Goal: Task Accomplishment & Management: Complete application form

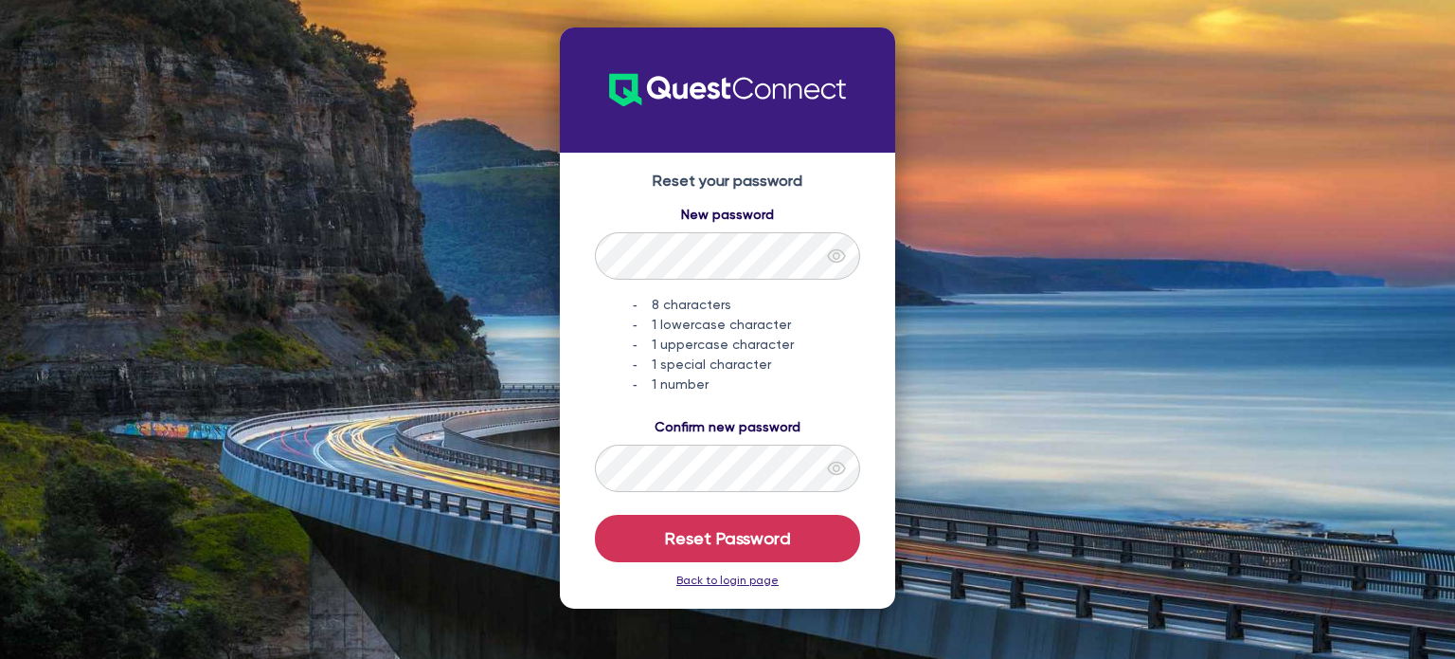
click at [712, 283] on div "New password 8 characters 1 lowercase character 1 uppercase character 1 special…" at bounding box center [728, 300] width 298 height 190
click at [624, 401] on form "New password 8 characters 1 lowercase character 1 uppercase character 1 special…" at bounding box center [728, 383] width 298 height 357
click at [606, 430] on div "Confirm new password" at bounding box center [728, 454] width 298 height 75
click at [591, 382] on div "New password 8 characters 1 lowercase character 1 uppercase character 1 special…" at bounding box center [728, 300] width 298 height 190
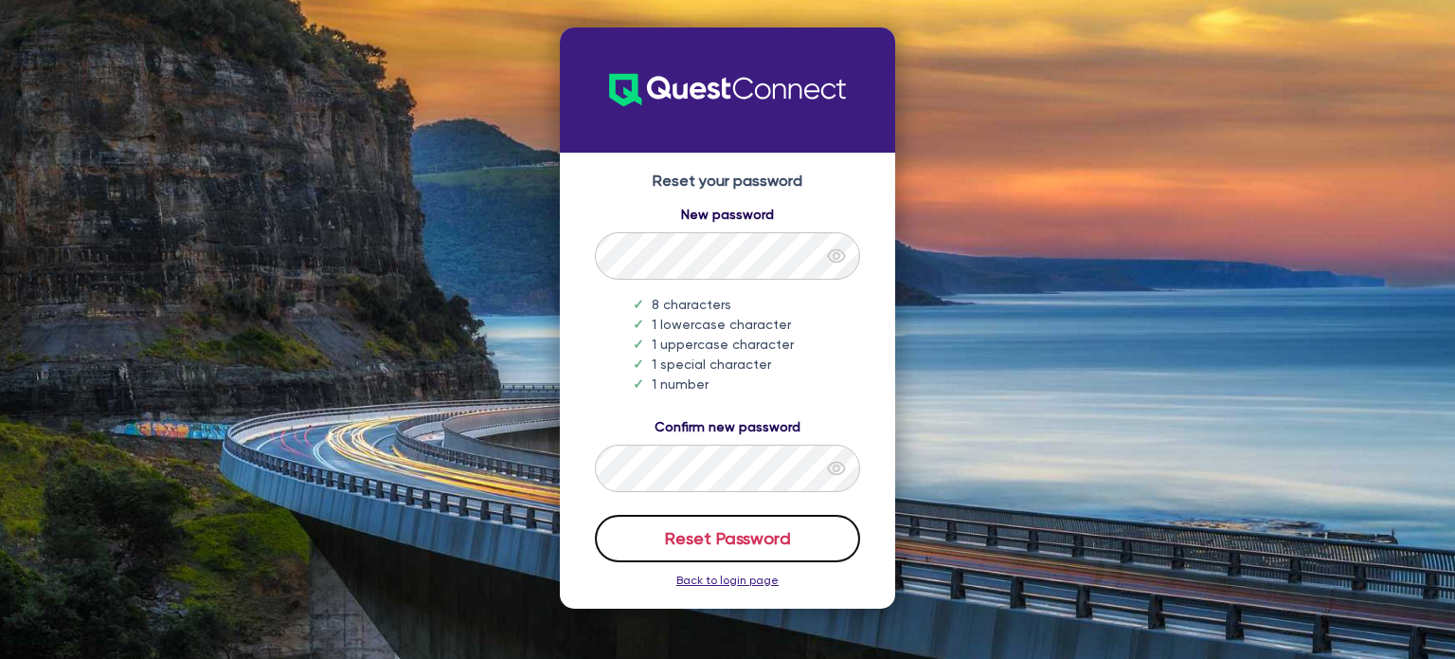
click at [756, 538] on button "Reset Password" at bounding box center [727, 538] width 265 height 47
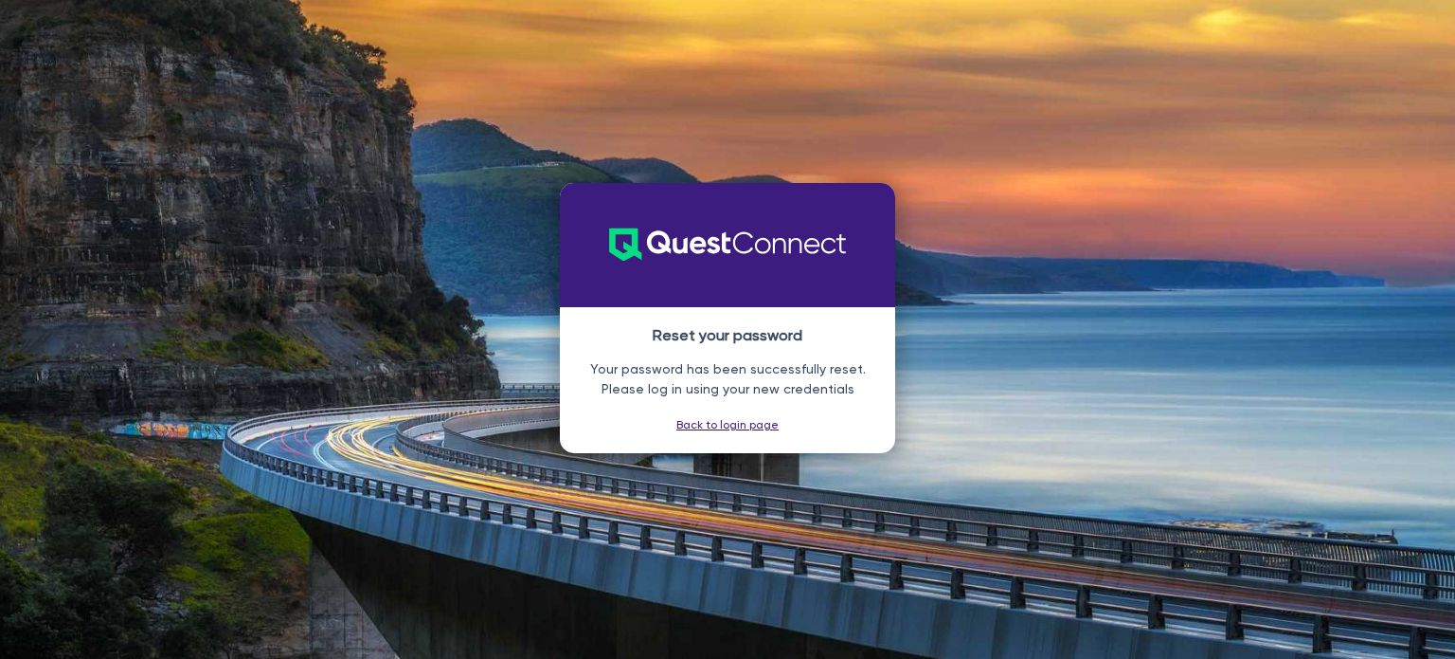
click at [734, 426] on link "Back to login page" at bounding box center [728, 424] width 102 height 13
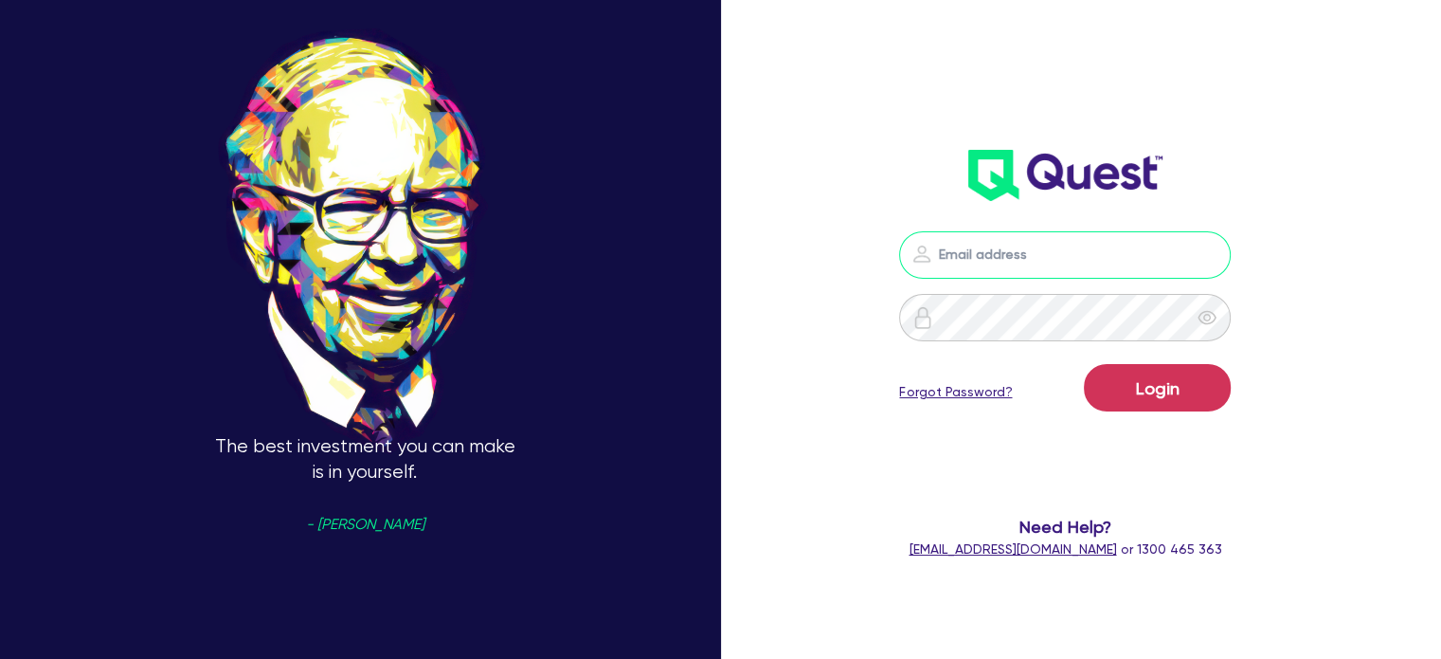
type input "[PERSON_NAME][EMAIL_ADDRESS][DOMAIN_NAME]"
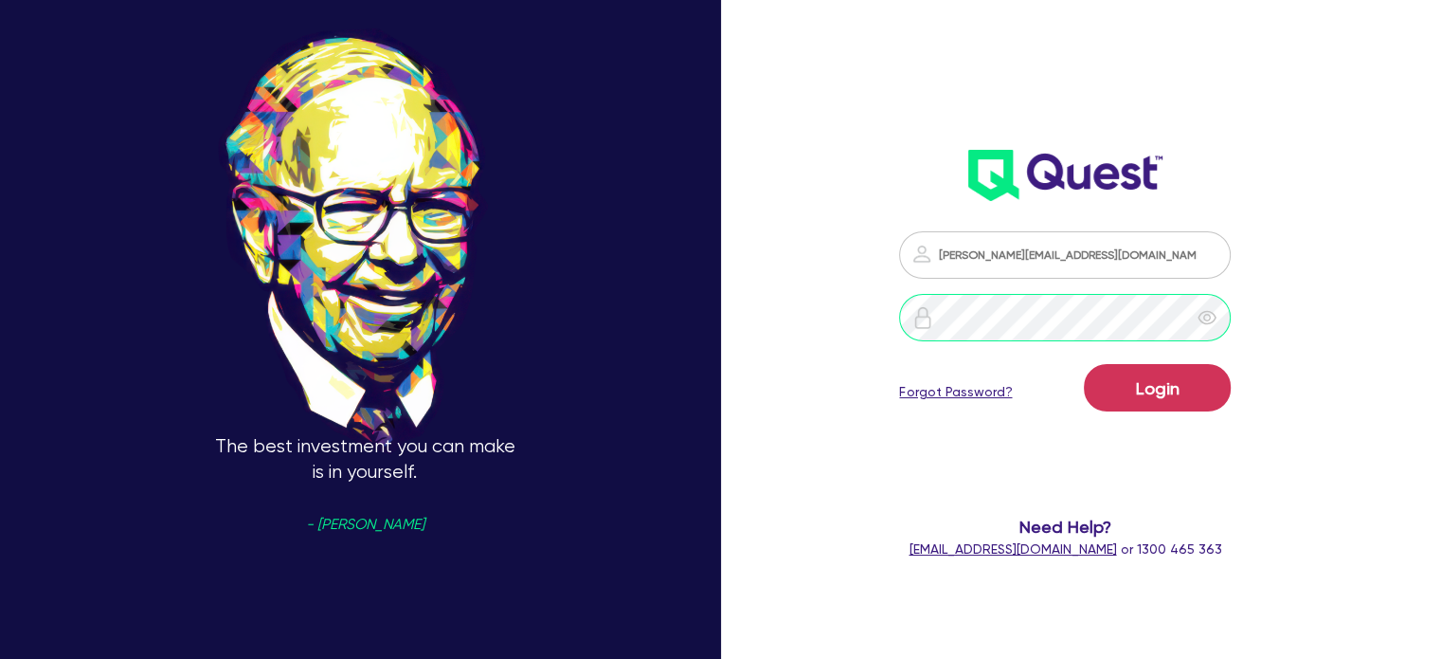
click at [604, 317] on div "The best investment you can make is in yourself. - [PERSON_NAME] [PERSON_NAME][…" at bounding box center [720, 329] width 1441 height 845
click at [819, 342] on div "The best investment you can make is in yourself. - [PERSON_NAME] [PERSON_NAME][…" at bounding box center [720, 329] width 1441 height 845
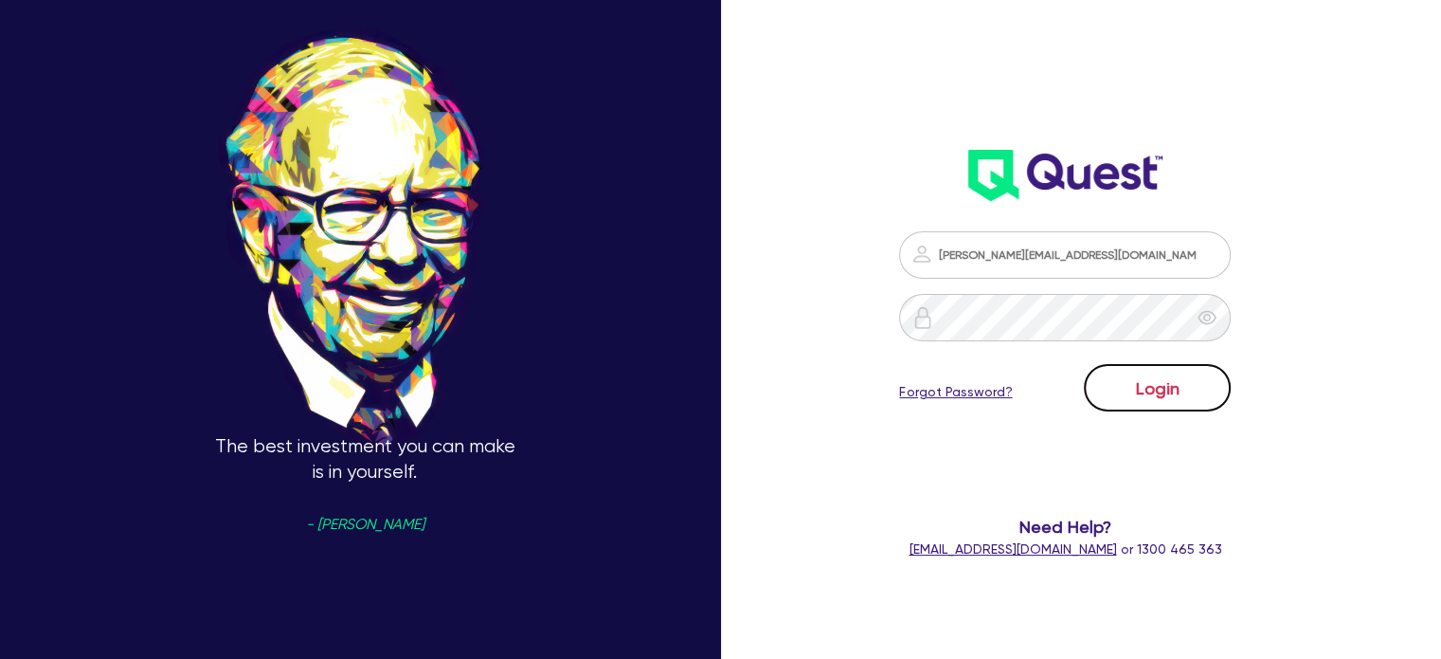
click at [1186, 389] on button "Login" at bounding box center [1157, 387] width 147 height 47
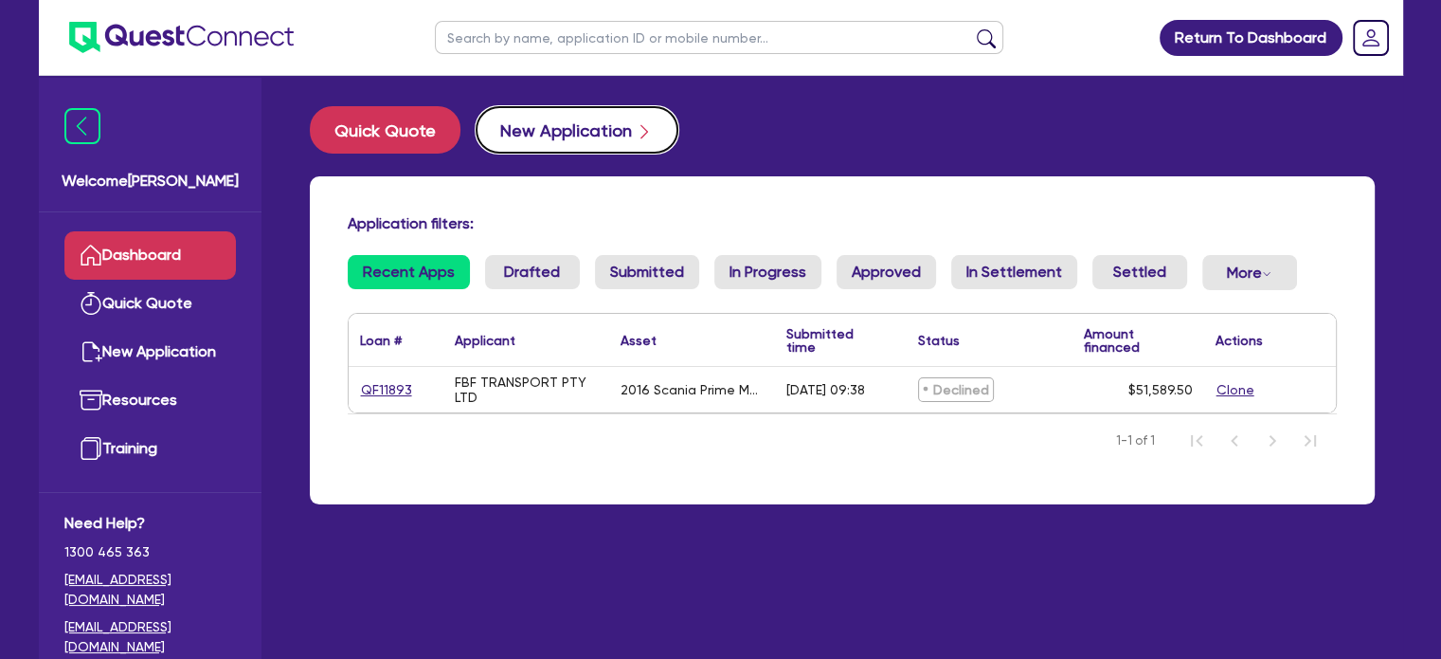
click at [570, 126] on button "New Application" at bounding box center [577, 129] width 203 height 47
select select "Quest Finance - Own Book"
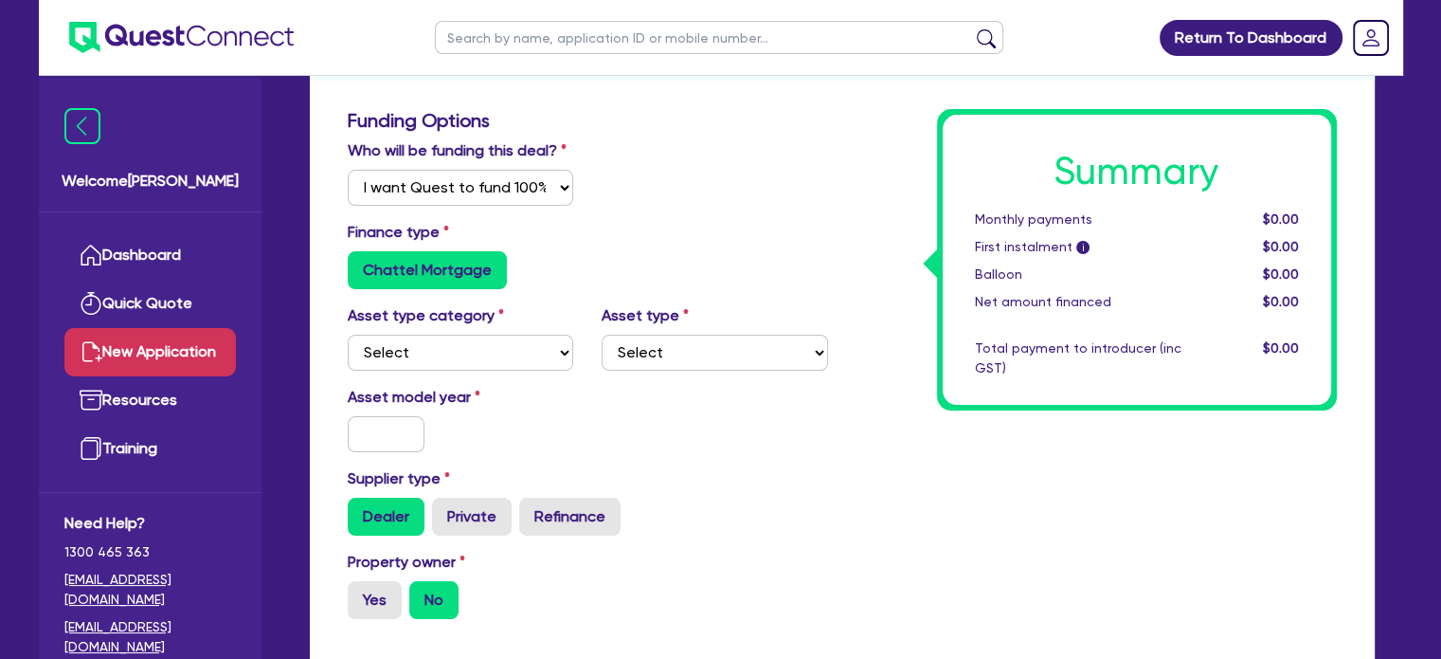
scroll to position [352, 0]
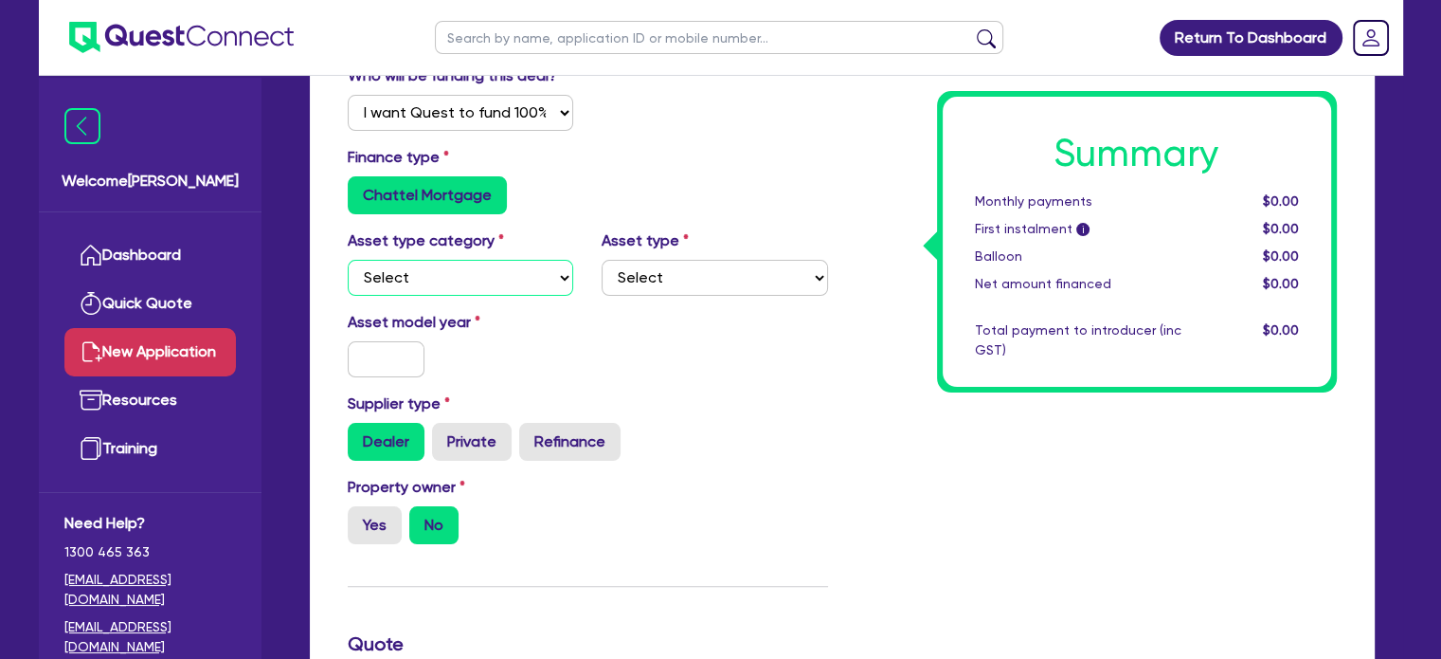
click at [482, 260] on select "Select Cars and light trucks Primary assets Secondary assets Tertiary assets" at bounding box center [461, 278] width 226 height 36
click at [348, 260] on select "Select Cars and light trucks Primary assets Secondary assets Tertiary assets" at bounding box center [461, 278] width 226 height 36
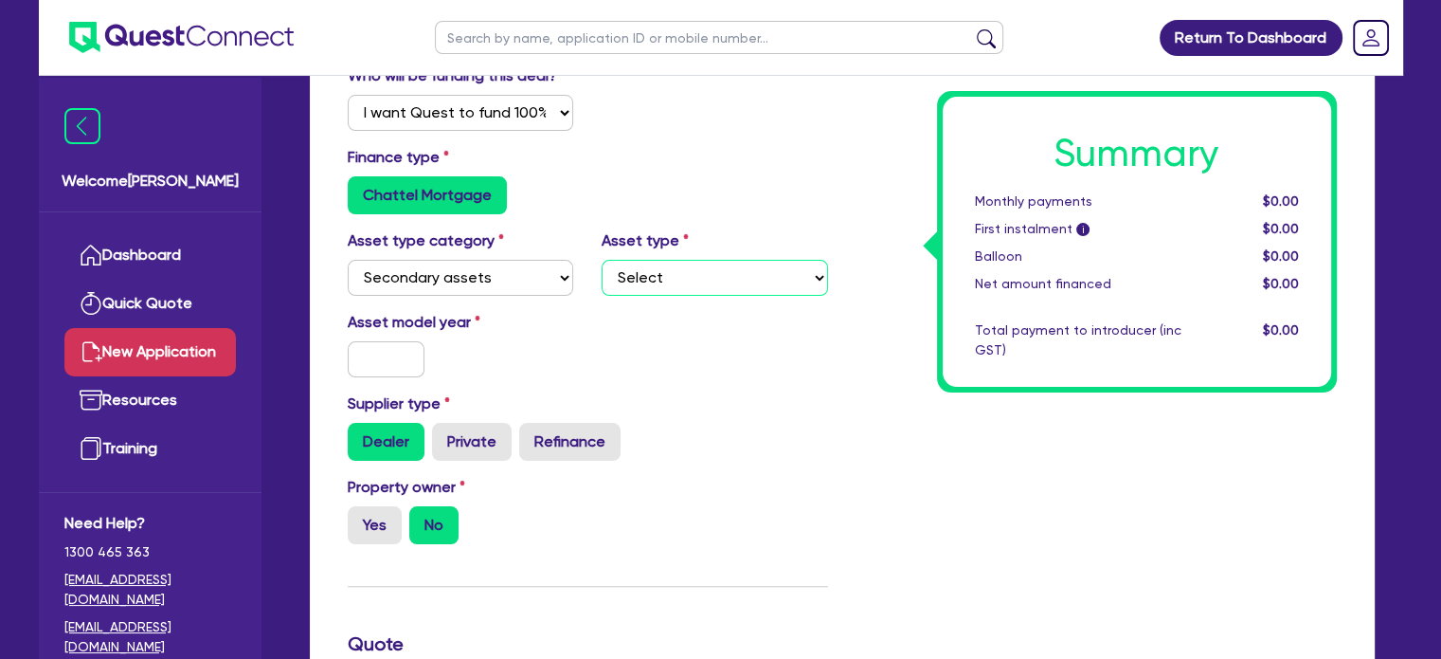
click at [701, 280] on select "Select Generators and compressors Engineering and toolmaking Woodworking and me…" at bounding box center [715, 278] width 226 height 36
click at [466, 274] on select "Select Cars and light trucks Primary assets Secondary assets Tertiary assets" at bounding box center [461, 278] width 226 height 36
click at [348, 260] on select "Select Cars and light trucks Primary assets Secondary assets Tertiary assets" at bounding box center [461, 278] width 226 height 36
click at [497, 283] on select "Select Cars and light trucks Primary assets Secondary assets Tertiary assets" at bounding box center [461, 278] width 226 height 36
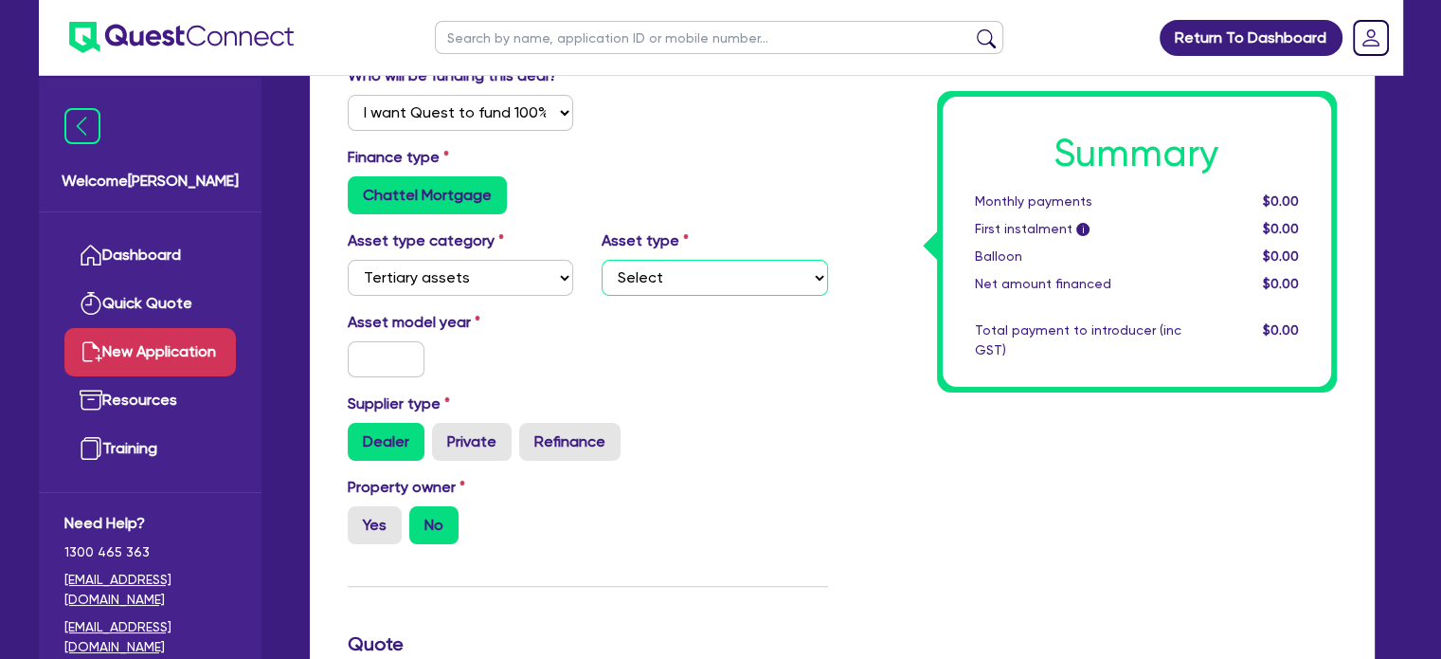
click at [685, 285] on select "Select Beauty equipment IT equipment IT software Watercraft Other" at bounding box center [715, 278] width 226 height 36
drag, startPoint x: 508, startPoint y: 261, endPoint x: 515, endPoint y: 280, distance: 20.4
click at [515, 280] on select "Select Cars and light trucks Primary assets Secondary assets Tertiary assets" at bounding box center [461, 278] width 226 height 36
select select "SECONDARY_ASSETS"
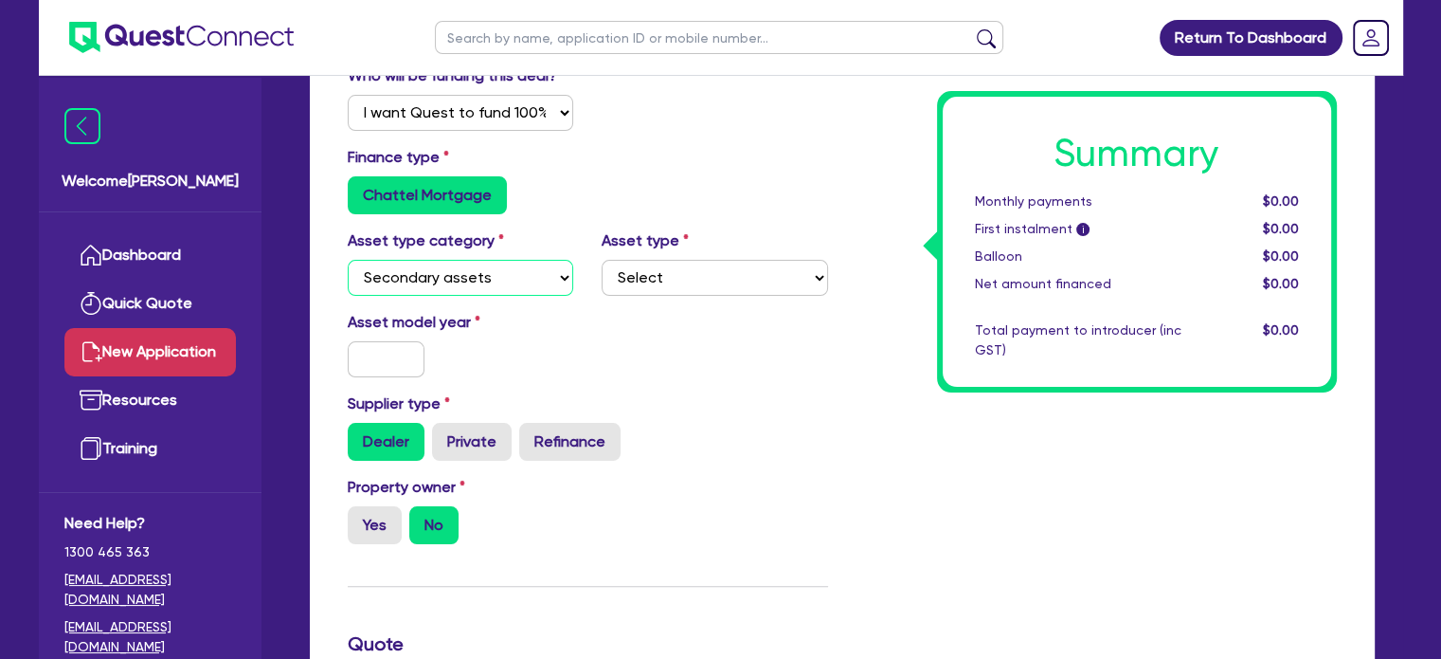
click at [348, 260] on select "Select Cars and light trucks Primary assets Secondary assets Tertiary assets" at bounding box center [461, 278] width 226 height 36
click at [709, 287] on select "Select Generators and compressors Engineering and toolmaking Woodworking and me…" at bounding box center [715, 278] width 226 height 36
select select "OTHER"
click at [602, 260] on select "Select Generators and compressors Engineering and toolmaking Woodworking and me…" at bounding box center [715, 278] width 226 height 36
click at [582, 364] on div "Asset model year" at bounding box center [461, 344] width 255 height 66
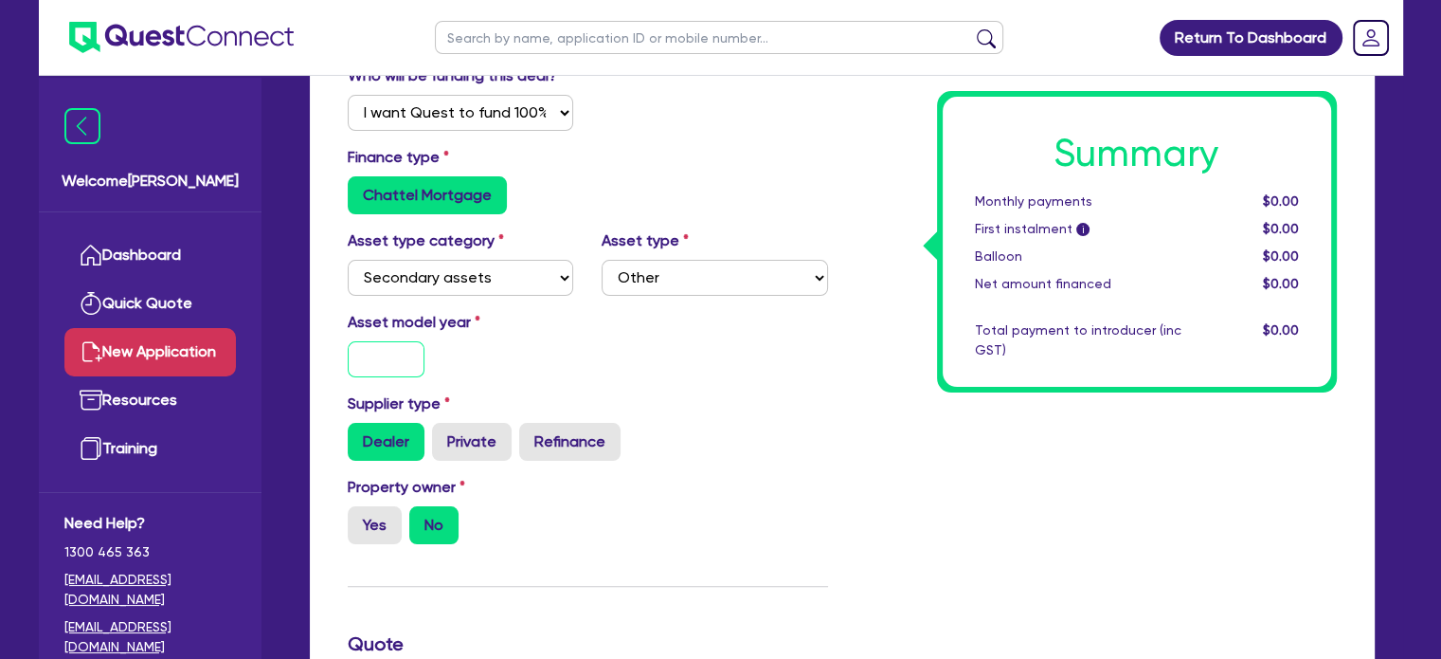
click at [421, 371] on input "text" at bounding box center [387, 359] width 78 height 36
type input "2025"
click at [663, 351] on div "Asset model year [DATE]" at bounding box center [588, 351] width 509 height 81
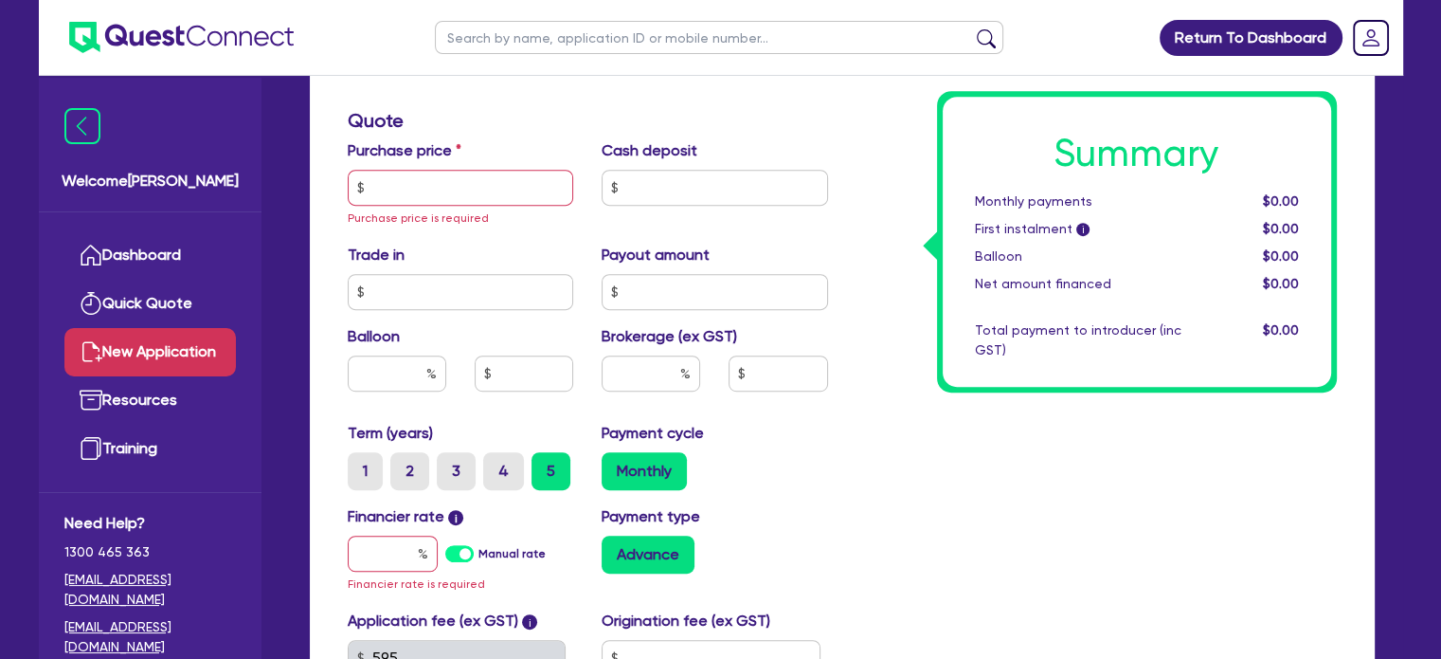
scroll to position [877, 0]
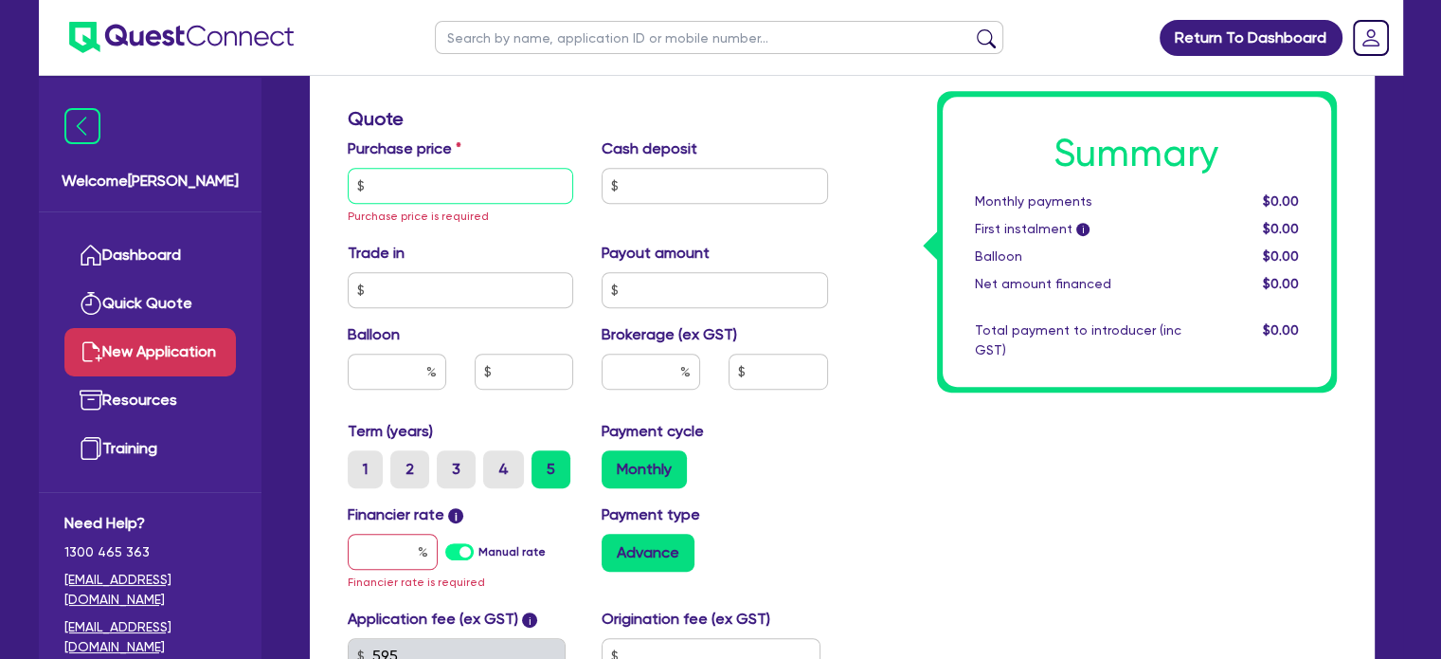
click at [483, 181] on input "text" at bounding box center [461, 186] width 226 height 36
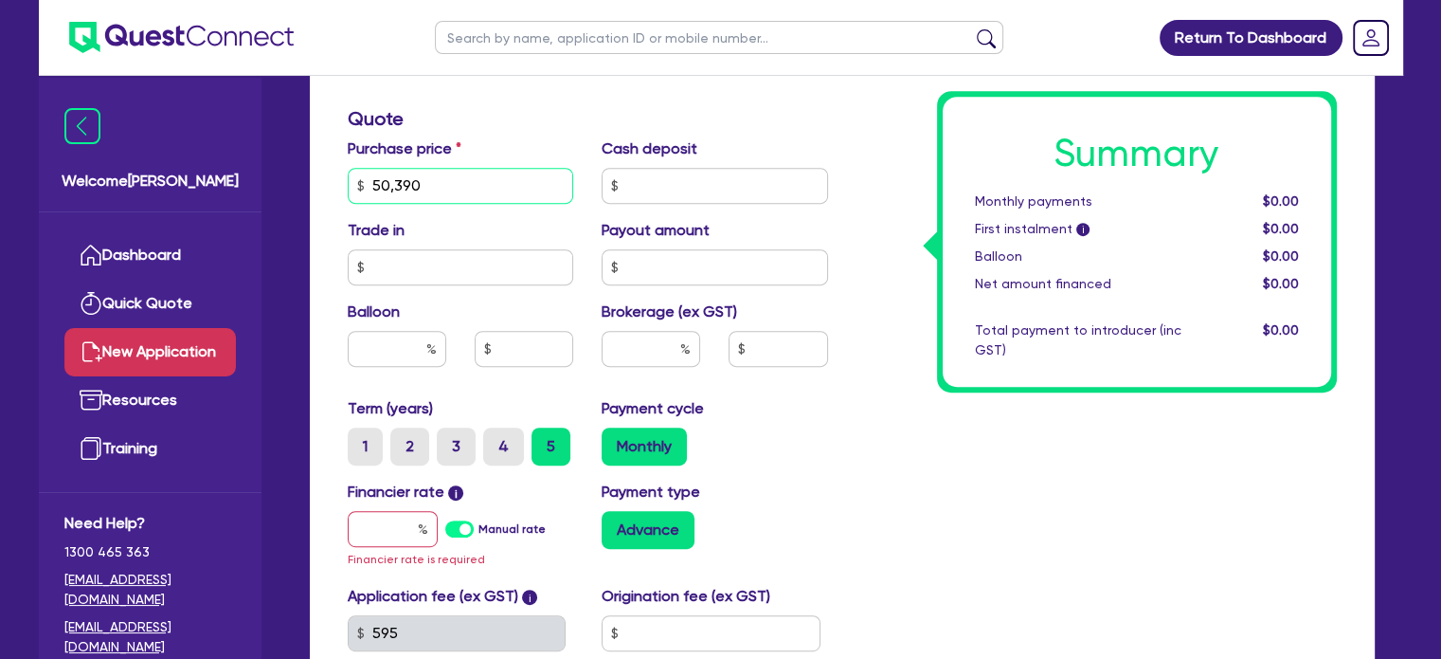
click at [469, 185] on input "50,390" at bounding box center [461, 186] width 226 height 36
type input "50,380"
click at [694, 169] on input "text" at bounding box center [715, 186] width 226 height 36
type input "0"
click at [461, 266] on input "text" at bounding box center [461, 267] width 226 height 36
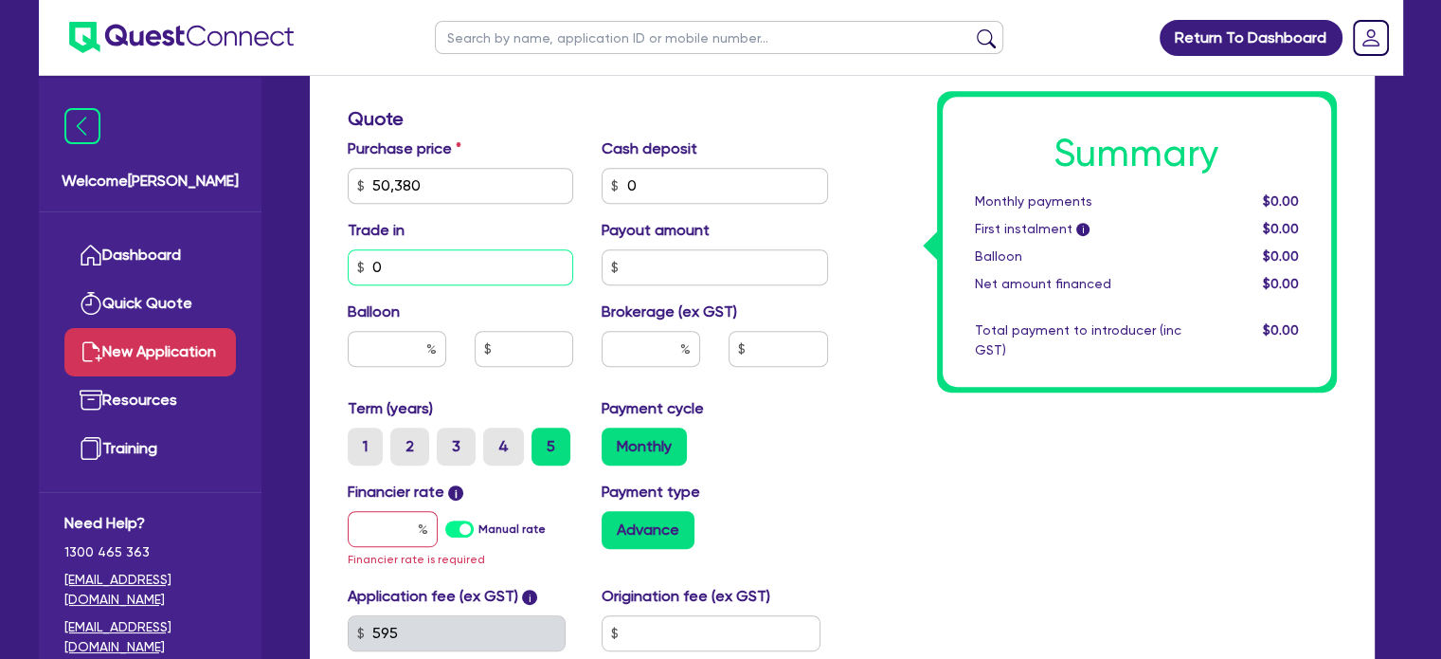
type input "0"
click at [396, 338] on input "text" at bounding box center [397, 349] width 99 height 36
type input "0"
click at [519, 347] on input "text" at bounding box center [524, 349] width 99 height 36
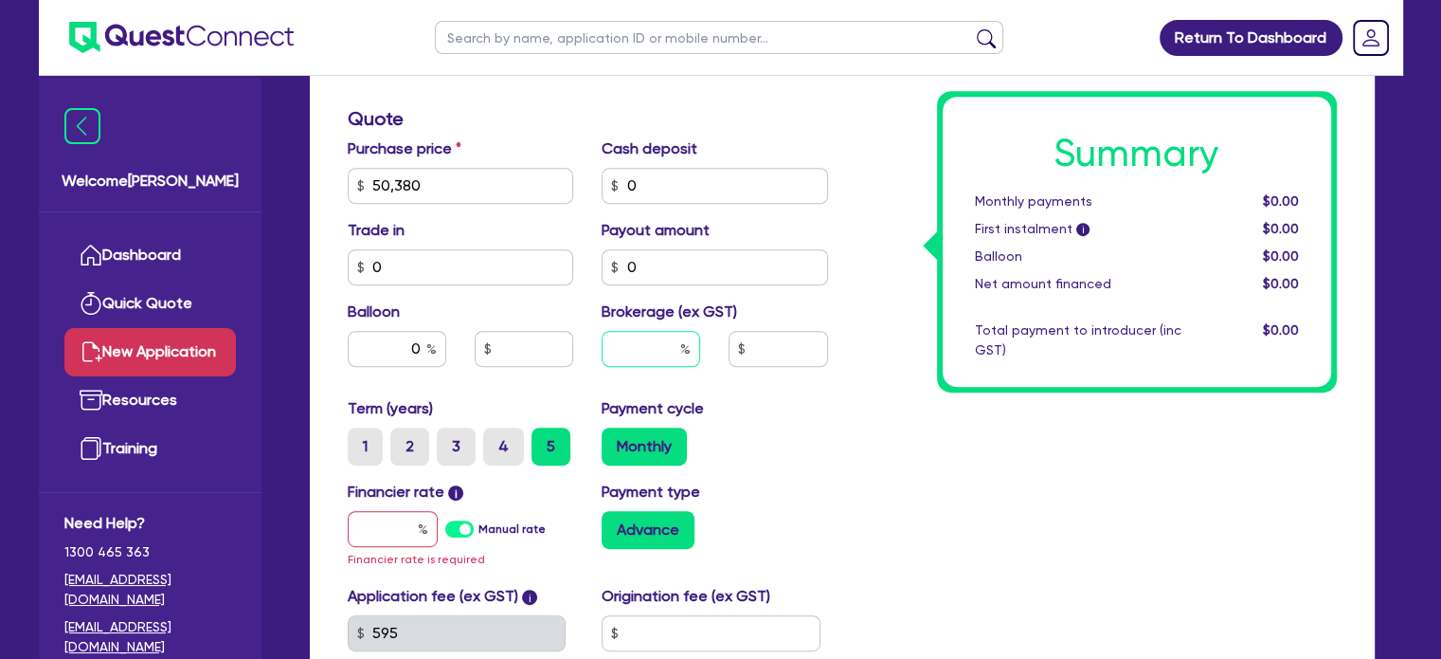
click at [668, 356] on input "text" at bounding box center [651, 349] width 99 height 36
type input "10"
click at [781, 416] on div "Payment cycle Monthly" at bounding box center [715, 431] width 255 height 68
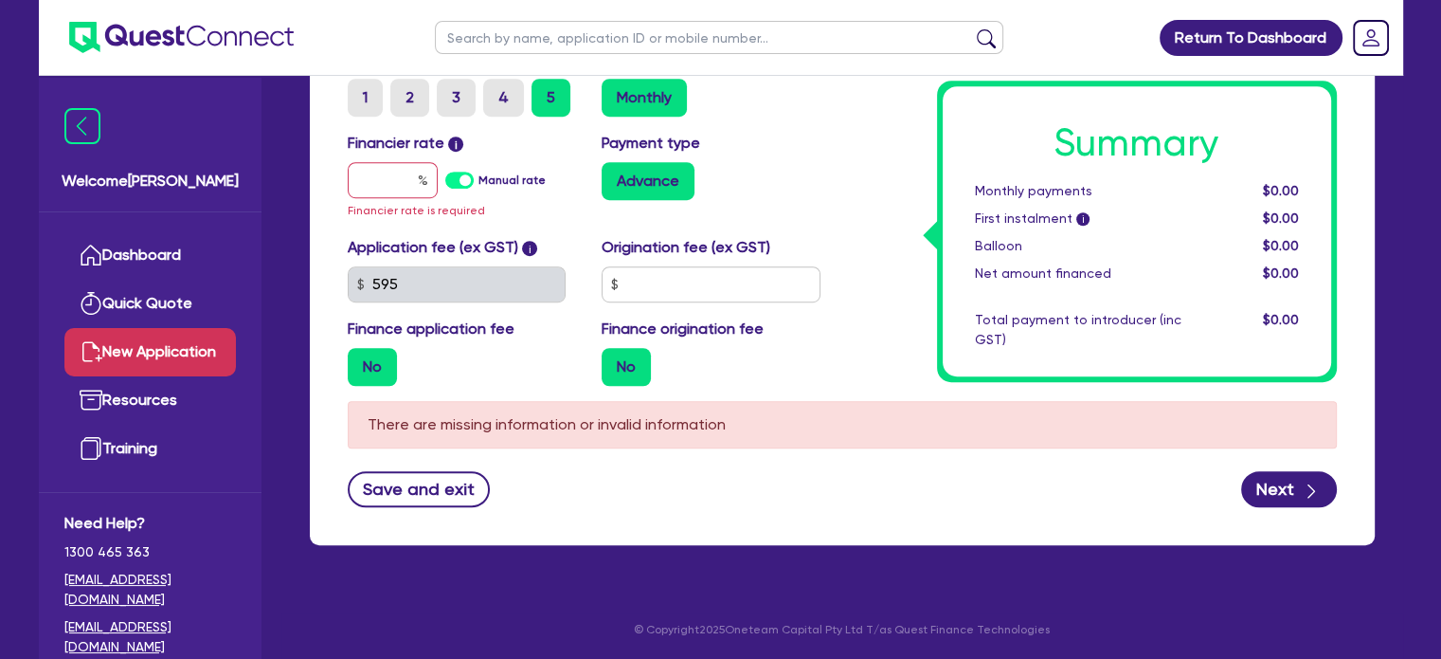
scroll to position [1013, 0]
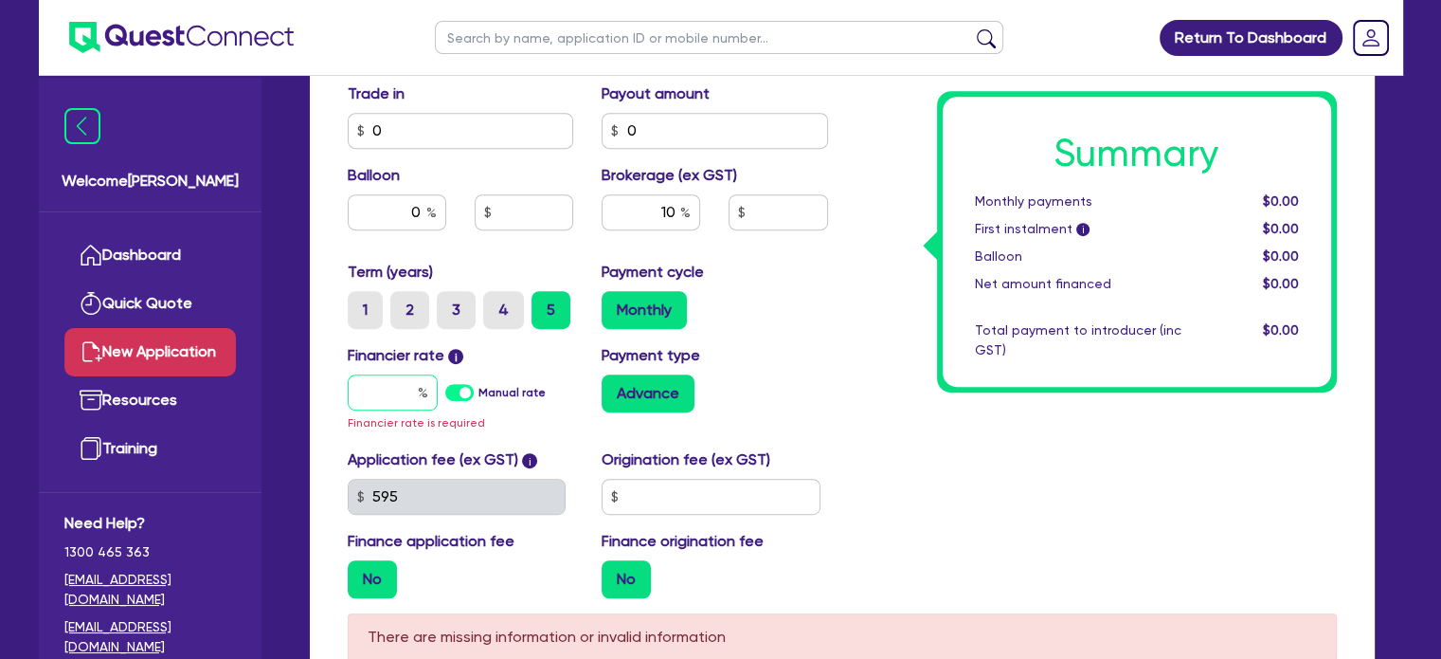
click at [437, 388] on input "text" at bounding box center [393, 392] width 90 height 36
click at [479, 388] on label "Manual rate" at bounding box center [512, 392] width 67 height 17
click at [0, 0] on input "Manual rate" at bounding box center [0, 0] width 0 height 0
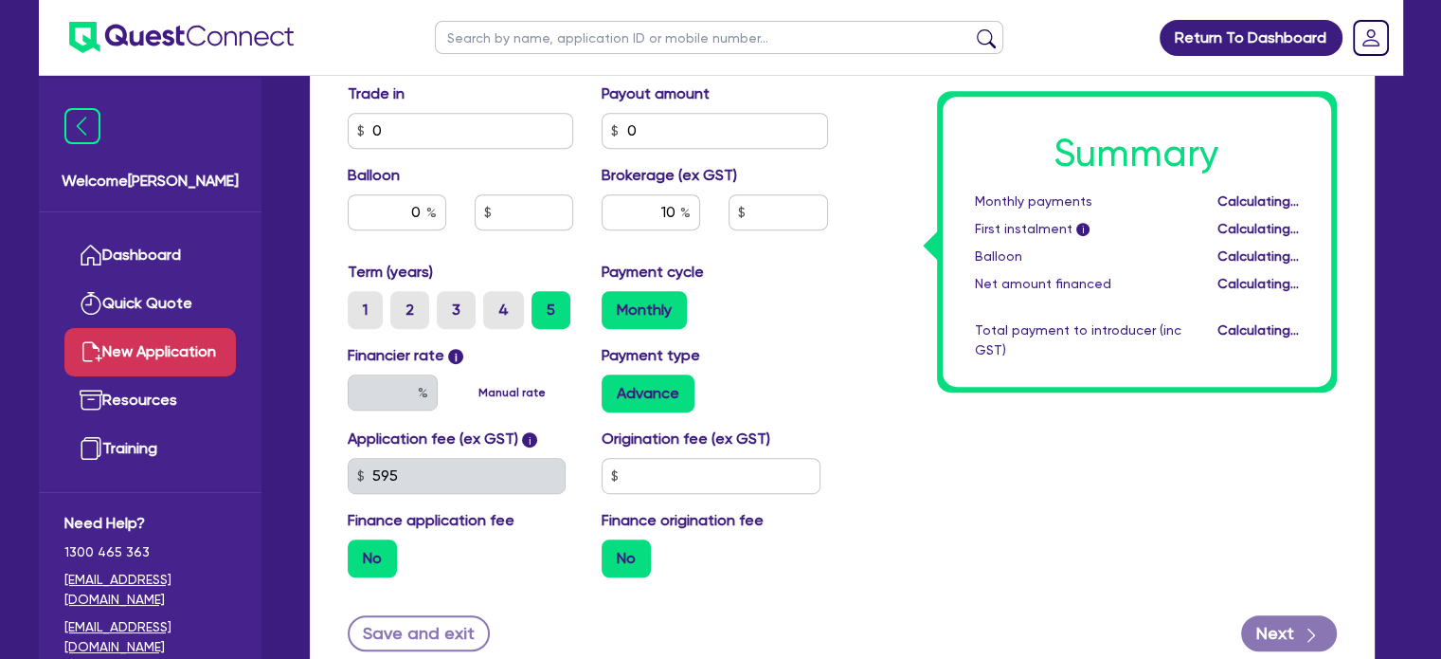
type input "5,038"
type input "17.95"
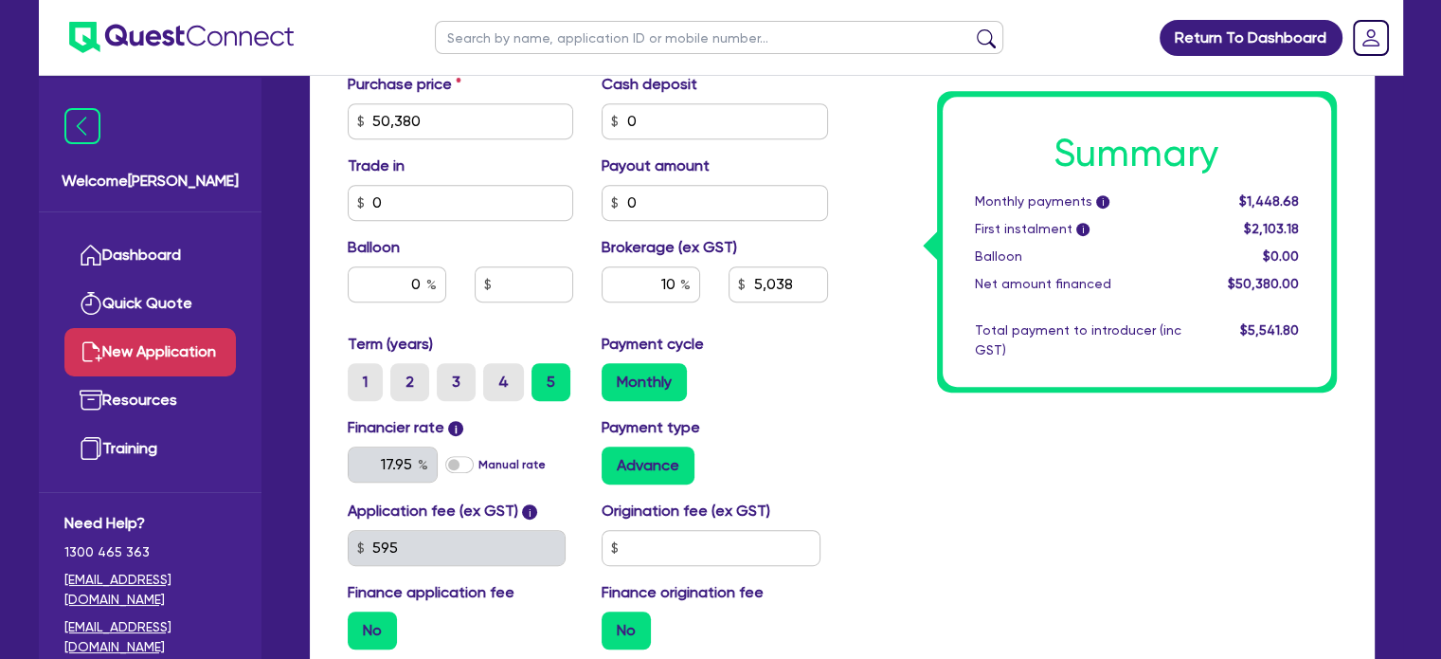
scroll to position [1158, 0]
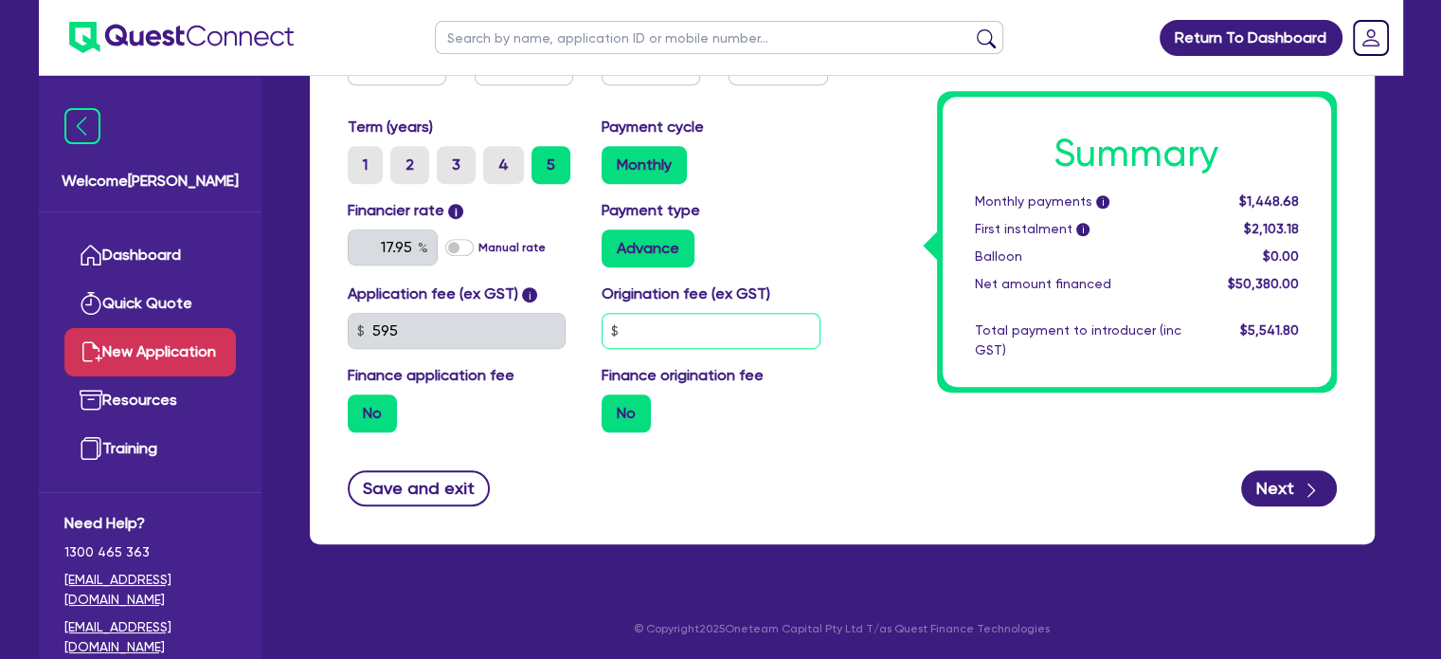
click at [655, 325] on input "text" at bounding box center [711, 331] width 219 height 36
type input "5,038"
type input "1"
type input "5,038"
type input "12"
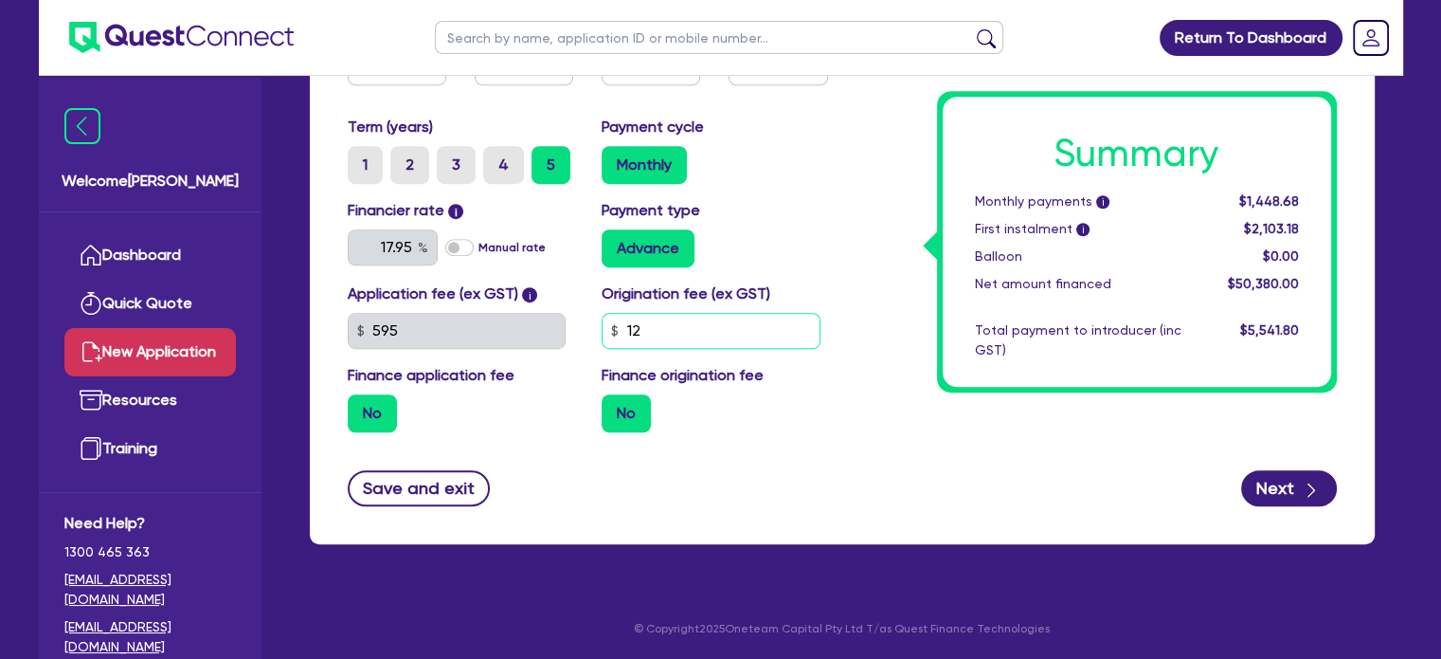
type input "5,038"
type input "120"
type input "5,038"
type input "1,200"
drag, startPoint x: 634, startPoint y: 331, endPoint x: 538, endPoint y: 349, distance: 97.4
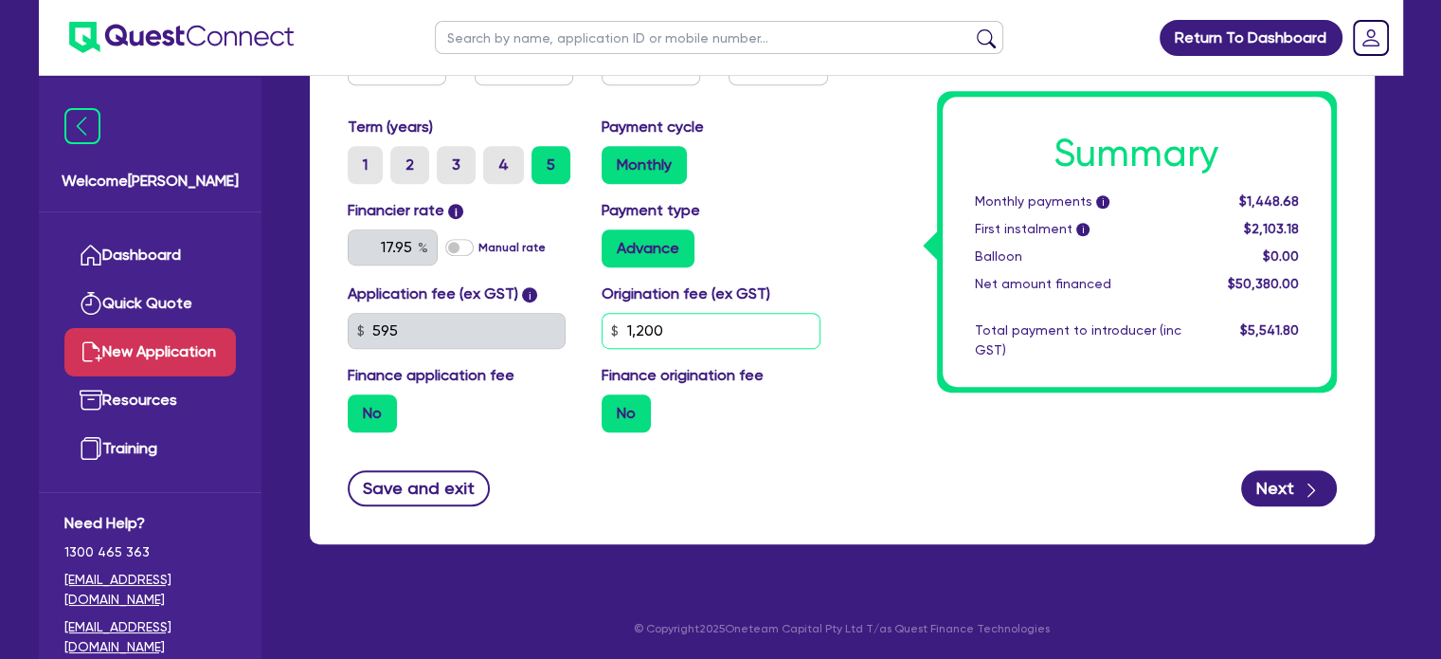
click at [546, 349] on div "Application fee (ex GST) i 595 Origination fee (ex GST) 1,200 Finance applicati…" at bounding box center [588, 364] width 509 height 165
type input "5,038"
type input "2"
type input "5,038"
type input "20"
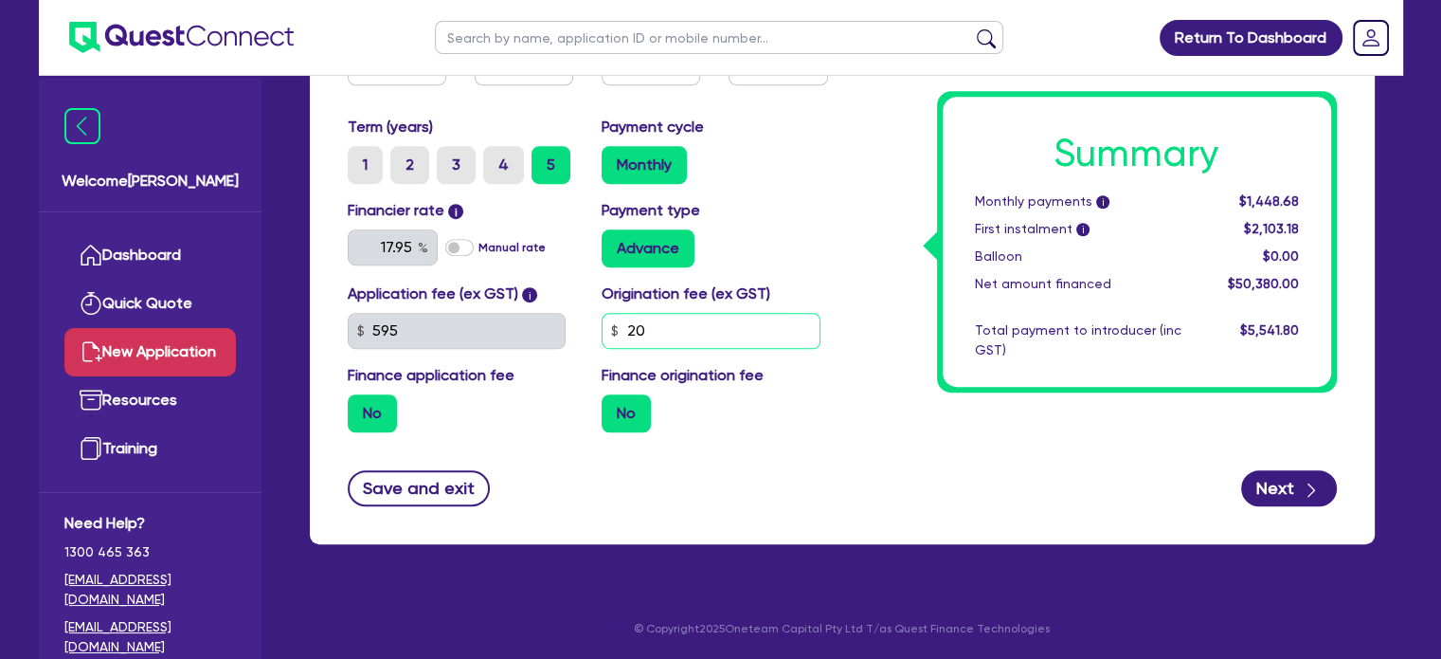
type input "5,038"
type input "200"
type input "5,038"
type input "2,000"
click at [538, 349] on div "Application fee (ex GST) i 595 Origination fee (ex GST) 2,000 Finance applicati…" at bounding box center [588, 364] width 509 height 165
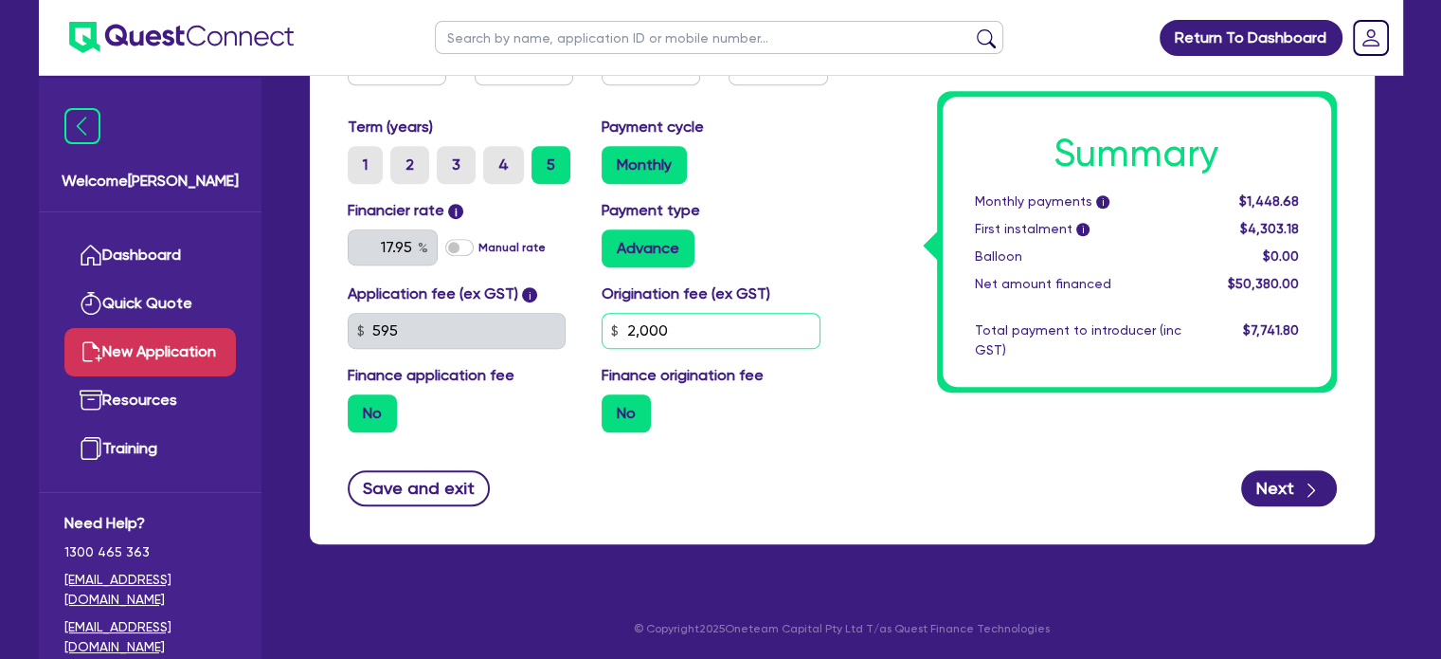
click at [702, 340] on input "2,000" at bounding box center [711, 331] width 219 height 36
click at [751, 410] on div "No" at bounding box center [715, 413] width 226 height 38
drag, startPoint x: 620, startPoint y: 334, endPoint x: 581, endPoint y: 339, distance: 39.3
click at [581, 339] on div "Application fee (ex GST) i 595 Origination fee (ex GST) 2,000 Finance applicati…" at bounding box center [588, 364] width 509 height 165
type input "5,038"
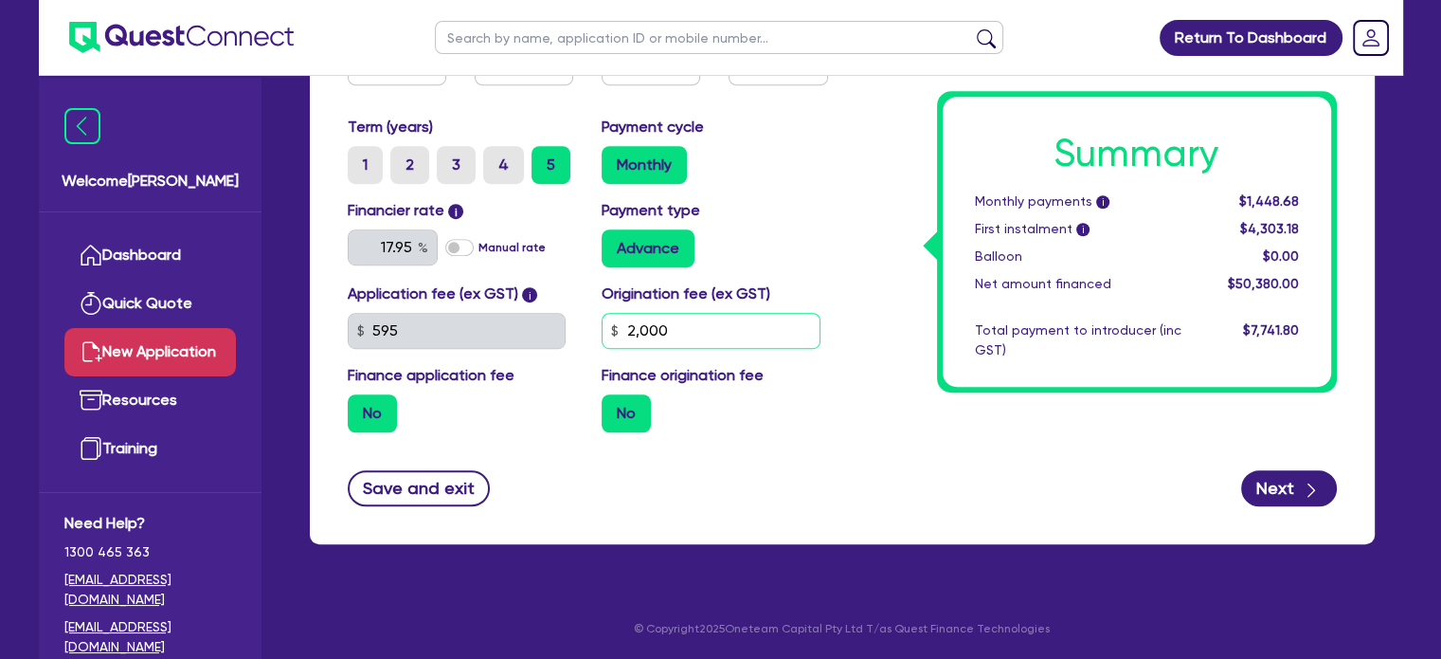
type input "1"
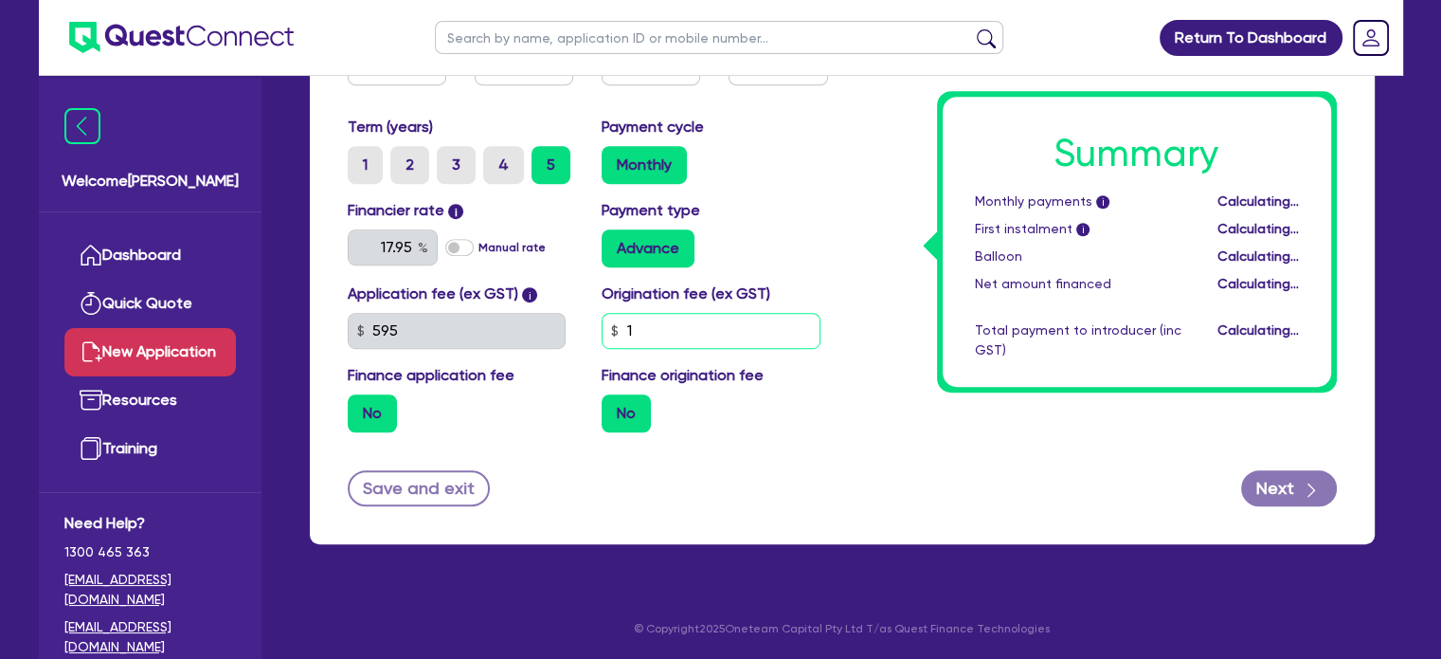
type input "5,038"
type input "12"
type input "5,038"
type input "120"
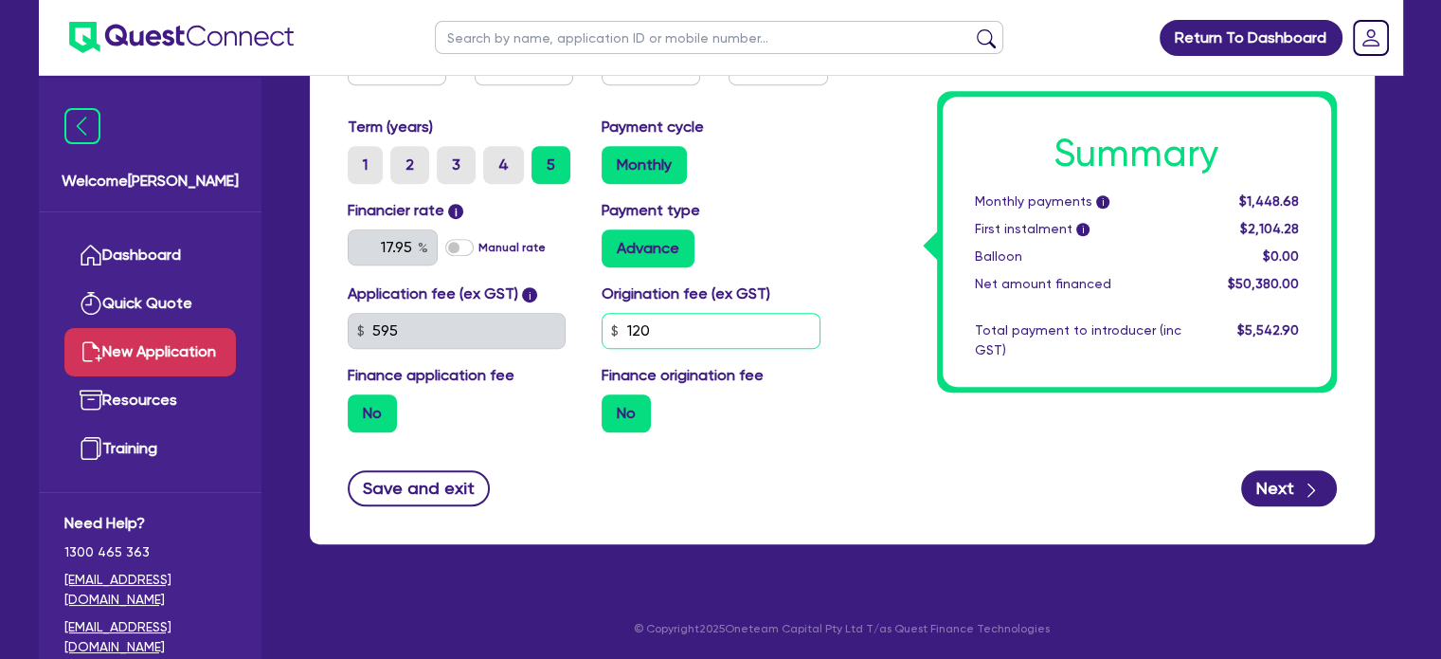
type input "5,038"
type input "1,200"
click at [618, 410] on label "No" at bounding box center [626, 413] width 49 height 38
click at [614, 407] on input "No" at bounding box center [608, 400] width 12 height 12
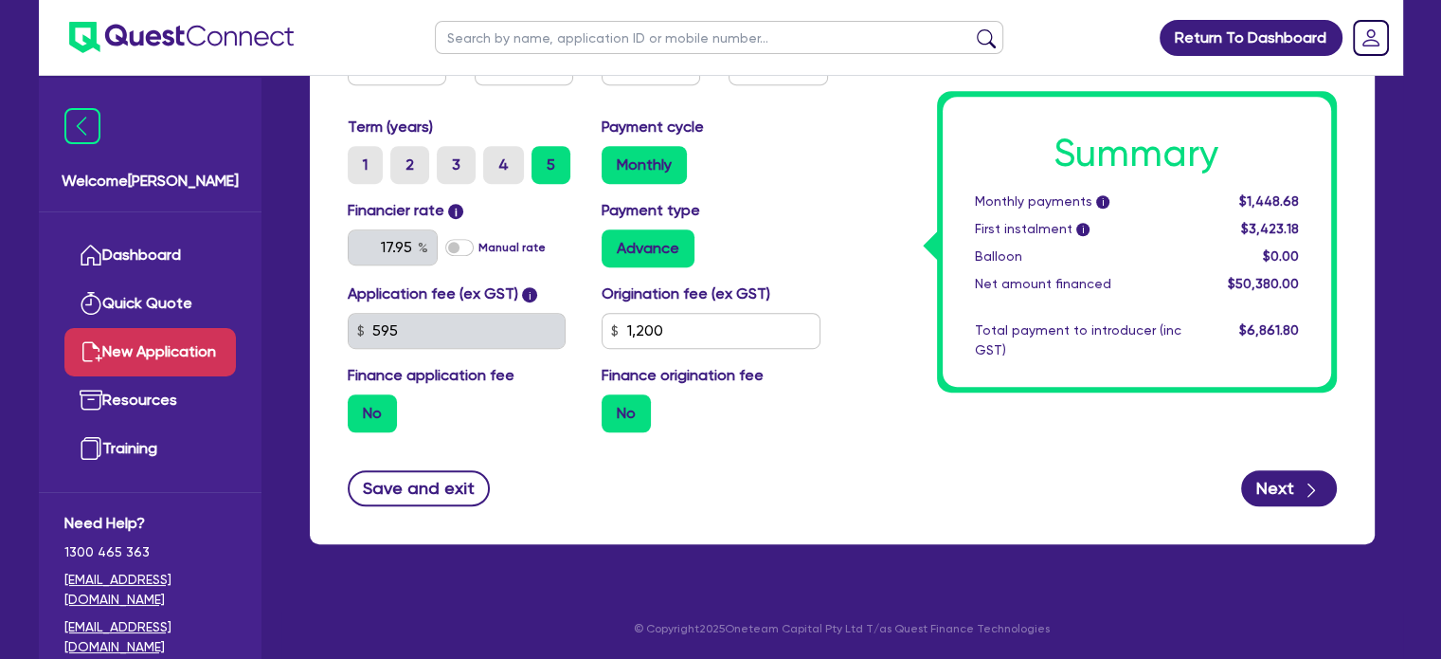
click at [627, 408] on label "No" at bounding box center [626, 413] width 49 height 38
click at [614, 407] on input "No" at bounding box center [608, 400] width 12 height 12
drag, startPoint x: 685, startPoint y: 335, endPoint x: 557, endPoint y: 366, distance: 131.5
click at [557, 366] on div "Application fee (ex GST) i 595 Origination fee (ex GST) 1,200 Finance applicati…" at bounding box center [588, 364] width 509 height 165
click at [499, 434] on div "Application fee (ex GST) i 595 Origination fee (ex GST) 1,200 Finance applicati…" at bounding box center [588, 364] width 509 height 165
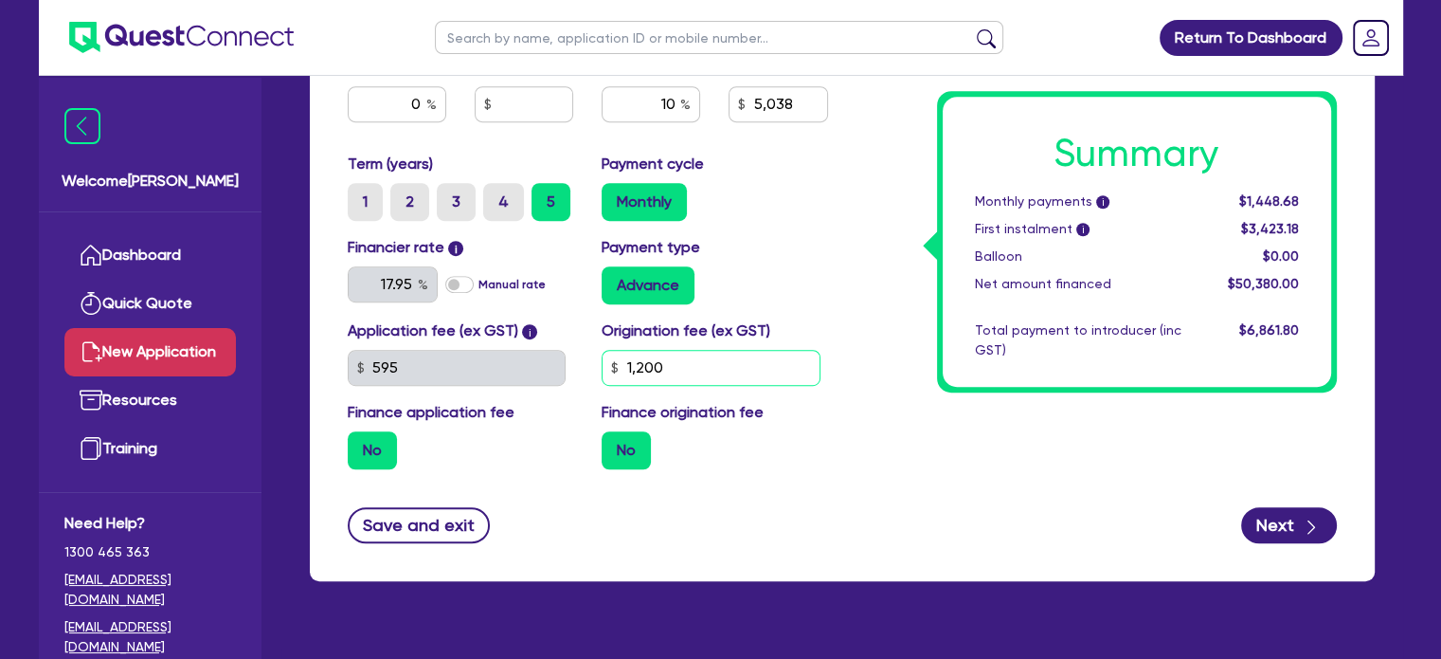
drag, startPoint x: 697, startPoint y: 371, endPoint x: 567, endPoint y: 407, distance: 135.6
click at [567, 407] on div "Application fee (ex GST) i 595 Origination fee (ex GST) 1,200 Finance applicati…" at bounding box center [588, 401] width 509 height 165
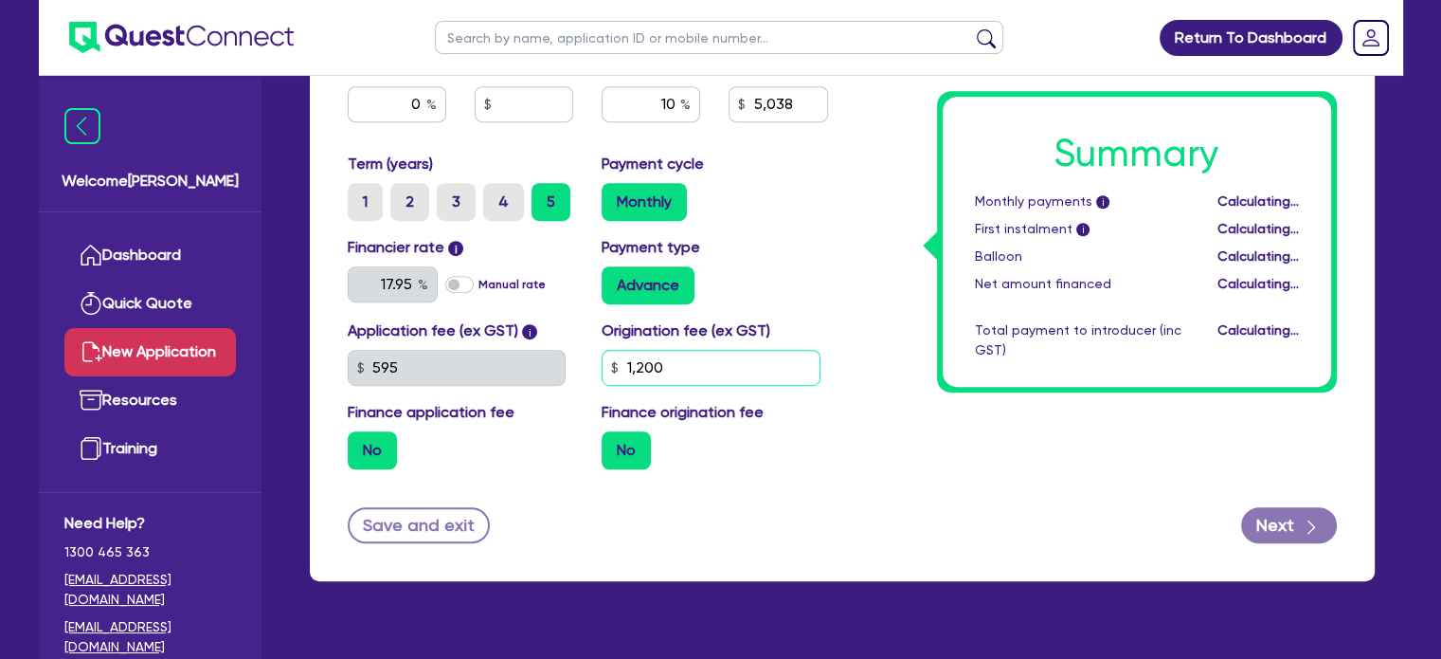
type input "5,038"
type input "9"
type input "5,038"
type input "99"
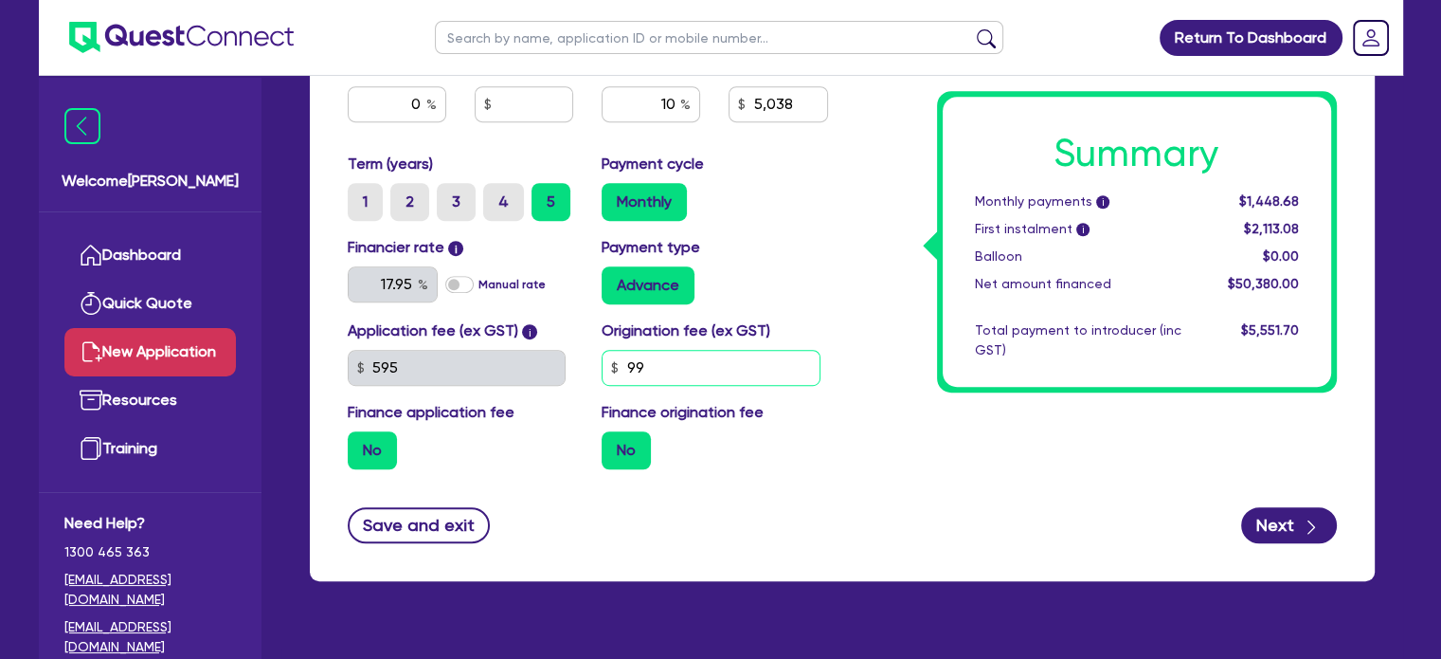
type input "5,038"
type input "990"
drag, startPoint x: 703, startPoint y: 371, endPoint x: 572, endPoint y: 400, distance: 134.0
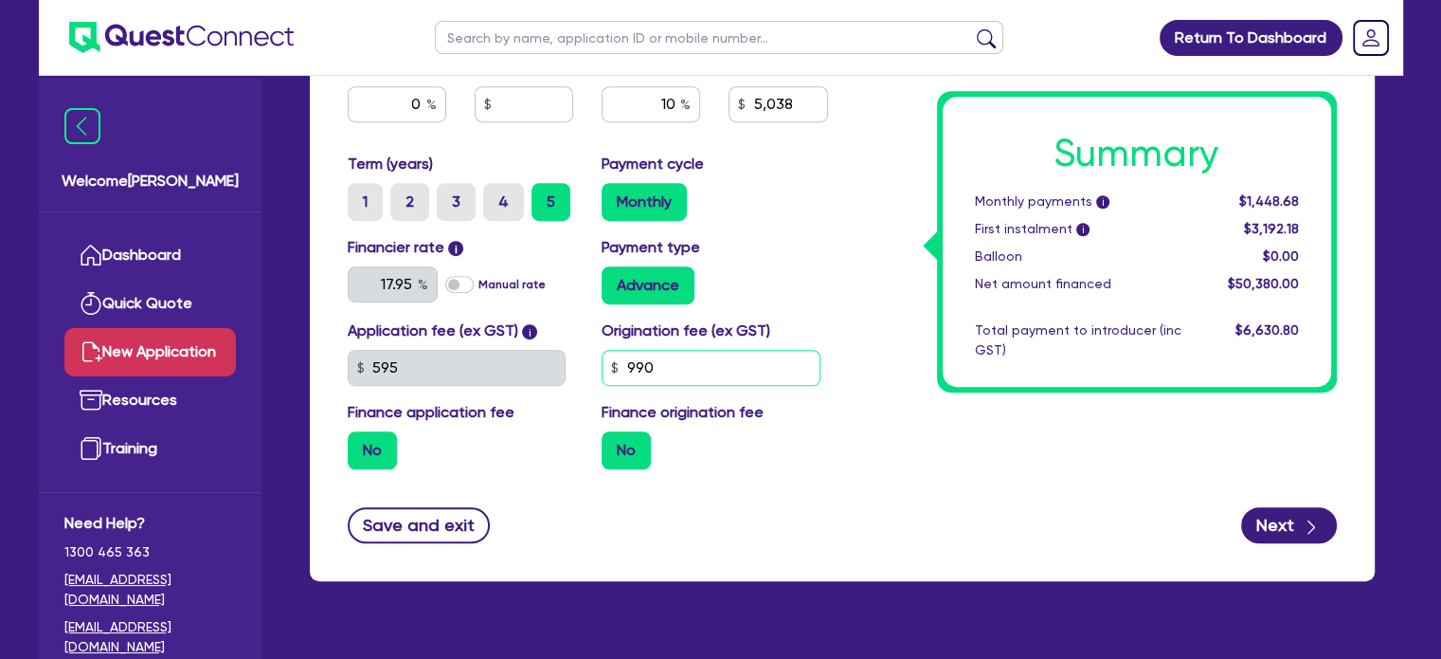
click at [572, 400] on div "Application fee (ex GST) i 595 Origination fee (ex GST) 990 Finance application…" at bounding box center [588, 401] width 509 height 165
type input "5,038"
type input "0"
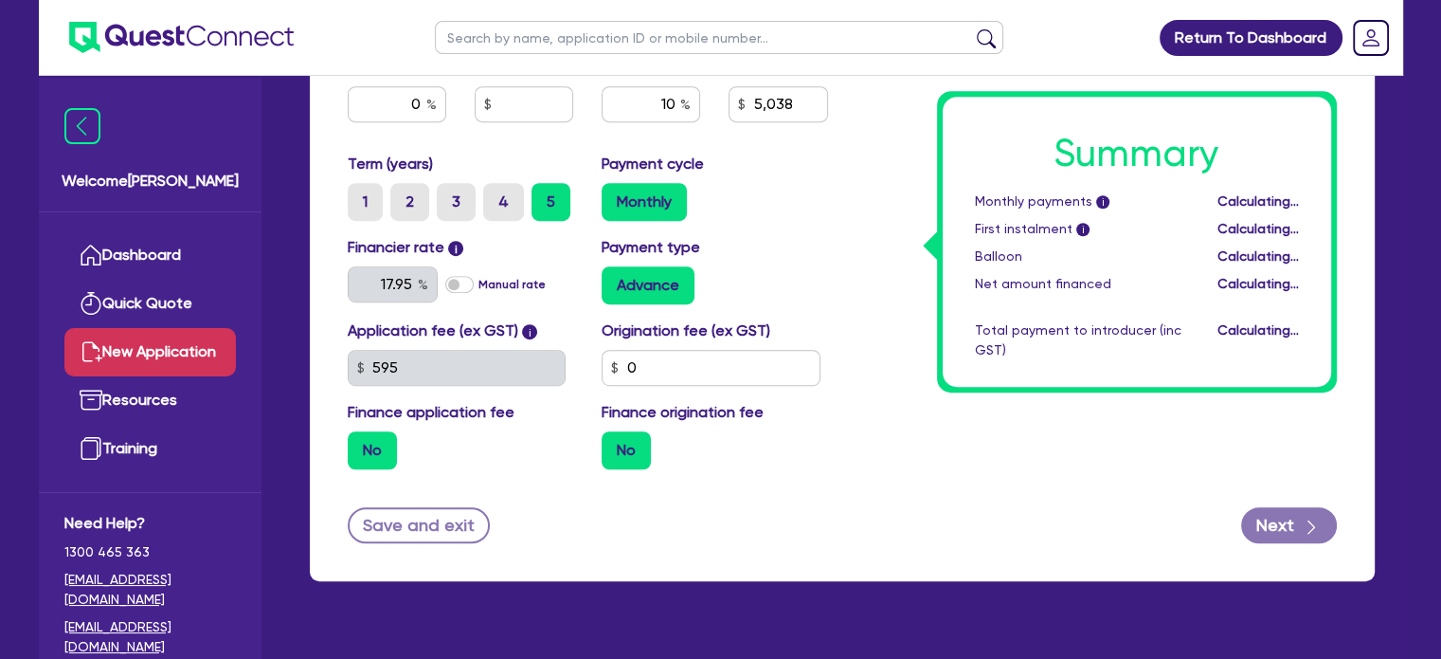
click at [749, 518] on div "Save and exit Next" at bounding box center [843, 525] width 1018 height 36
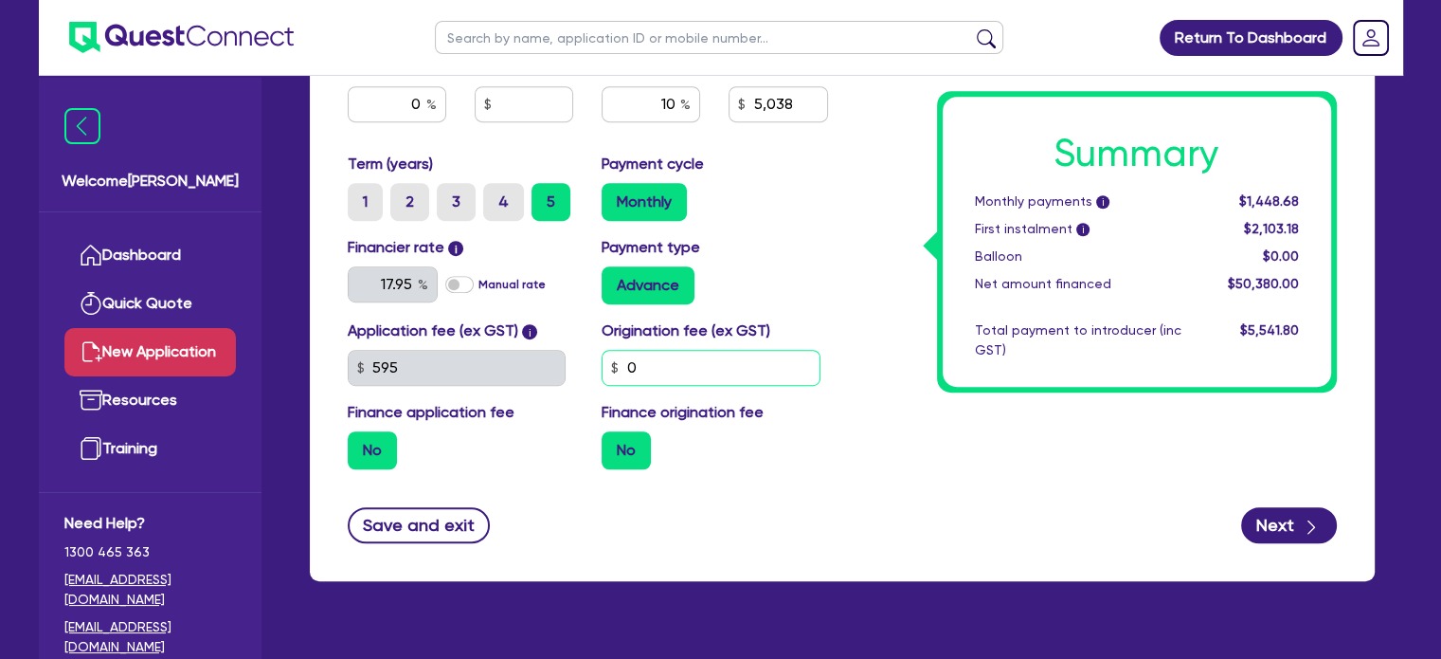
click at [647, 369] on input "0" at bounding box center [711, 368] width 219 height 36
drag, startPoint x: 675, startPoint y: 353, endPoint x: 644, endPoint y: 356, distance: 30.6
click at [656, 353] on input "0" at bounding box center [711, 368] width 219 height 36
type input "5,038"
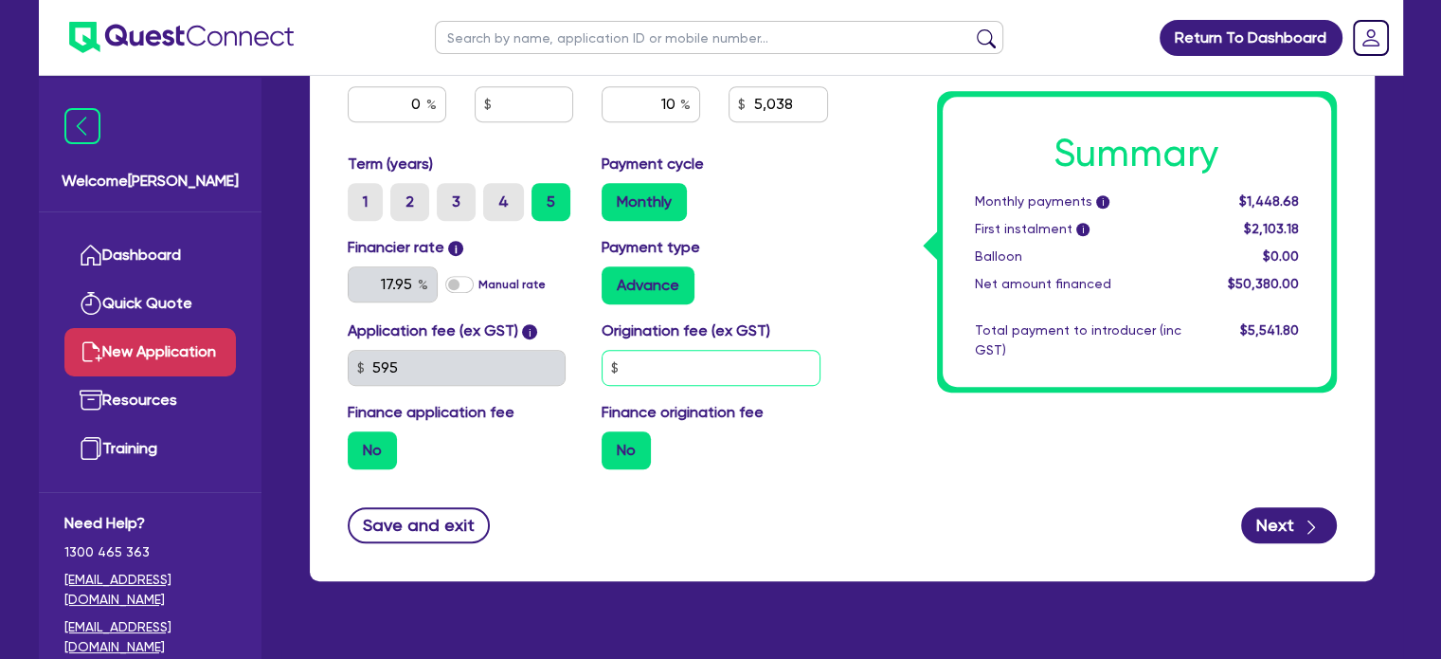
type input "9"
type input "5,038"
type input "90"
type input "5,038"
type input "900"
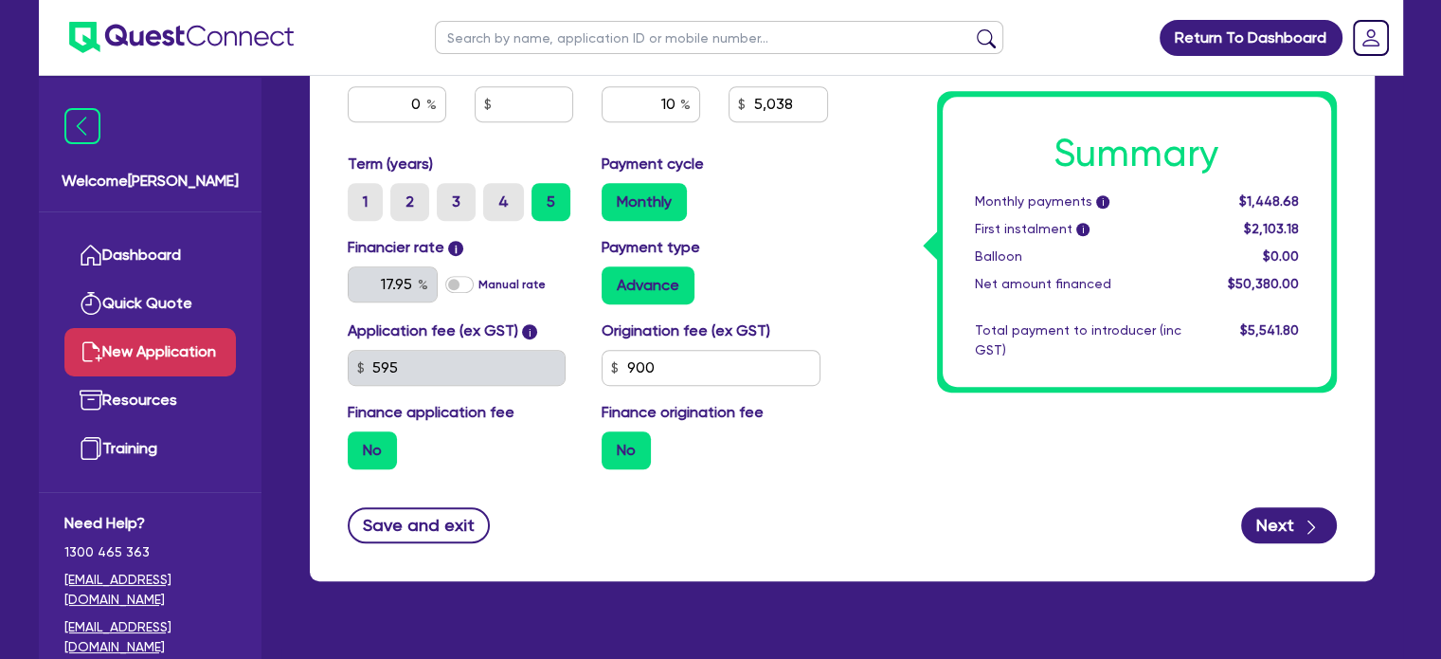
click at [731, 533] on div "Save and exit Next" at bounding box center [843, 525] width 1018 height 36
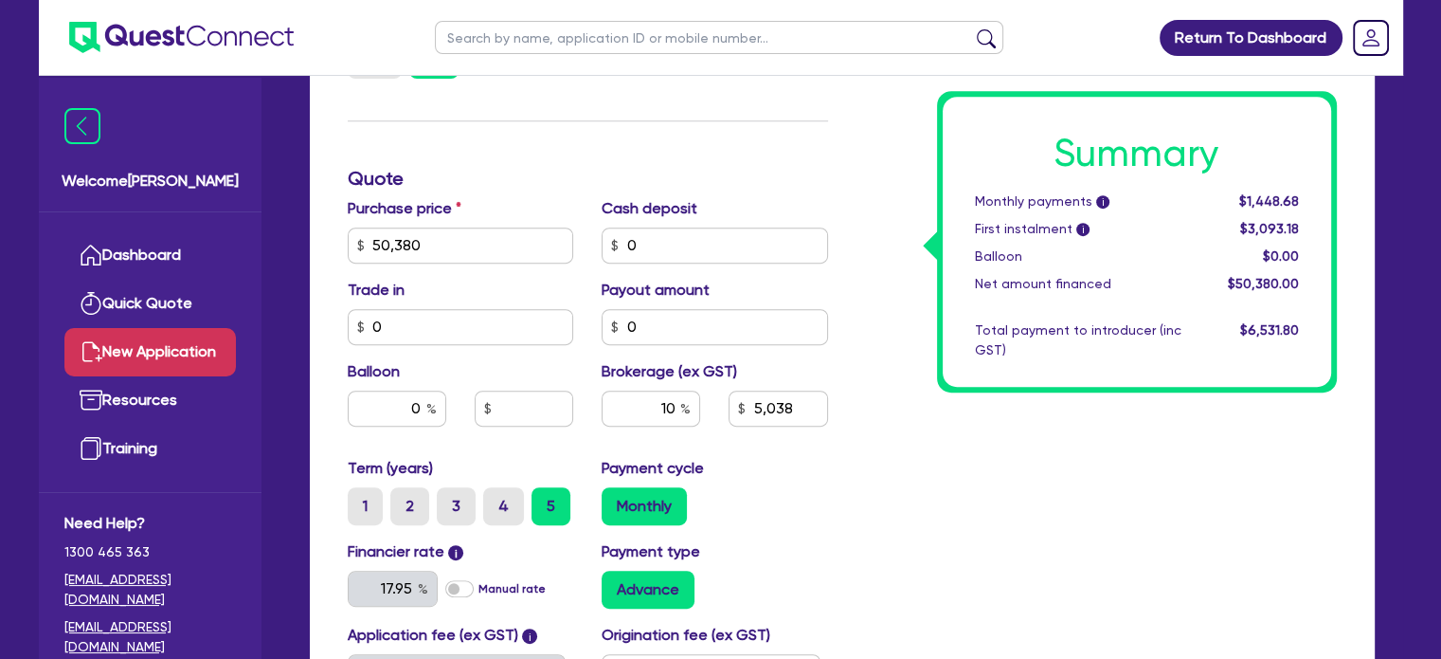
scroll to position [1099, 0]
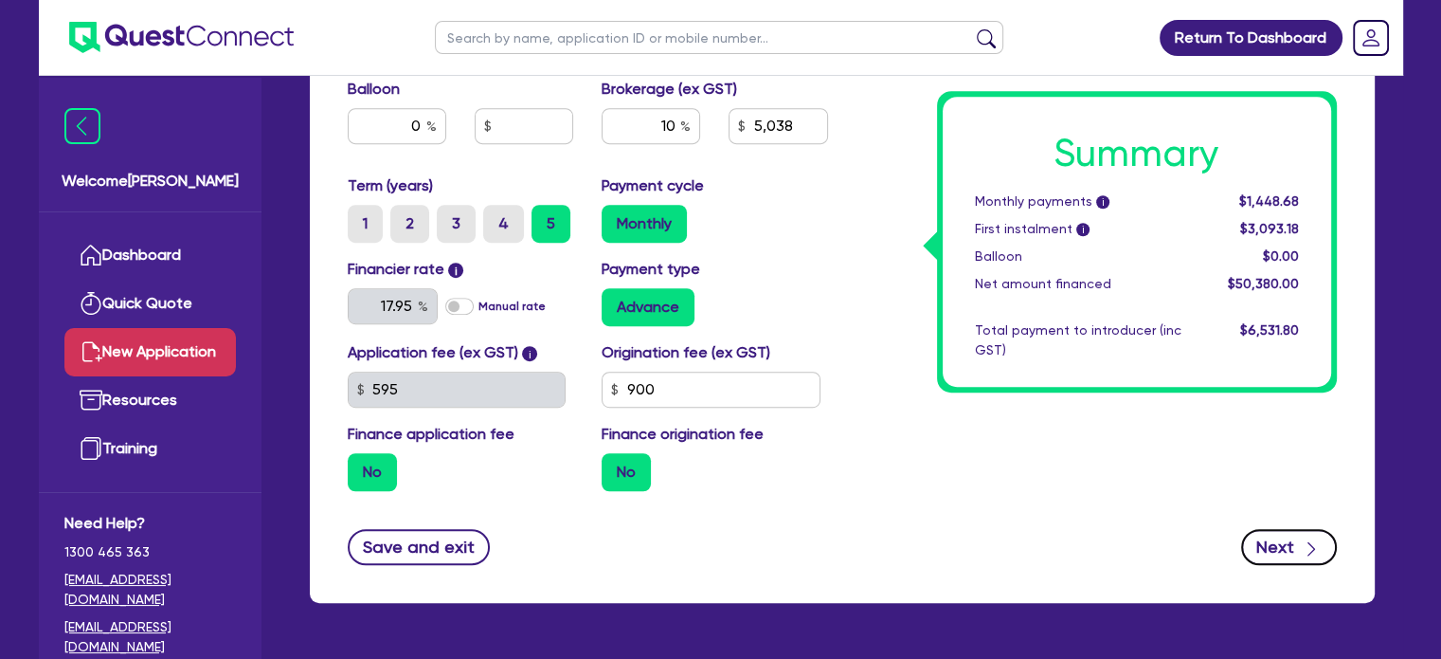
click at [1323, 546] on button "Next" at bounding box center [1289, 547] width 96 height 36
type input "5,038"
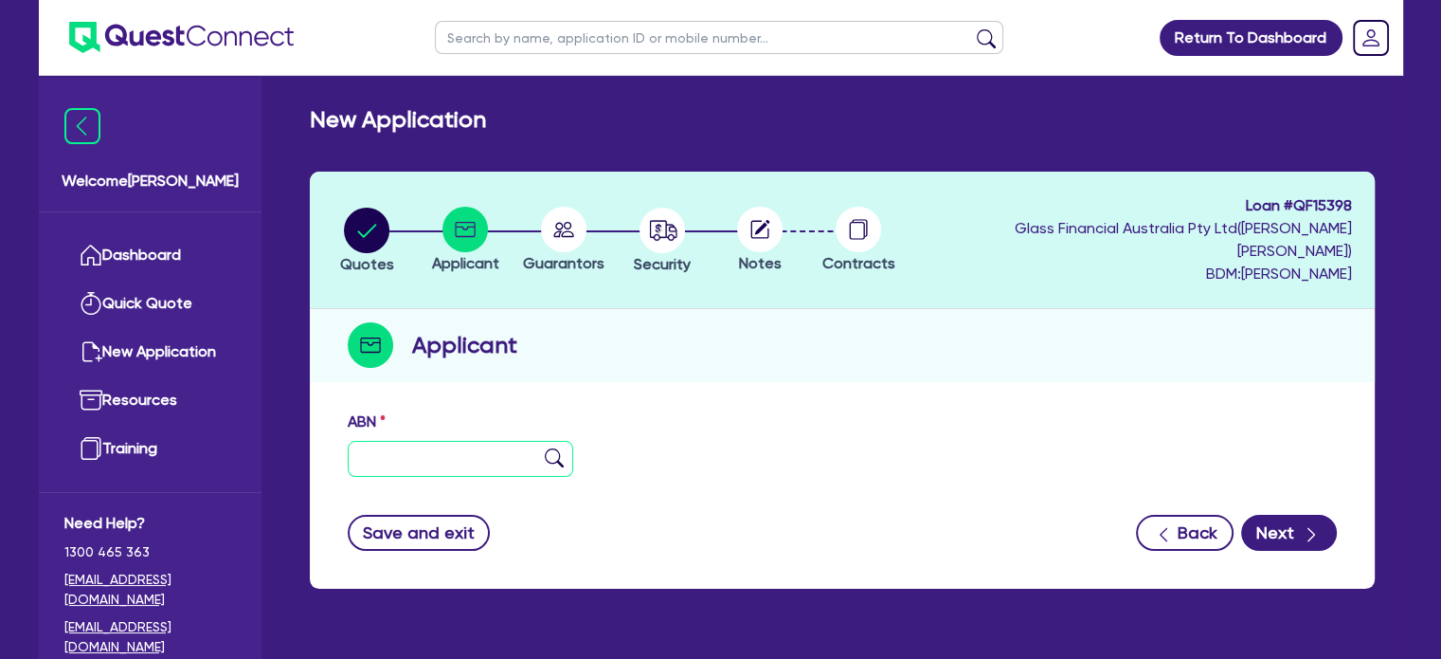
click at [500, 442] on input "text" at bounding box center [461, 459] width 226 height 36
paste input "39 687 663 870"
click at [540, 441] on input "39 687 663 870" at bounding box center [461, 459] width 226 height 36
click at [564, 441] on input "39 687 663 870" at bounding box center [461, 459] width 226 height 36
type input "39 687 663 870"
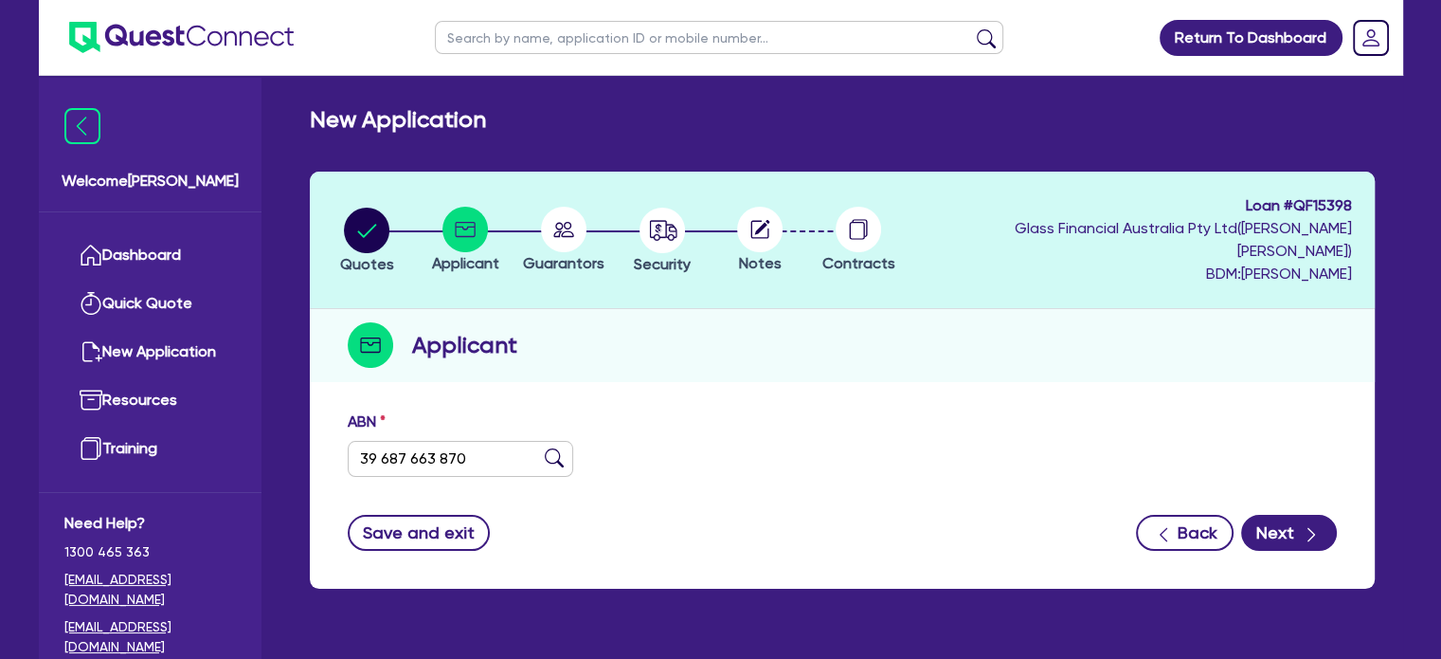
click at [551, 448] on img at bounding box center [554, 457] width 19 height 19
type input "The Trustee for Sharper Facility Services Unit Trust"
type input "SHARPER SECURITY"
select select "TRUST"
type input "[DATE]"
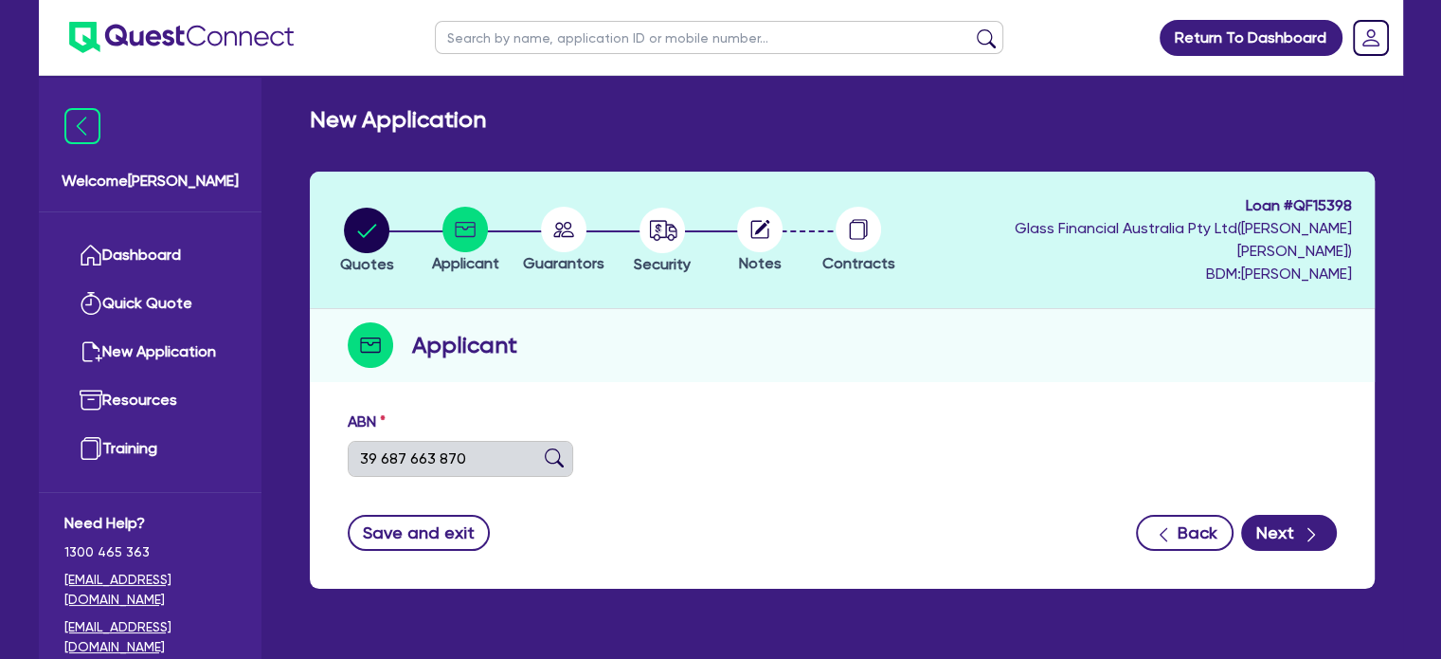
type input "[DATE]"
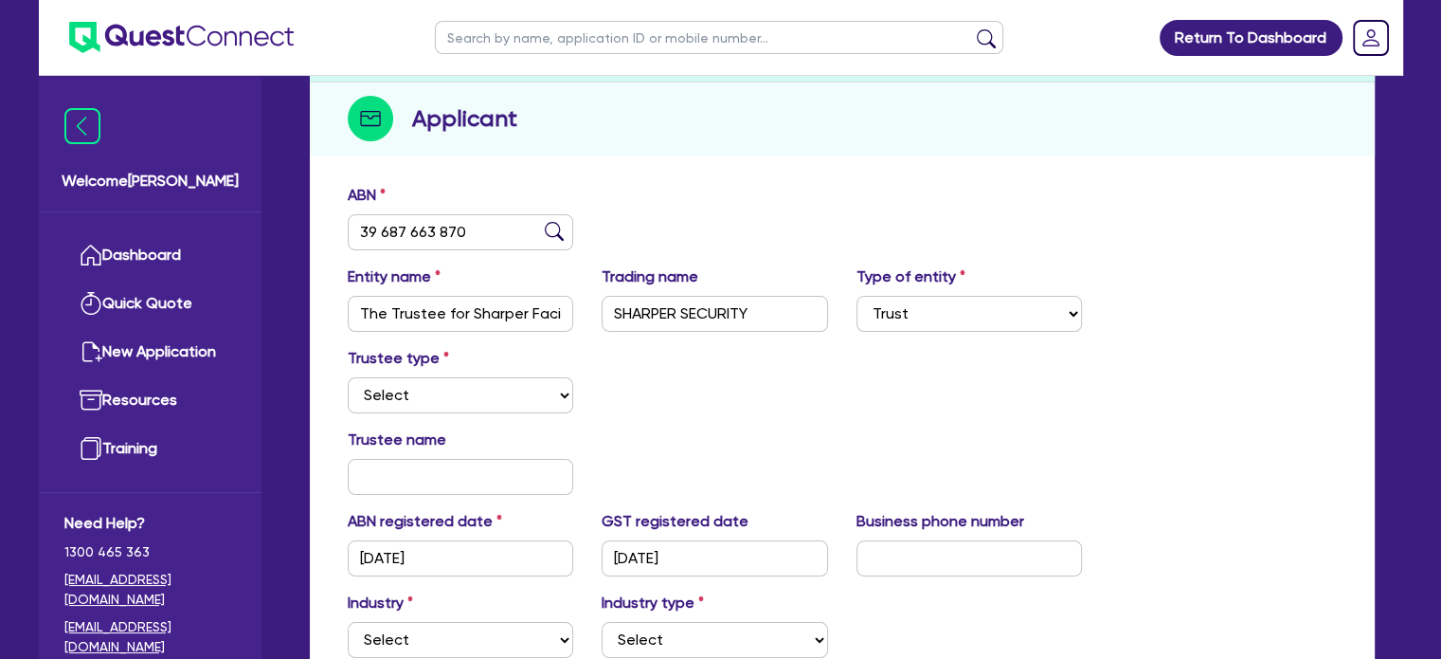
scroll to position [269, 0]
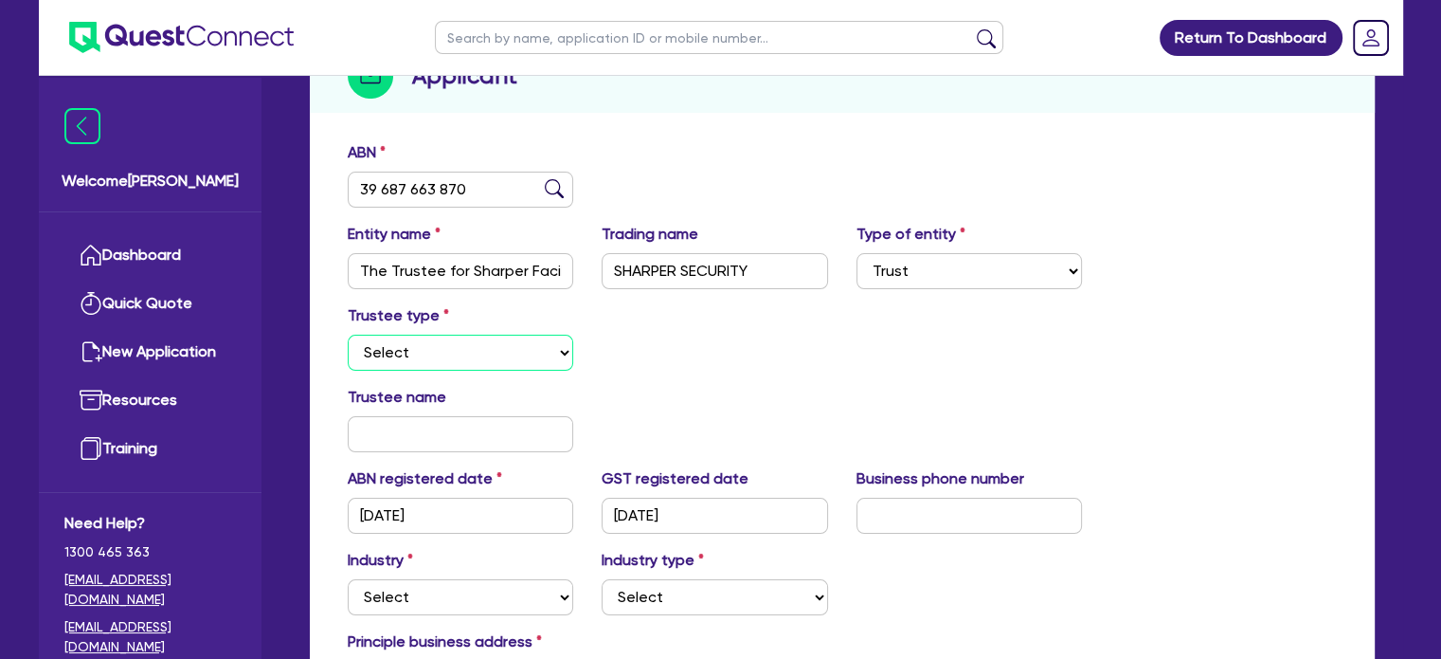
click at [455, 334] on select "Select Individual Company" at bounding box center [461, 352] width 226 height 36
select select "COMPANY"
click at [348, 334] on select "Select Individual Company" at bounding box center [461, 352] width 226 height 36
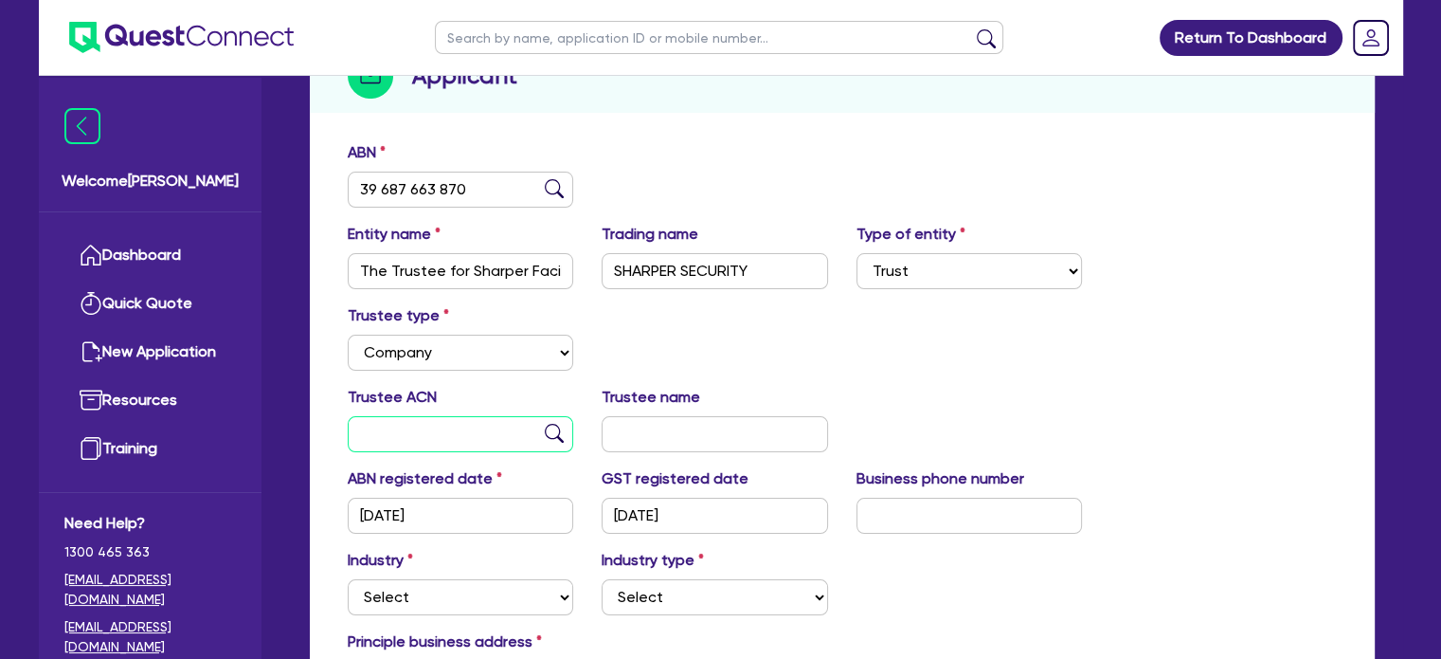
click at [565, 416] on input "text" at bounding box center [461, 434] width 226 height 36
paste input "128 544 874"
drag, startPoint x: 1421, startPoint y: 331, endPoint x: 1455, endPoint y: 490, distance: 162.6
click at [1441, 490] on html "Return To Dashboard Edit Profile Logout Welcome [PERSON_NAME] Dashboard Quick Q…" at bounding box center [720, 320] width 1441 height 1178
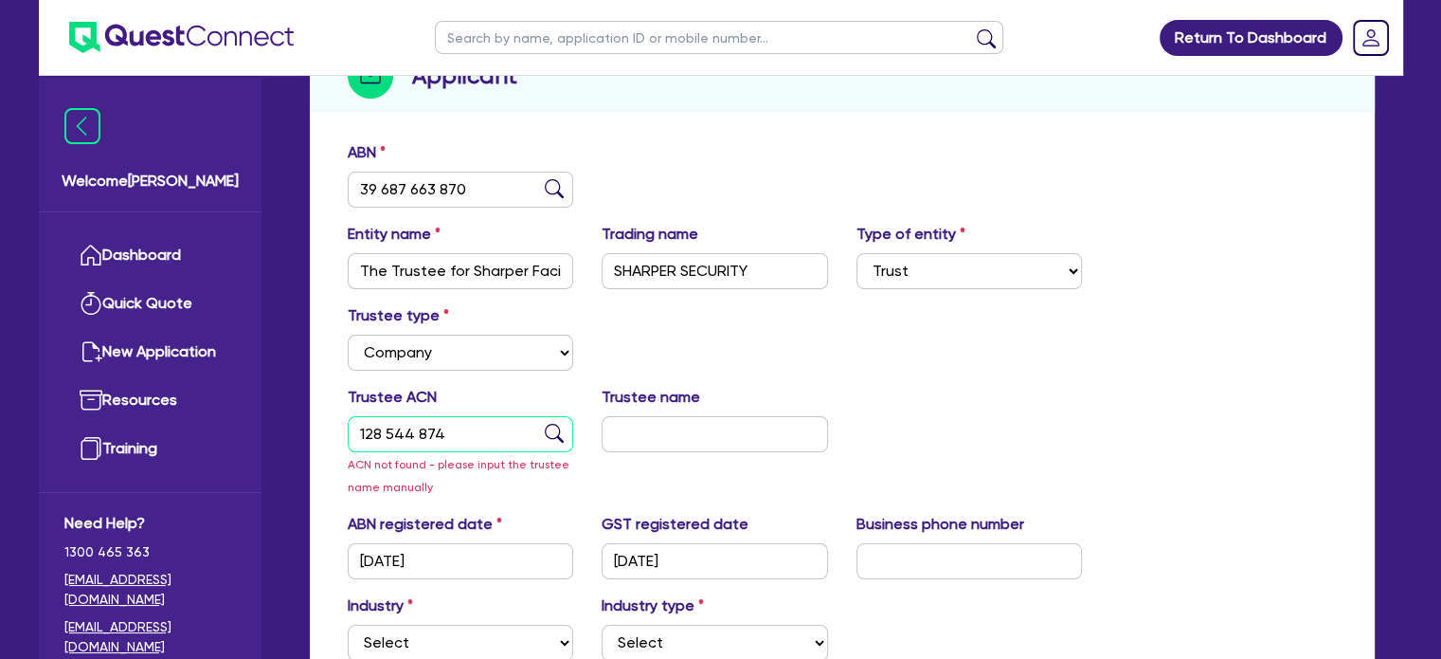
click at [564, 416] on input "128 544 874" at bounding box center [461, 434] width 226 height 36
click at [560, 424] on img at bounding box center [554, 433] width 19 height 19
click at [387, 416] on input "128 544 874" at bounding box center [461, 434] width 226 height 36
click at [550, 424] on img at bounding box center [554, 433] width 19 height 19
click at [498, 416] on input "128 544 874" at bounding box center [461, 434] width 226 height 36
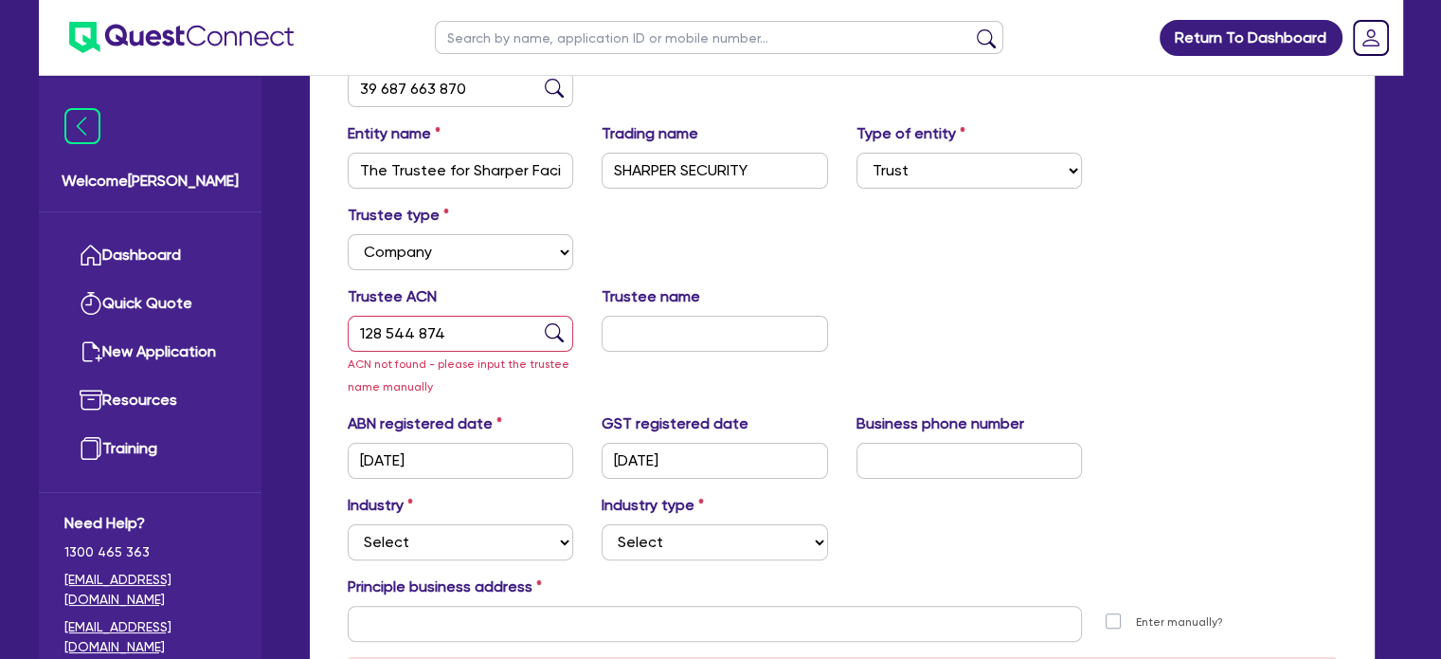
scroll to position [534, 0]
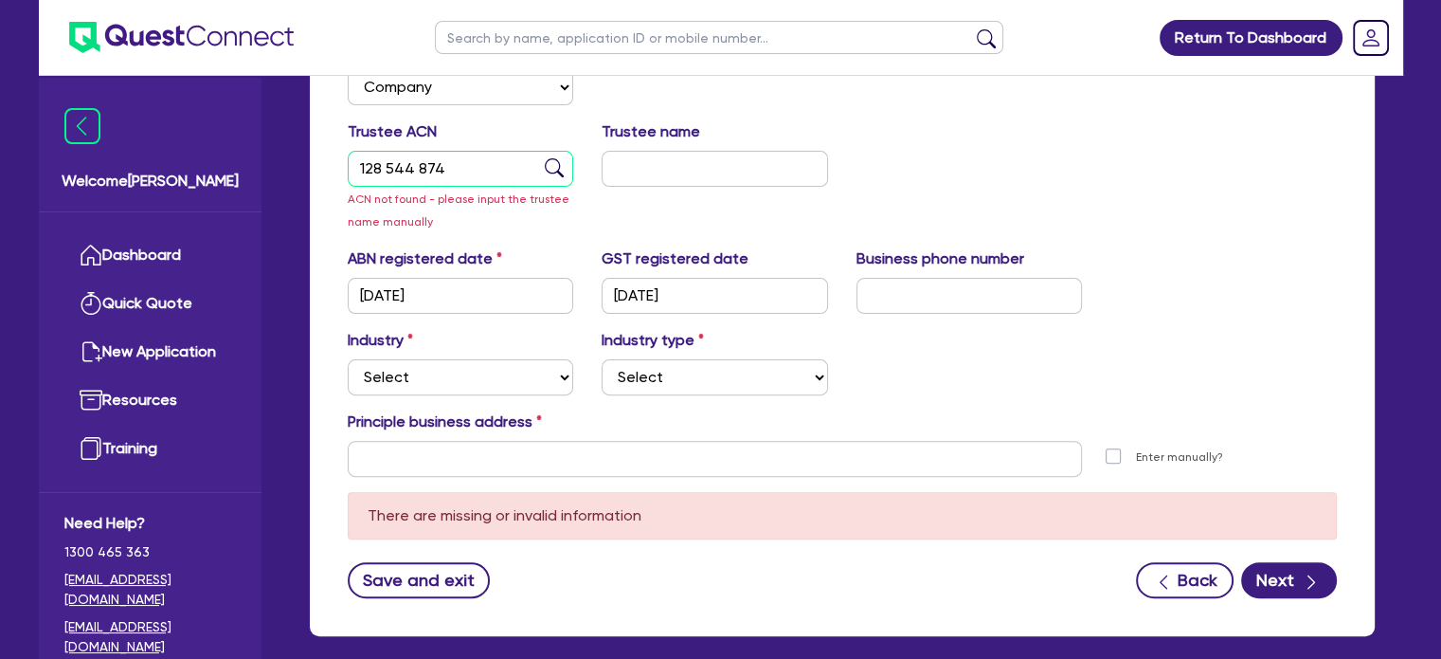
drag, startPoint x: 490, startPoint y: 142, endPoint x: 231, endPoint y: 172, distance: 260.5
click at [231, 172] on div "Welcome [PERSON_NAME] Dashboard Quick Quote New Application Resources Training …" at bounding box center [721, 109] width 1365 height 1286
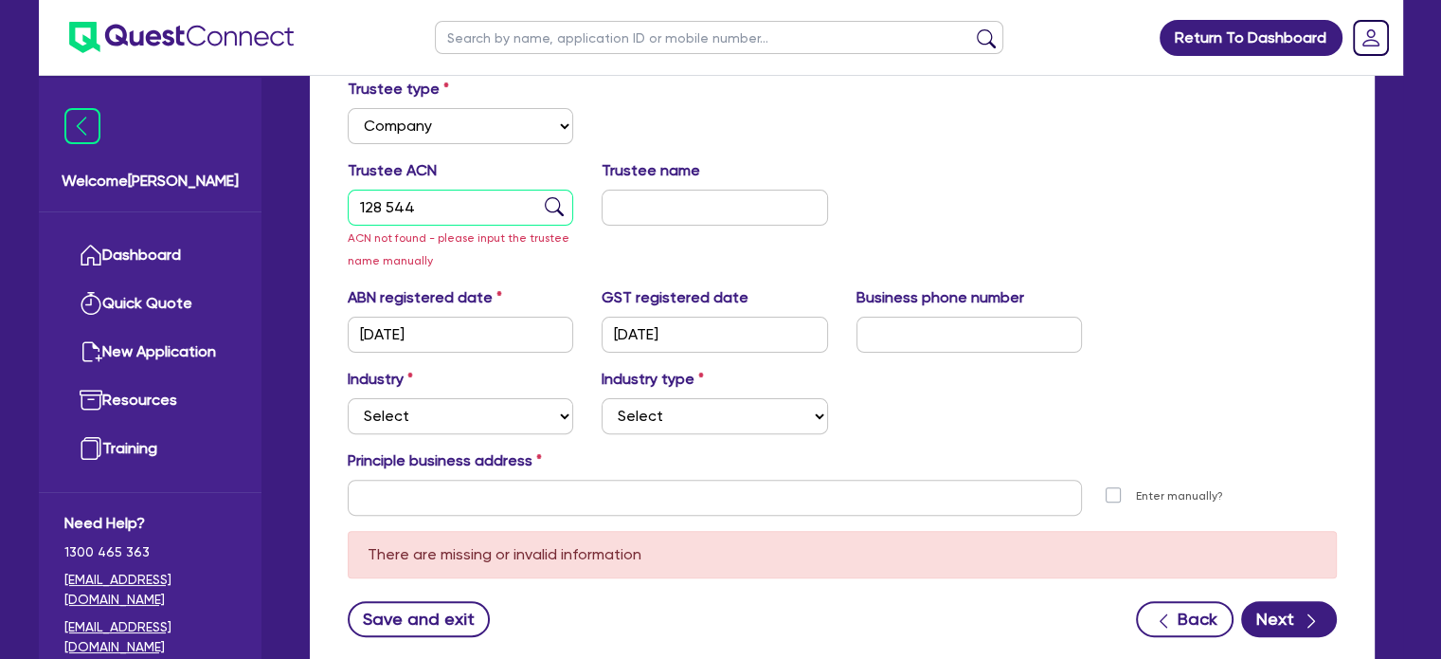
click at [462, 190] on input "128 544" at bounding box center [461, 208] width 226 height 36
drag, startPoint x: 445, startPoint y: 188, endPoint x: 293, endPoint y: 206, distance: 153.6
click at [293, 206] on div "New Application Quotes Applicant [GEOGRAPHIC_DATA] Security Notes Contracts Loa…" at bounding box center [842, 154] width 1122 height 1087
click at [499, 231] on span "ACN not found - please input the trustee name manually" at bounding box center [459, 249] width 222 height 36
click at [483, 195] on input "128 544 874" at bounding box center [461, 208] width 226 height 36
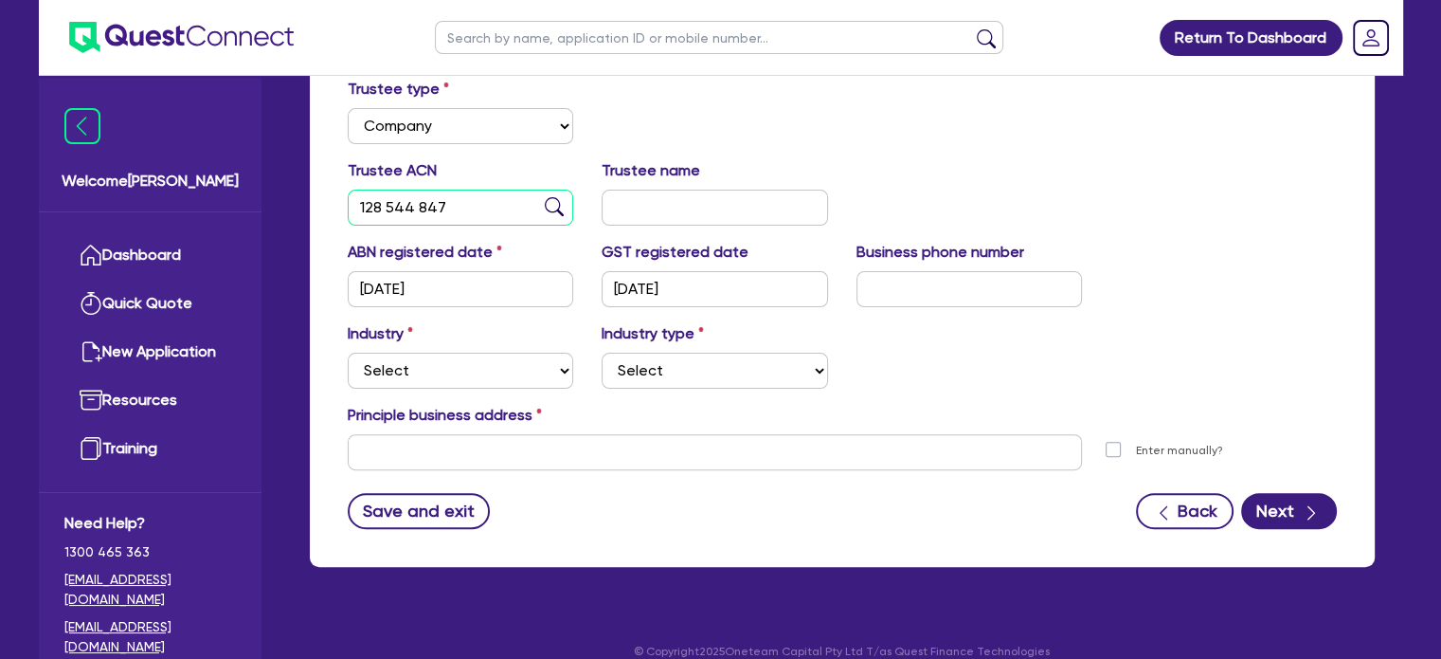
type input "128 544 847"
click at [561, 197] on img at bounding box center [554, 206] width 19 height 19
type input "SHARPER CLEANING PTY LTD"
click at [567, 641] on div "© Copyright 2025 Oneteam Capital Pty Ltd T/as Quest Finance Technologies" at bounding box center [842, 658] width 1122 height 47
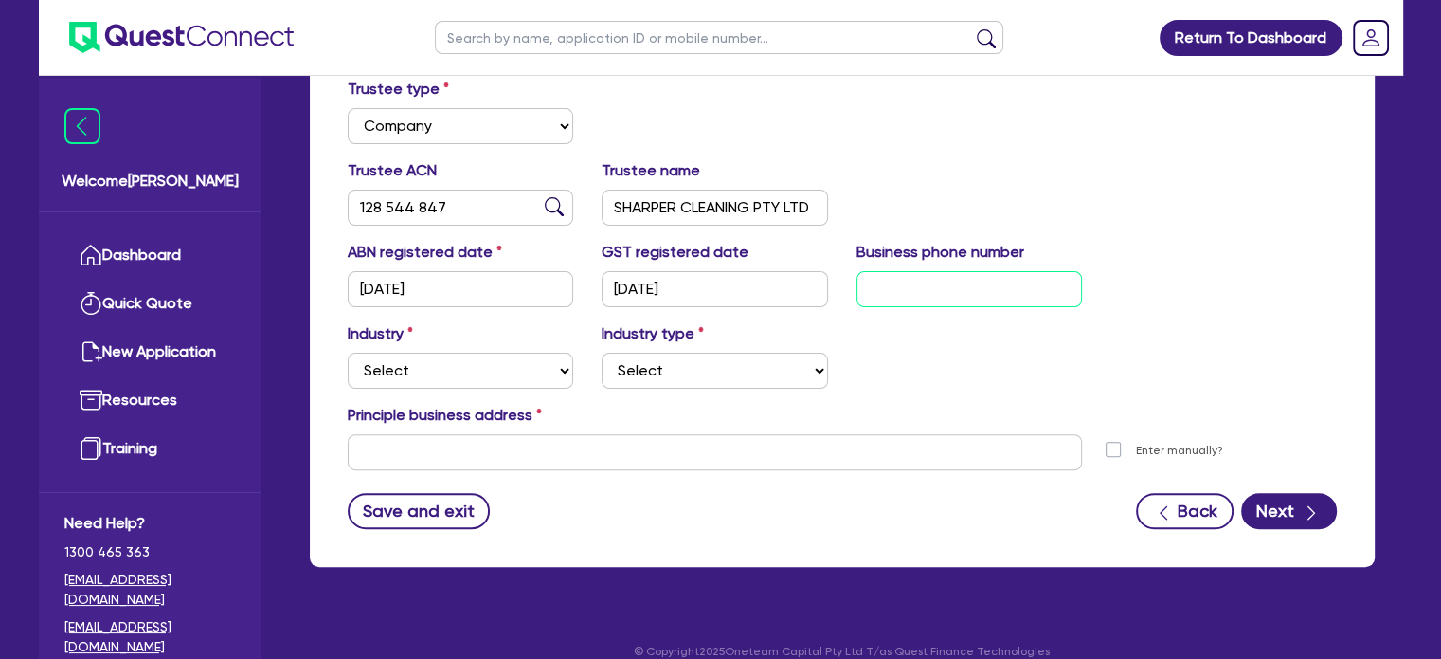
click at [948, 271] on input "text" at bounding box center [970, 289] width 226 height 36
paste input "13 0030 9338"
click at [887, 271] on input "13 0030 9338" at bounding box center [970, 289] width 226 height 36
type input "13 0030 9338"
click at [471, 353] on select "Select Accomodation & Food Services Administrative & Support Services Agricultu…" at bounding box center [461, 371] width 226 height 36
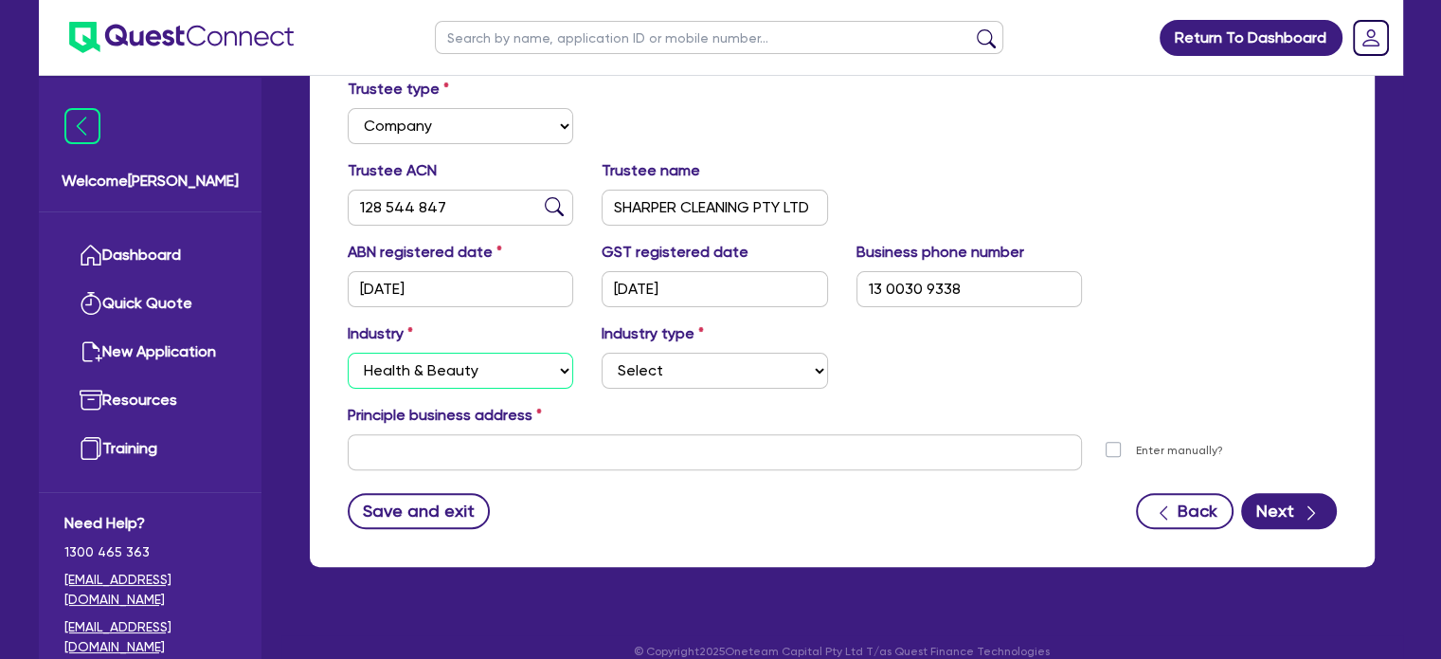
click at [348, 353] on select "Select Accomodation & Food Services Administrative & Support Services Agricultu…" at bounding box center [461, 371] width 226 height 36
click at [517, 359] on select "Select Accomodation & Food Services Administrative & Support Services Agricultu…" at bounding box center [461, 371] width 226 height 36
click at [348, 353] on select "Select Accomodation & Food Services Administrative & Support Services Agricultu…" at bounding box center [461, 371] width 226 height 36
click at [711, 353] on select "Select Trades People Providing Services Direct to Consumers Trades People Provi…" at bounding box center [715, 371] width 226 height 36
click at [540, 356] on select "Select Accomodation & Food Services Administrative & Support Services Agricultu…" at bounding box center [461, 371] width 226 height 36
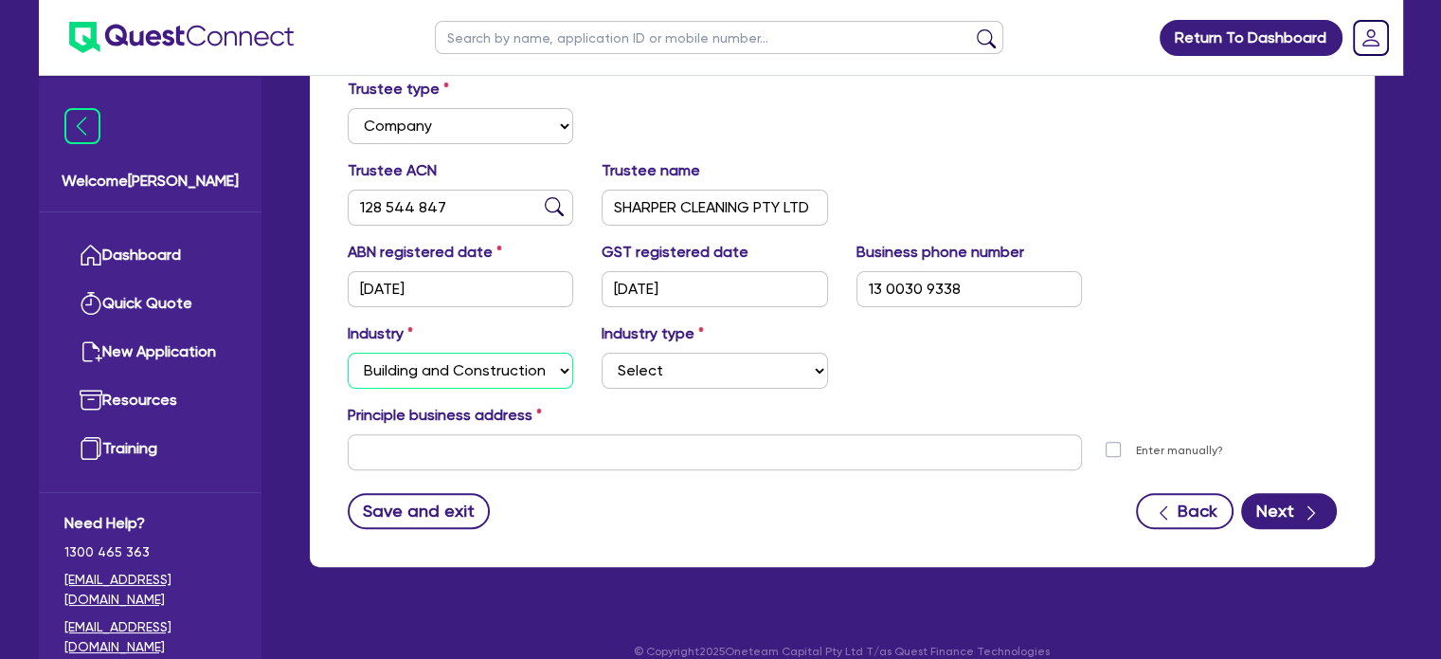
select select "ADMINISTRATIVE_SUPPORT"
click at [348, 353] on select "Select Accomodation & Food Services Administrative & Support Services Agricultu…" at bounding box center [461, 371] width 226 height 36
click at [708, 359] on select "Select Employment Services Administrative Services Domestic & Commercial Cleani…" at bounding box center [715, 371] width 226 height 36
select select "DOMESTIC_COMMERCIAL_CLEANING"
click at [602, 353] on select "Select Employment Services Administrative Services Domestic & Commercial Cleani…" at bounding box center [715, 371] width 226 height 36
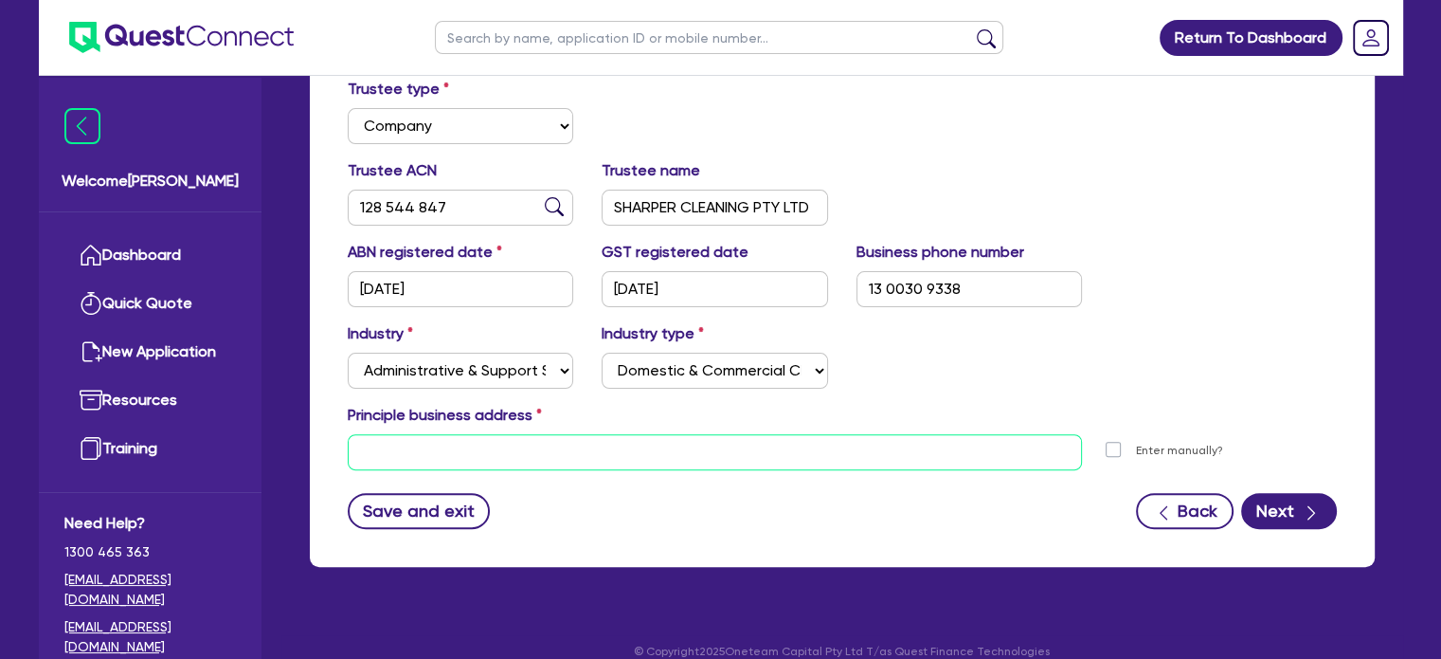
click at [603, 434] on input "text" at bounding box center [715, 452] width 735 height 36
paste input "[STREET_ADDRESS]"
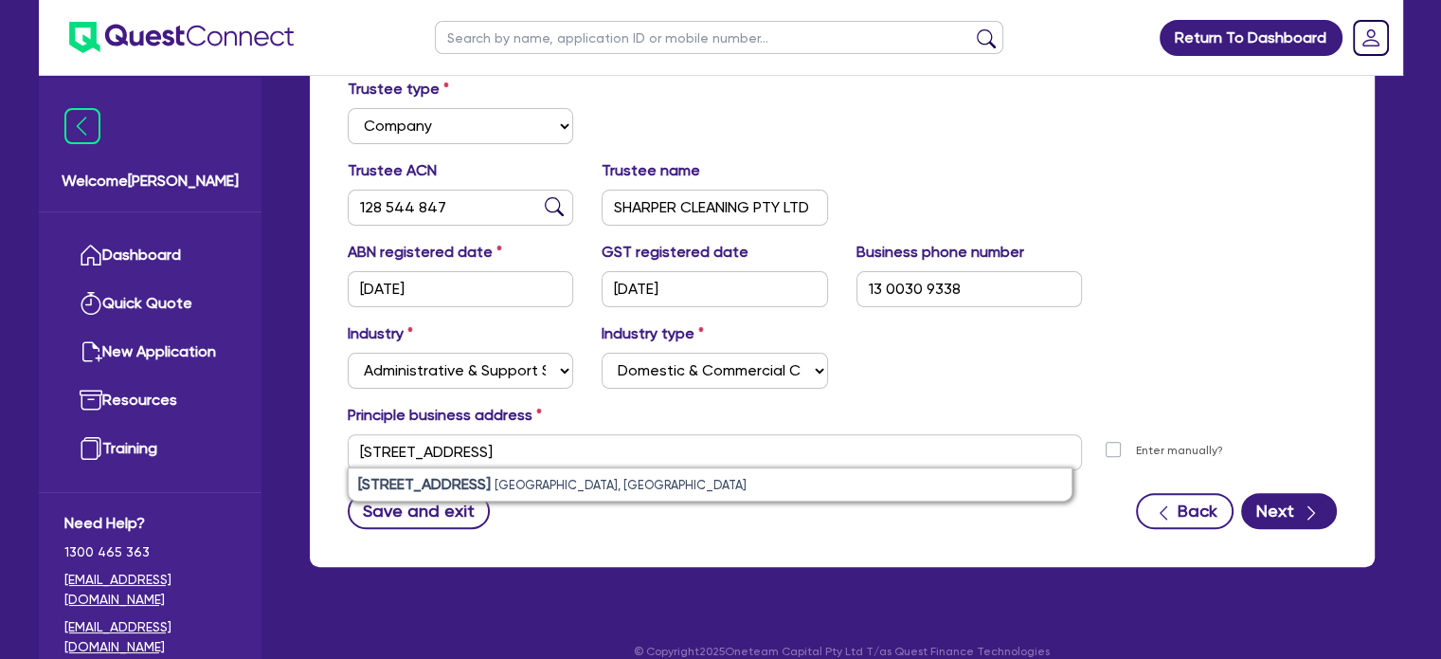
click at [540, 478] on small "[GEOGRAPHIC_DATA], [GEOGRAPHIC_DATA]" at bounding box center [621, 485] width 252 height 14
type input "[STREET_ADDRESS]"
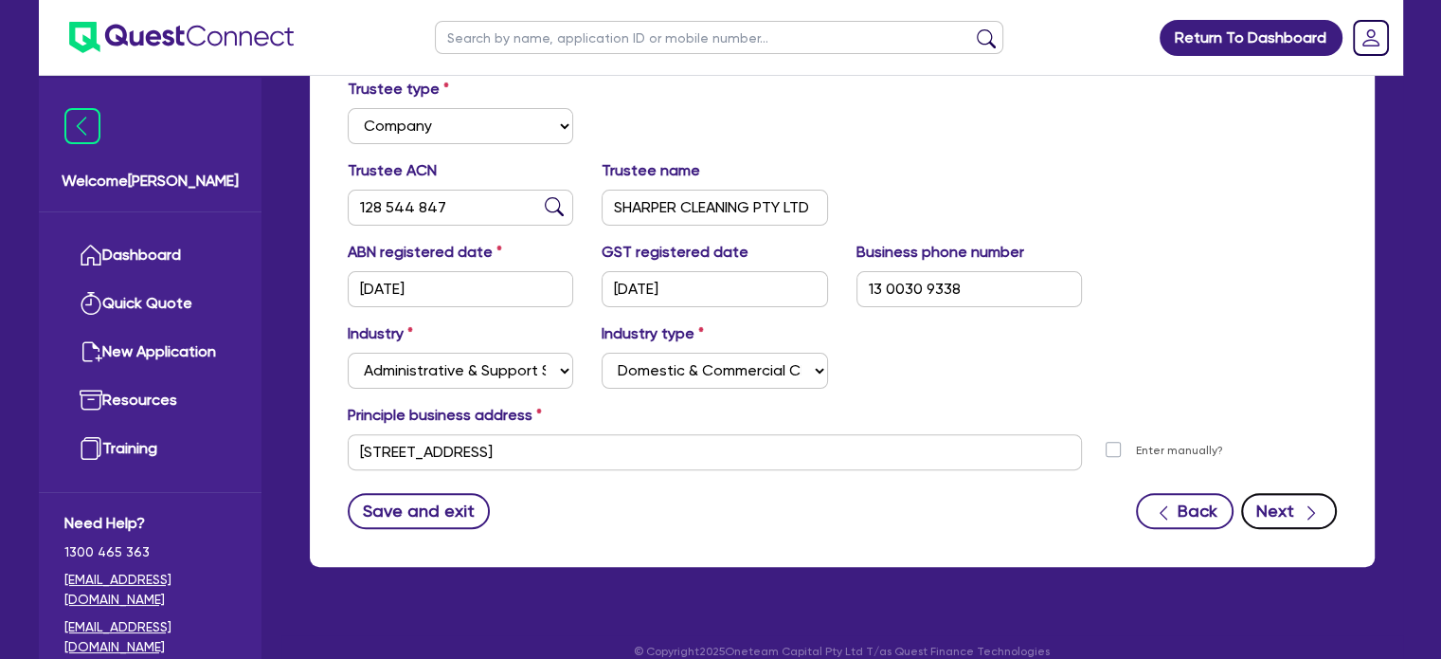
click at [1289, 493] on button "Next" at bounding box center [1289, 511] width 96 height 36
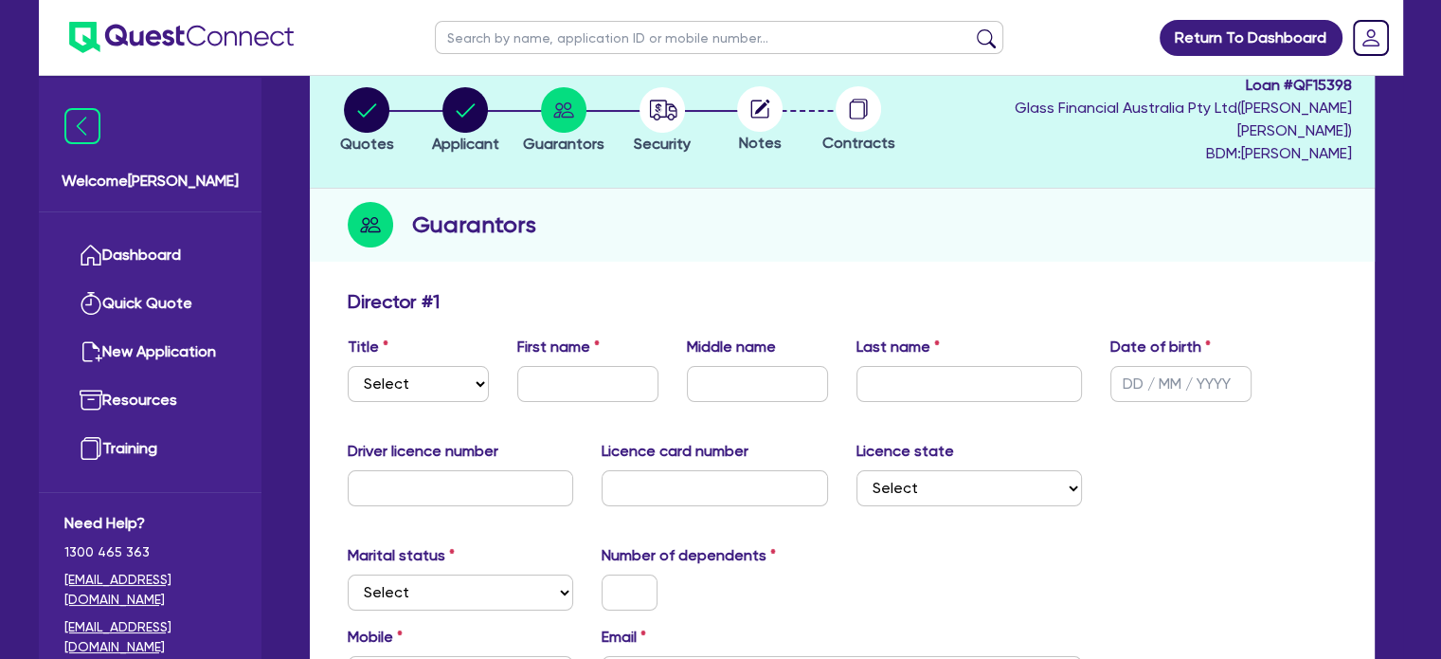
scroll to position [304, 0]
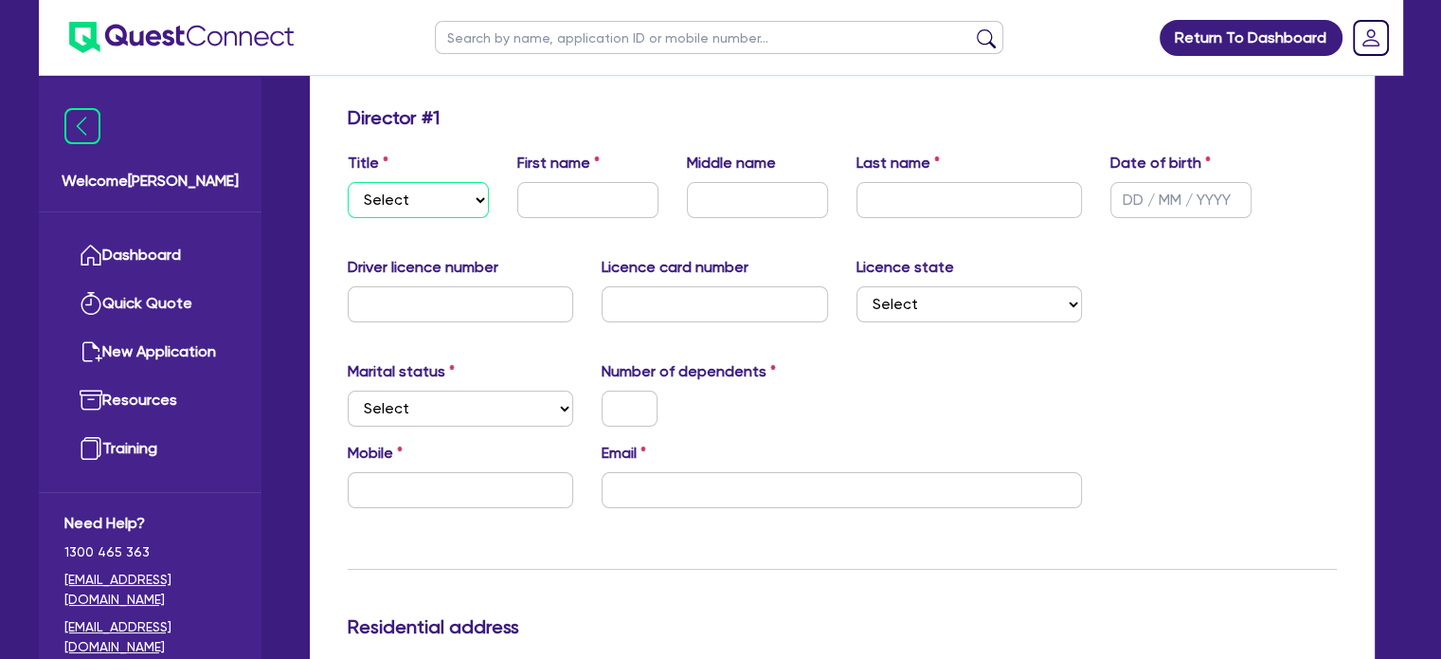
click at [432, 182] on select "Select Mr Mrs Ms Miss Dr" at bounding box center [418, 200] width 141 height 36
select select "MR"
click at [348, 182] on select "Select Mr Mrs Ms Miss Dr" at bounding box center [418, 200] width 141 height 36
click at [563, 189] on input "text" at bounding box center [587, 200] width 141 height 36
type input "[PERSON_NAME]"
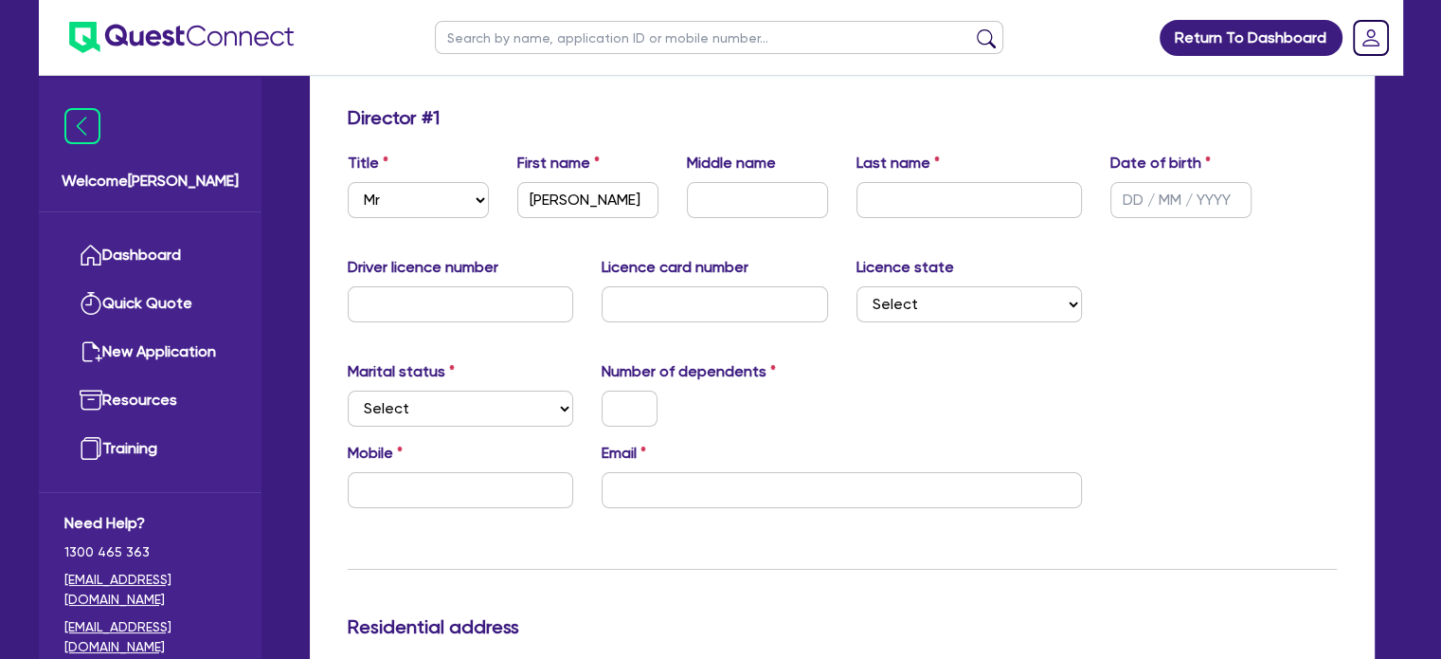
click at [933, 186] on input "text" at bounding box center [970, 200] width 226 height 36
type input "Krastich"
click at [1120, 182] on input "text" at bounding box center [1181, 200] width 141 height 36
type input "[DATE]"
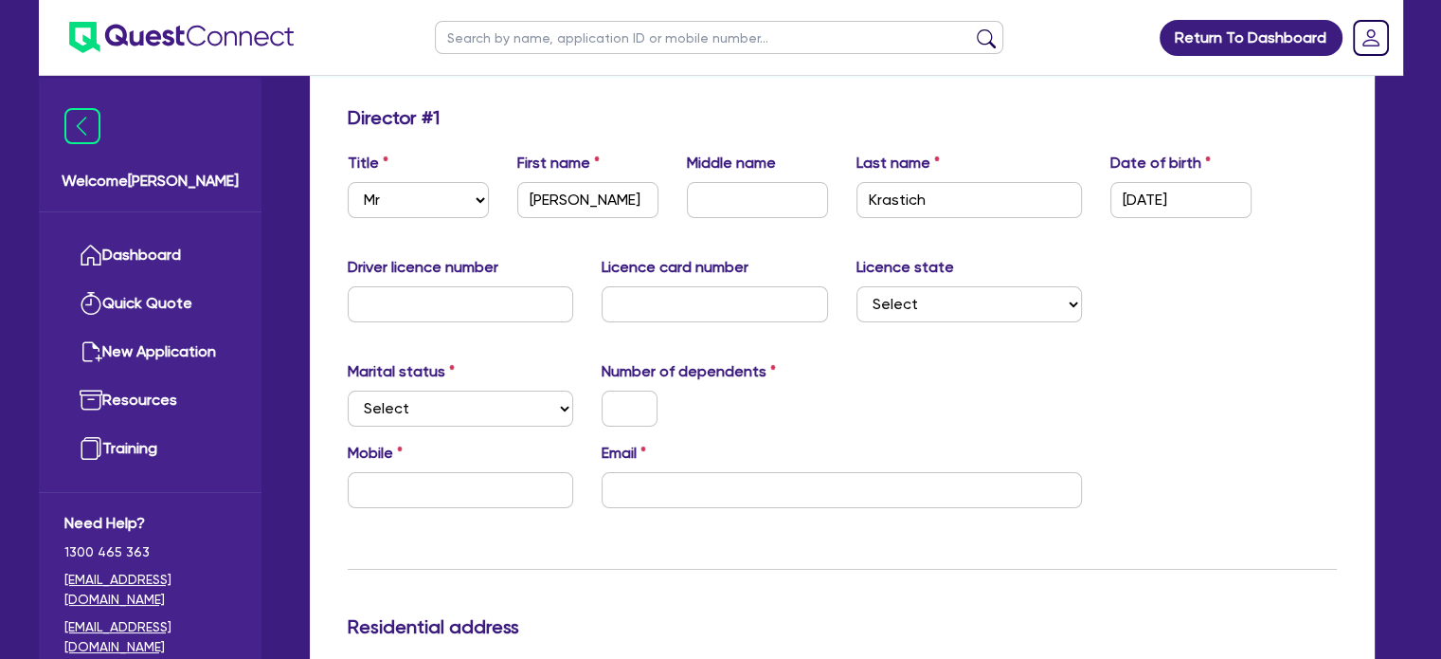
click at [462, 286] on input "text" at bounding box center [461, 304] width 226 height 36
type input "050064881"
click at [968, 286] on select "Select [GEOGRAPHIC_DATA] [GEOGRAPHIC_DATA] [GEOGRAPHIC_DATA] [GEOGRAPHIC_DATA] …" at bounding box center [970, 304] width 226 height 36
select select "VIC"
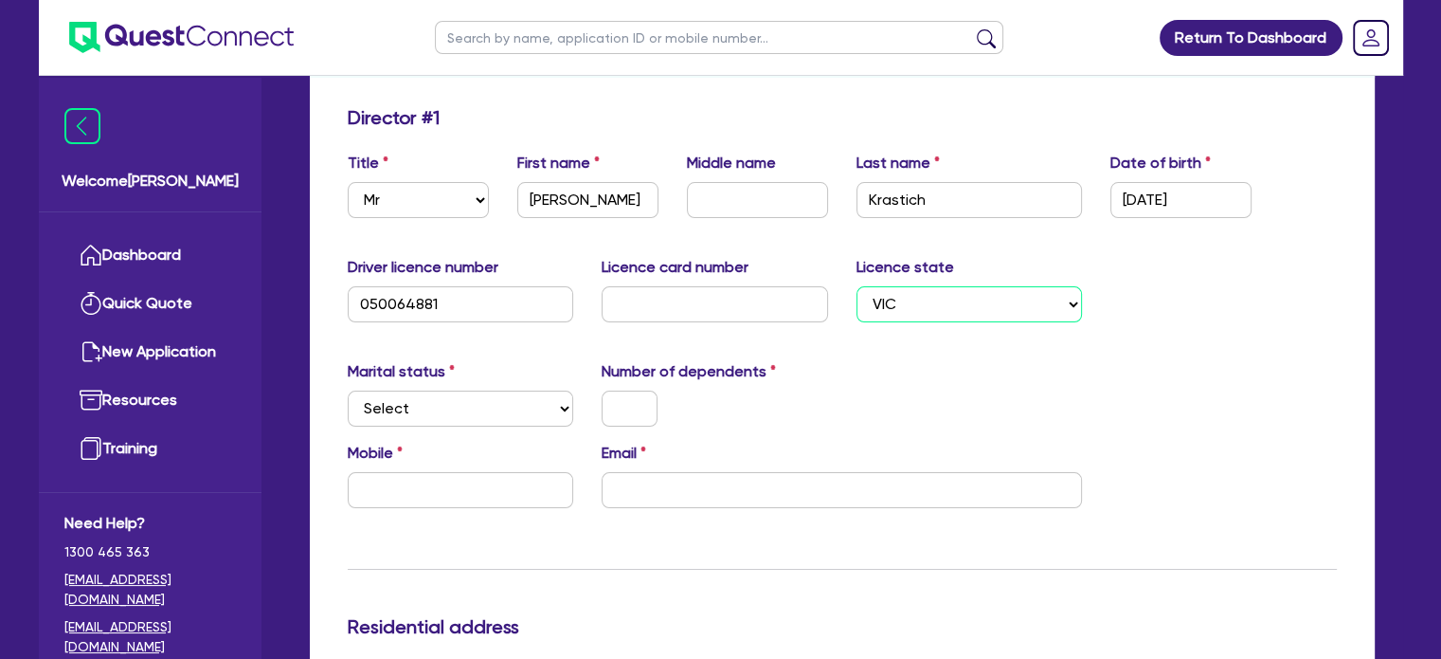
click at [857, 286] on select "Select [GEOGRAPHIC_DATA] [GEOGRAPHIC_DATA] [GEOGRAPHIC_DATA] [GEOGRAPHIC_DATA] …" at bounding box center [970, 304] width 226 height 36
click at [475, 390] on select "Select Single Married De Facto / Partner" at bounding box center [461, 408] width 226 height 36
select select "MARRIED"
click at [348, 390] on select "Select Single Married De Facto / Partner" at bounding box center [461, 408] width 226 height 36
click at [633, 390] on input "text" at bounding box center [630, 408] width 56 height 36
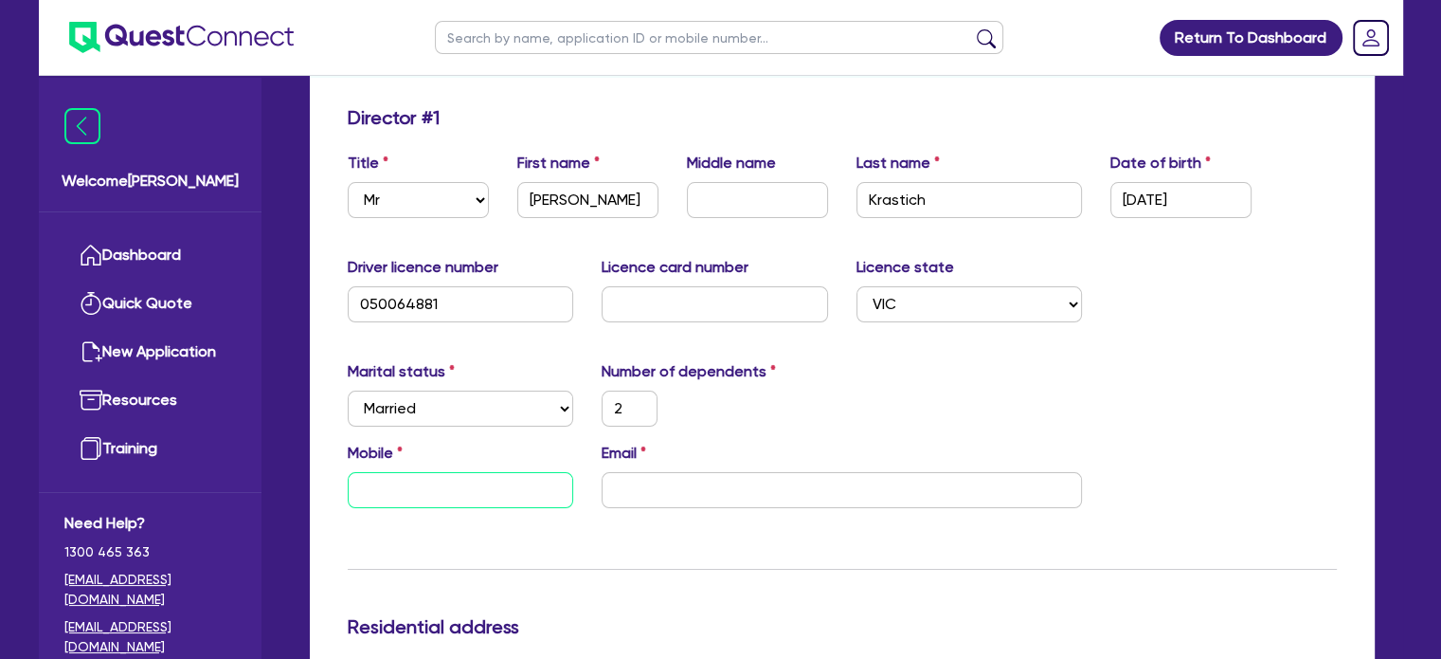
click at [507, 473] on input "text" at bounding box center [461, 490] width 226 height 36
click at [575, 387] on div "Marital status Select [DEMOGRAPHIC_DATA] Married De Facto / Partner Number of d…" at bounding box center [843, 400] width 1018 height 81
type input "0"
click at [571, 390] on select "Select Single Married De Facto / Partner" at bounding box center [461, 408] width 226 height 36
select select "SINGLE"
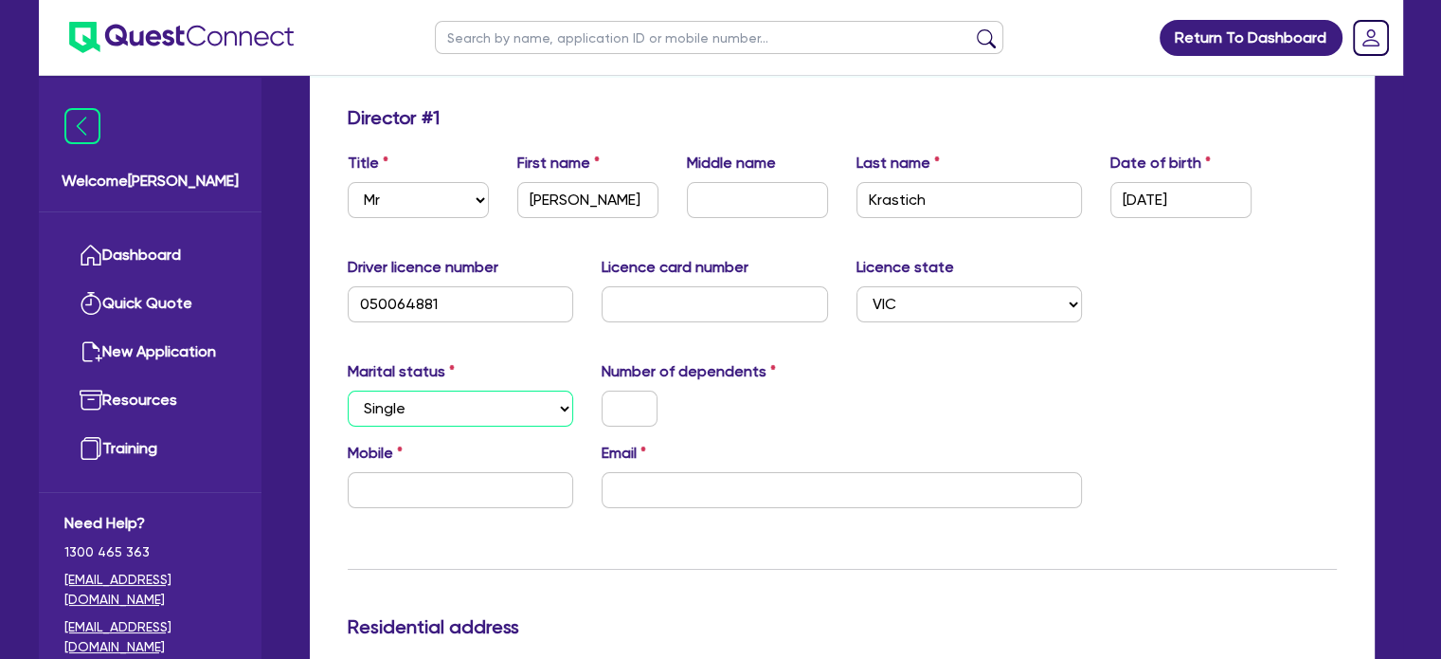
click at [348, 390] on select "Select Single Married De Facto / Partner" at bounding box center [461, 408] width 226 height 36
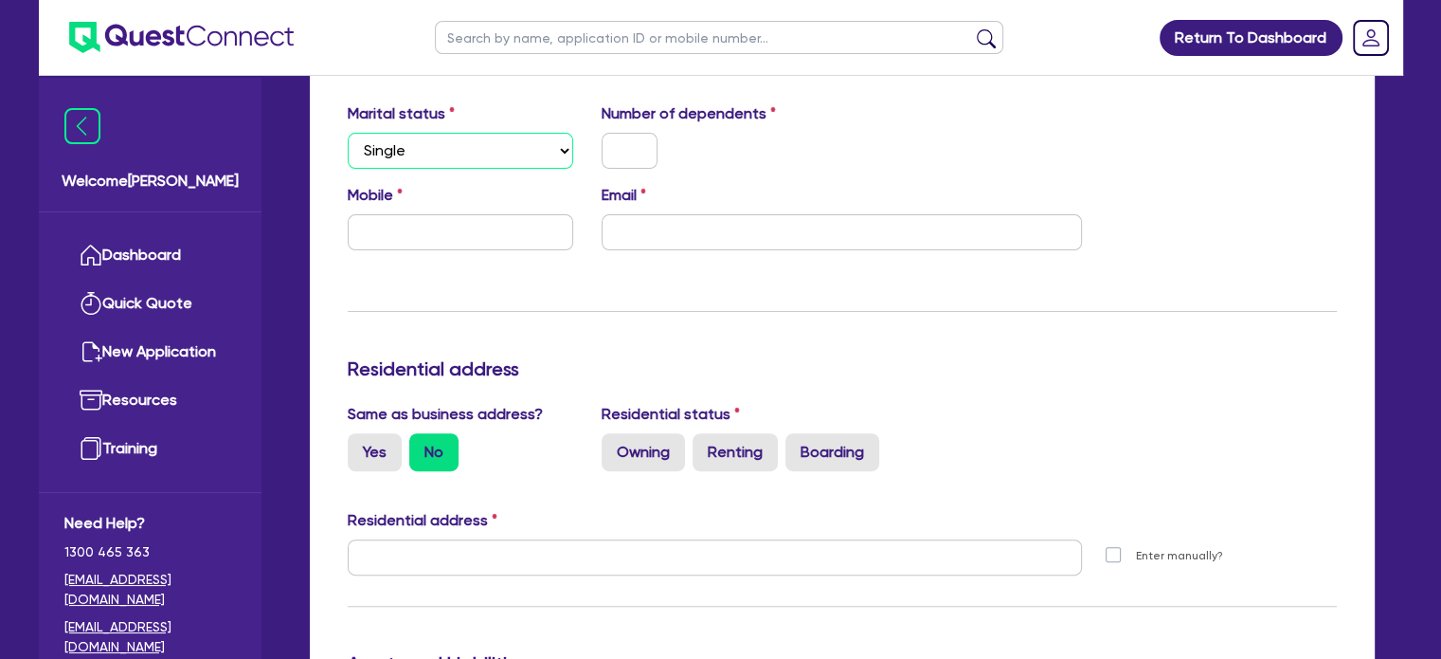
scroll to position [572, 0]
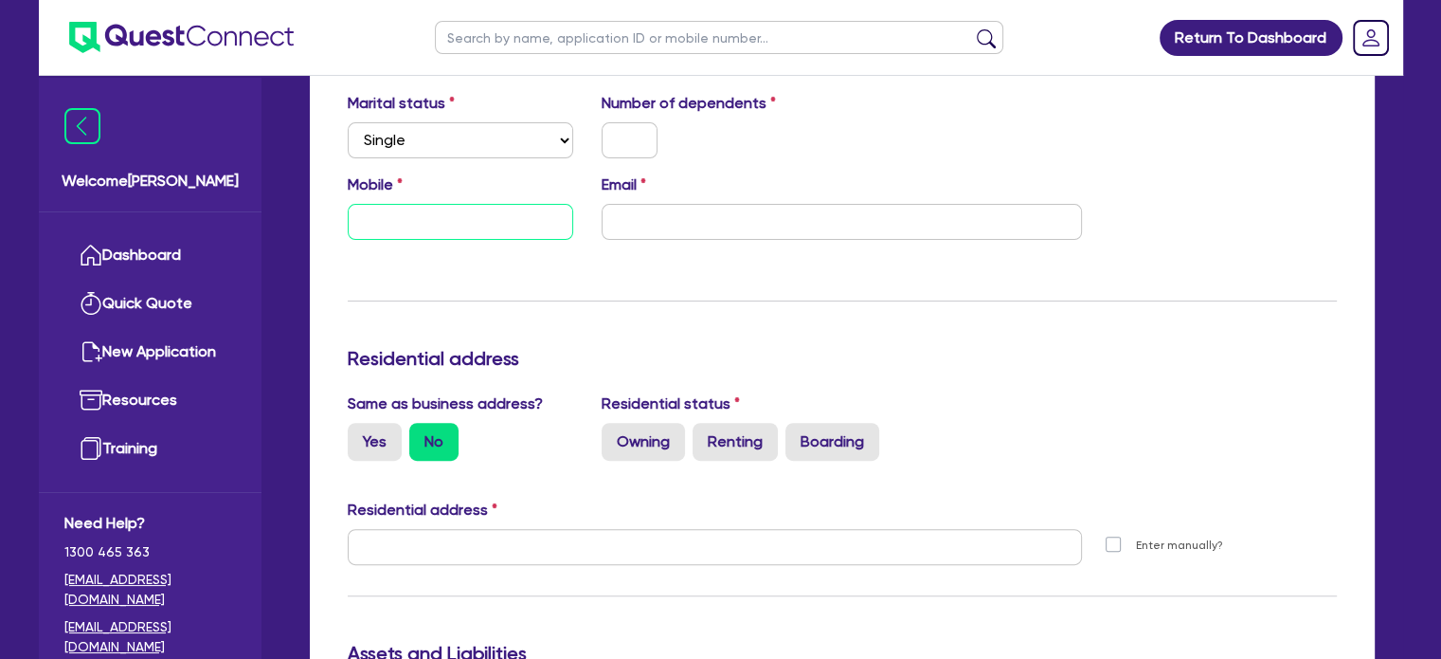
click at [433, 204] on input "text" at bounding box center [461, 222] width 226 height 36
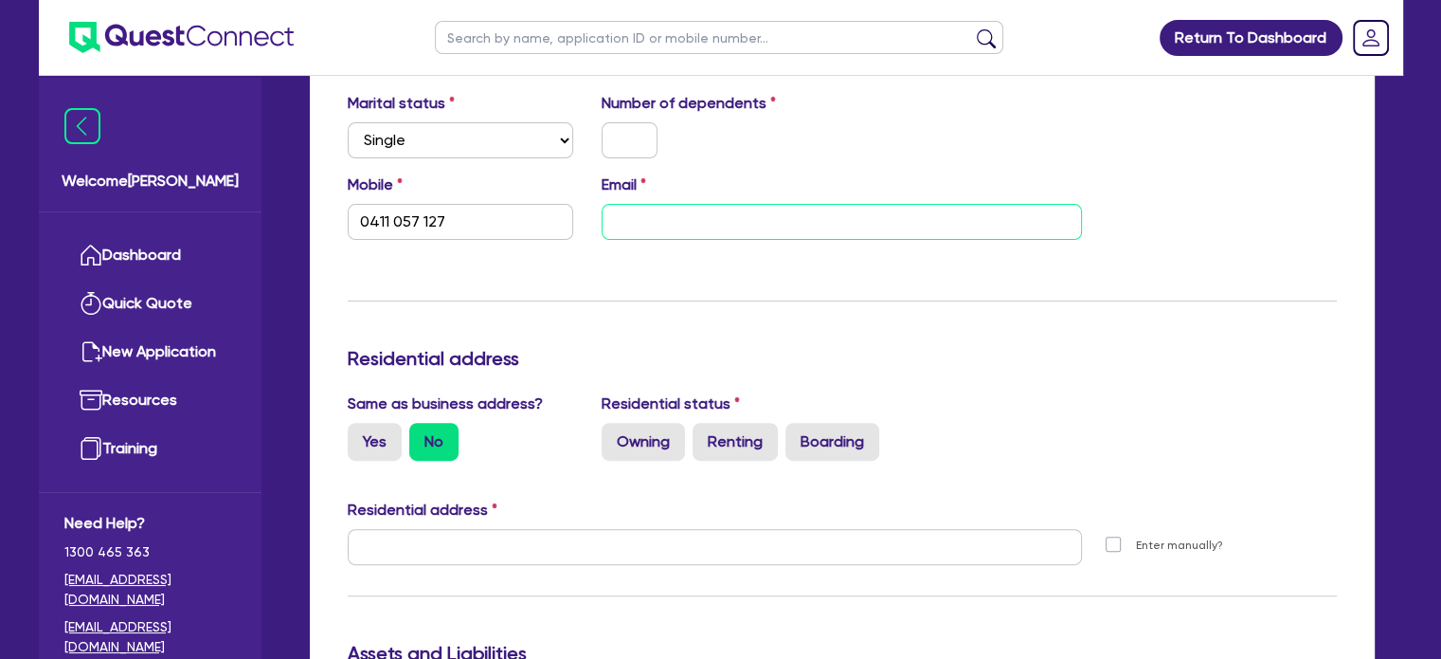
type input "0411 057 127"
type input "r"
type input "0411 057 127"
type input "ro"
type input "0411 057 127"
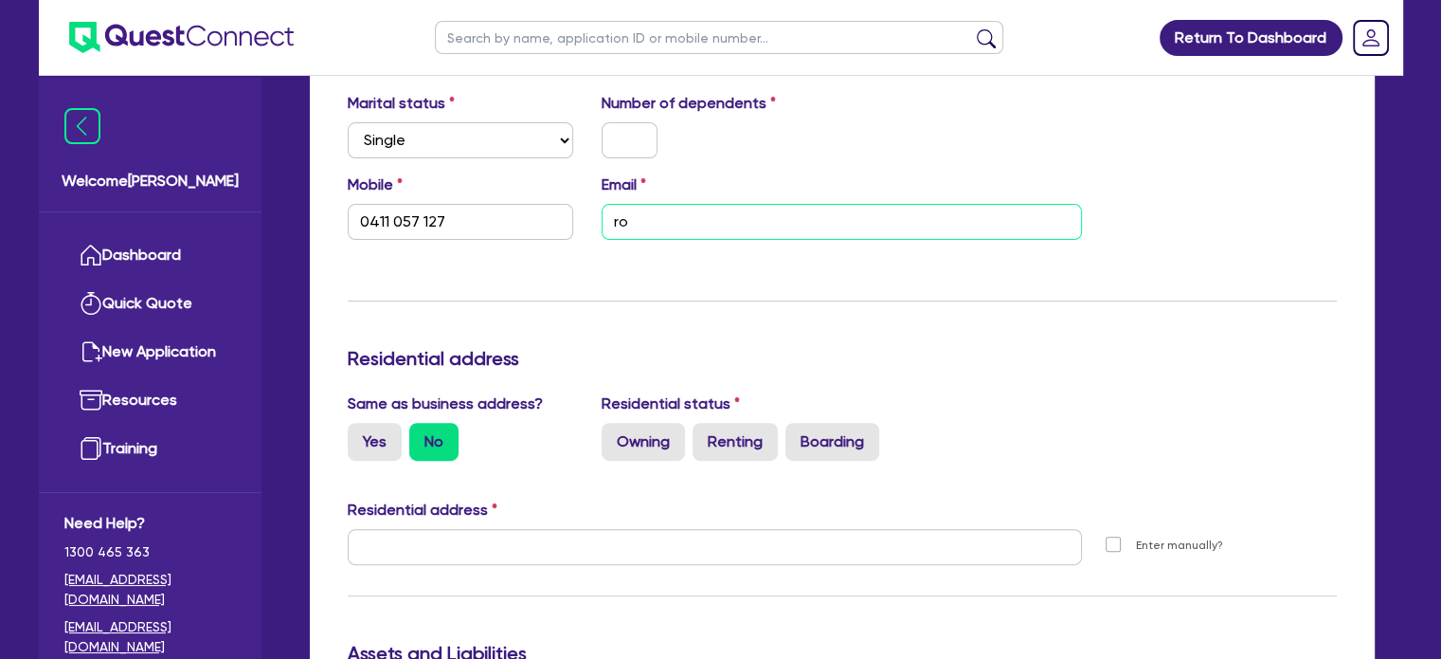
type input "rob"
type input "0411 057 127"
type input "robe"
type input "0411 057 127"
type input "rober"
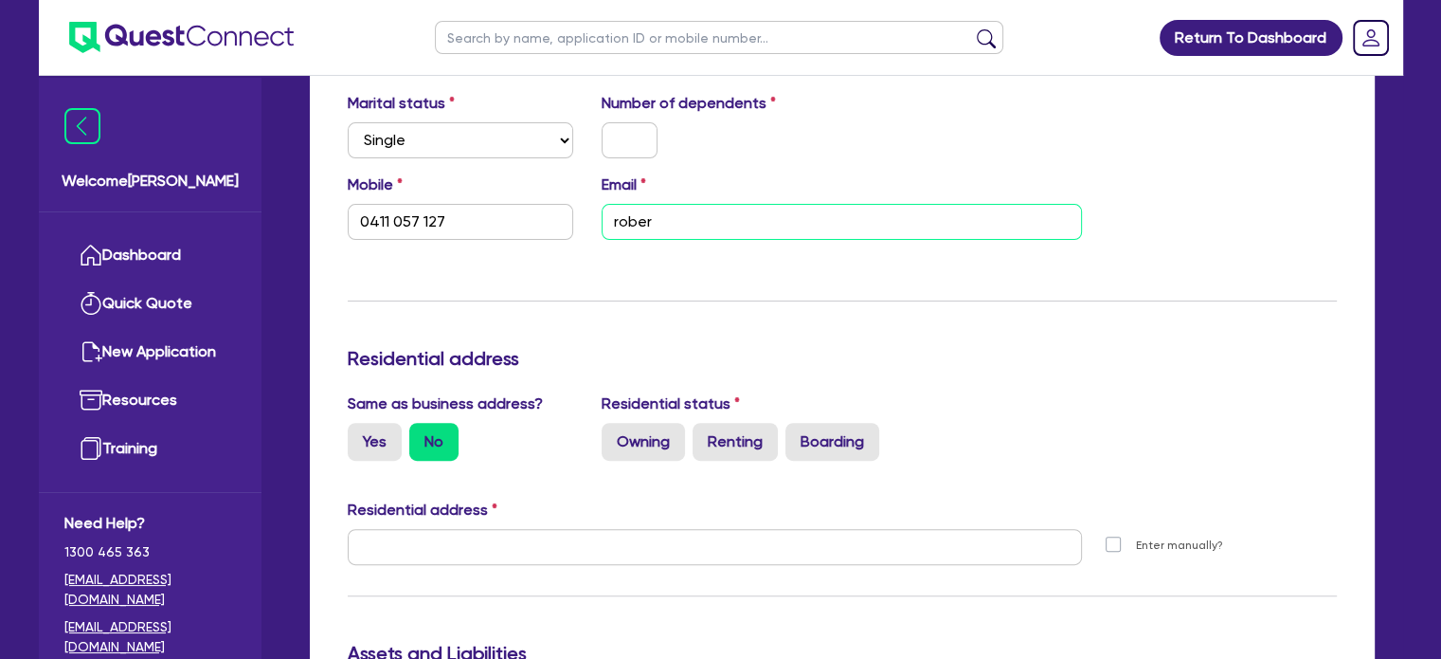
type input "0411 057 127"
type input "[PERSON_NAME]"
type input "0411 057 127"
type input "[PERSON_NAME]@"
type input "0411 057 127"
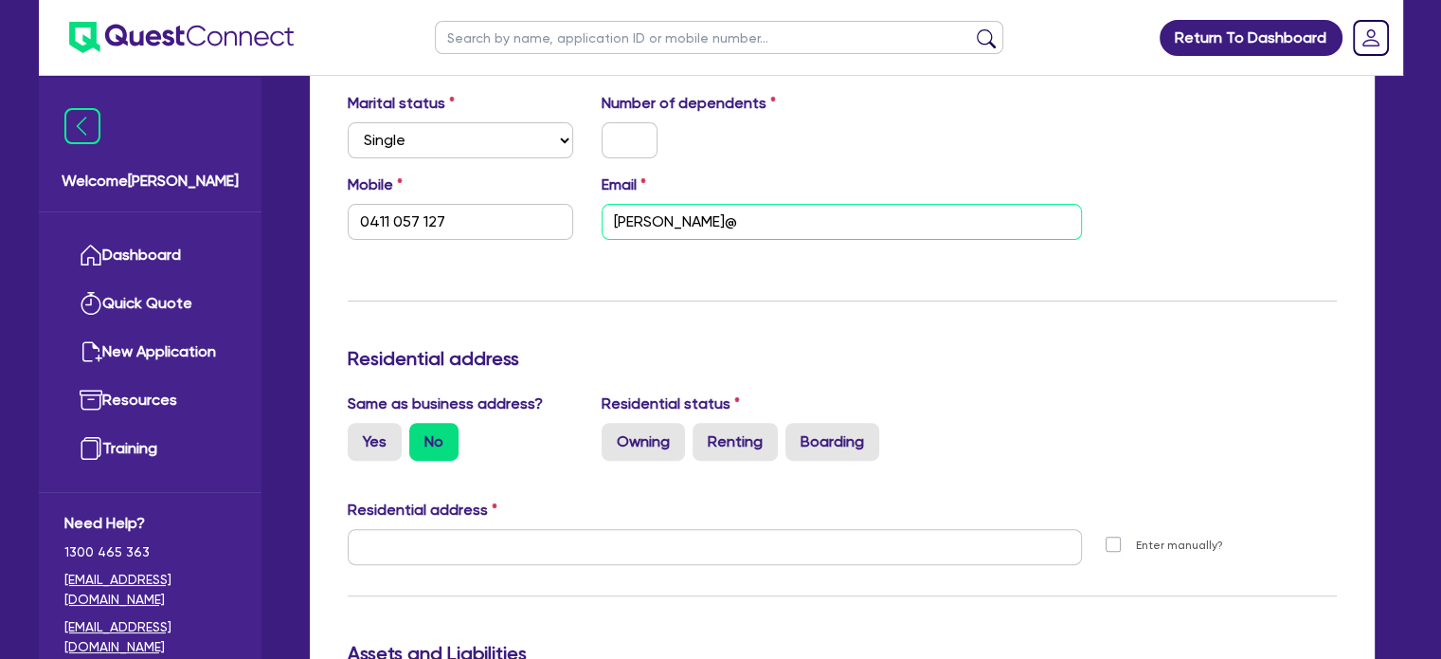
type input "[PERSON_NAME]"
type input "0411 057 127"
type input "[PERSON_NAME]"
type input "0411 057 127"
type input "[PERSON_NAME]"
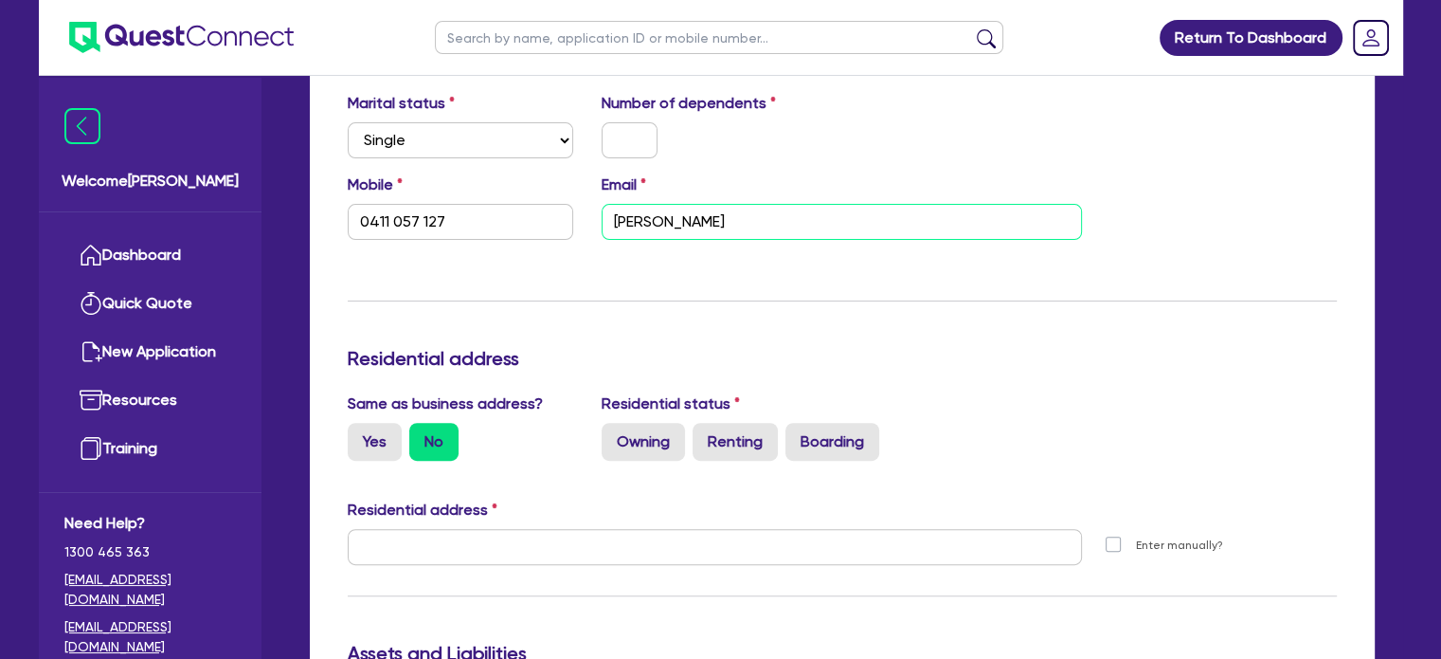
type input "0411 057 127"
type input "[PERSON_NAME]"
type input "0411 057 127"
type input "[PERSON_NAME]@[PERSON_NAME]"
type input "0411 057 127"
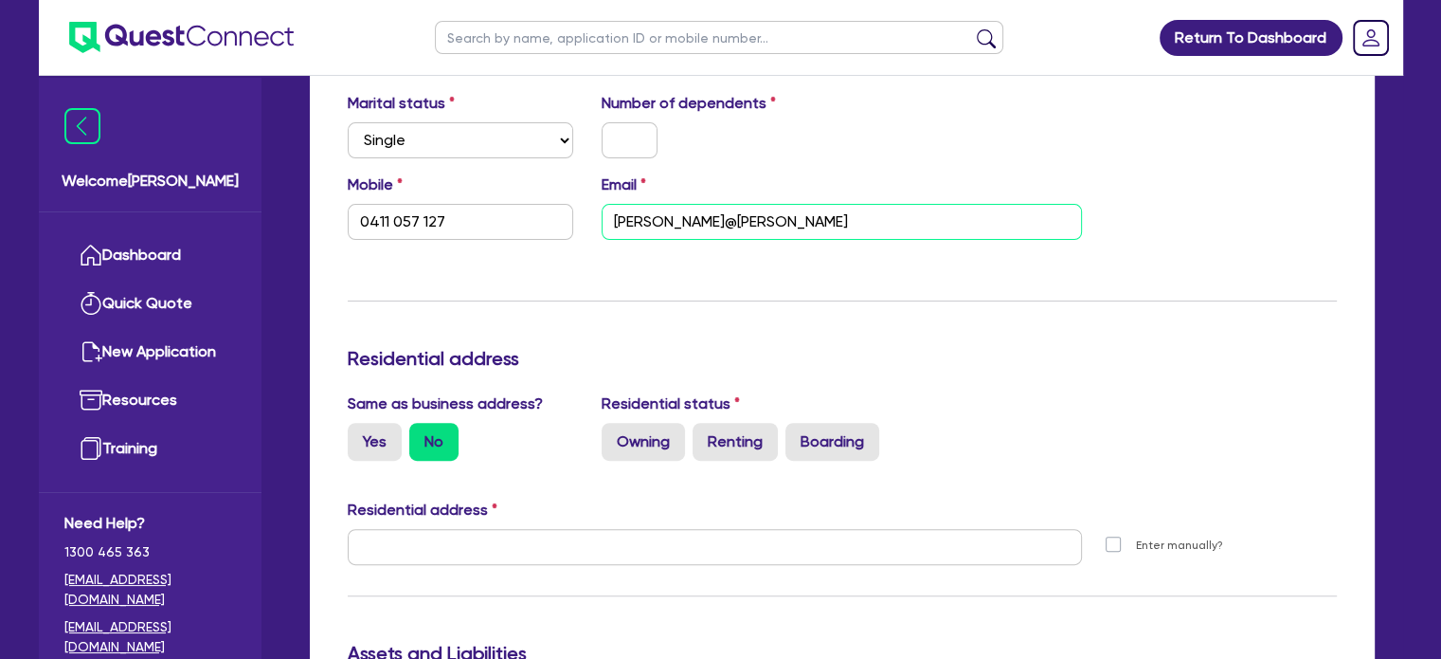
type input "[PERSON_NAME]@[PERSON_NAME]"
type input "0411 057 127"
type input "[PERSON_NAME]"
type input "0411 057 127"
type input "[PERSON_NAME]."
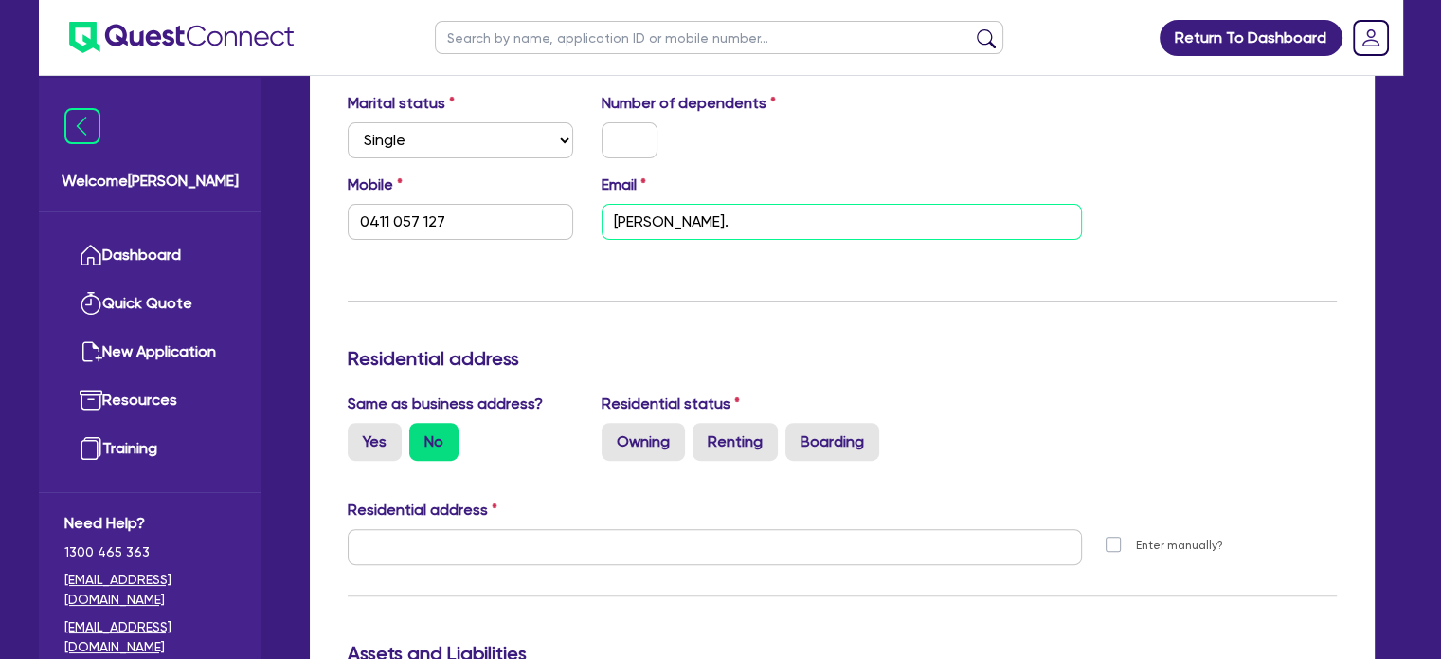
type input "0411 057 127"
type input "[PERSON_NAME]"
type input "0411 057 127"
type input "[PERSON_NAME][EMAIL_ADDRESS][DOMAIN_NAME]"
type input "0411 057 127"
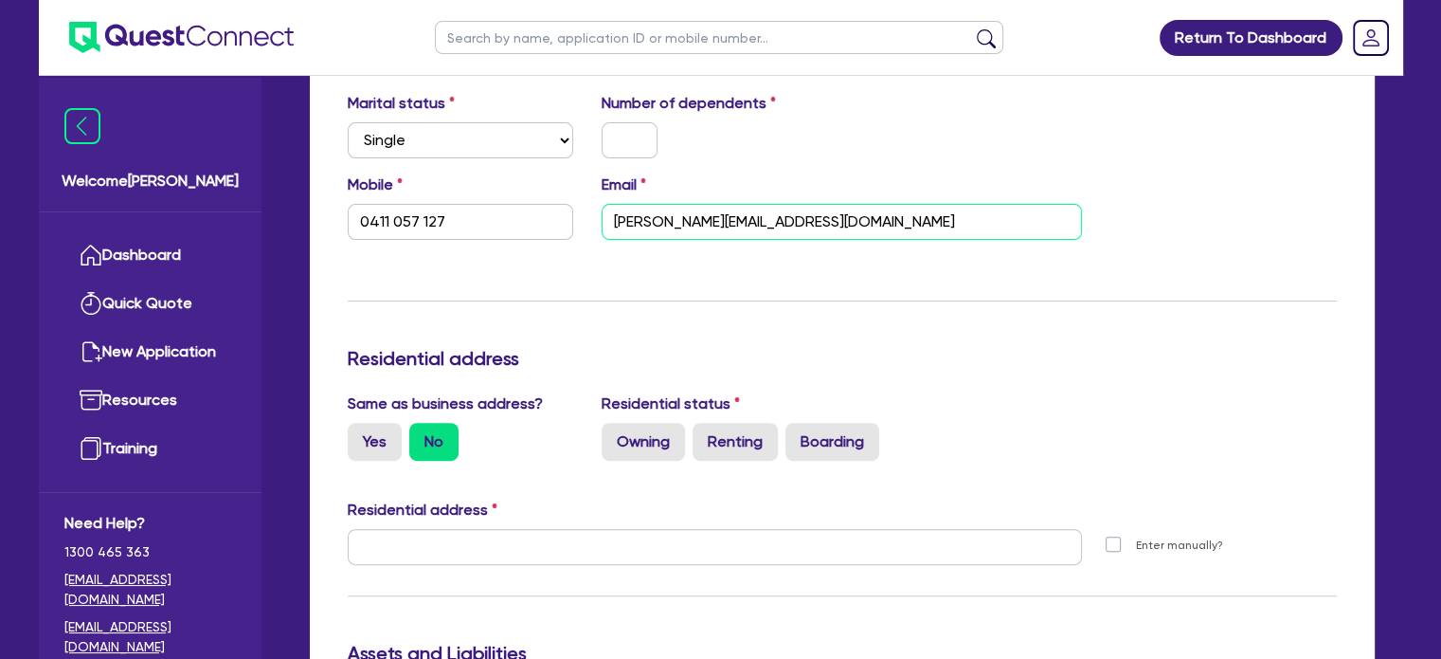
type input "[PERSON_NAME][EMAIL_ADDRESS][DOMAIN_NAME]"
type input "0411 057 127"
type input "[PERSON_NAME][EMAIL_ADDRESS][DOMAIN_NAME]."
type input "0411 057 127"
type input "[PERSON_NAME]@sharper.com.[PERSON_NAME]"
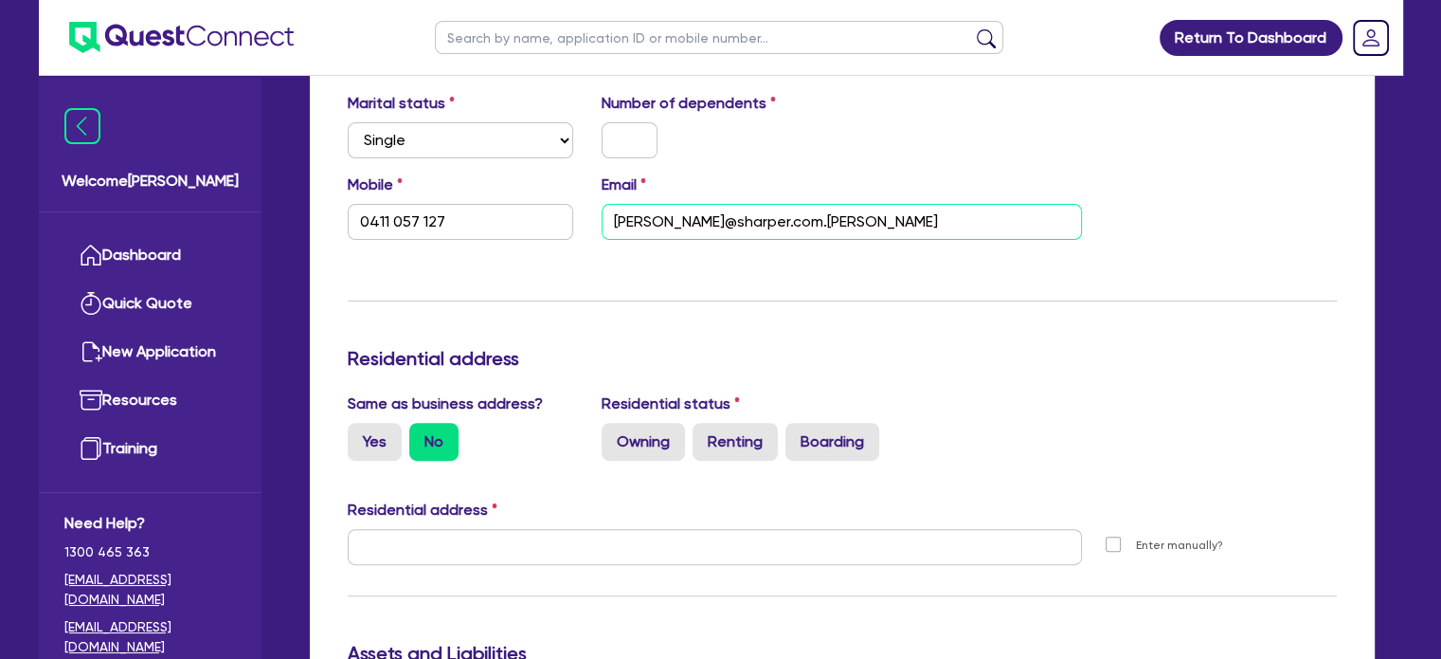
type input "0411 057 127"
type input "[PERSON_NAME][EMAIL_ADDRESS][DOMAIN_NAME]"
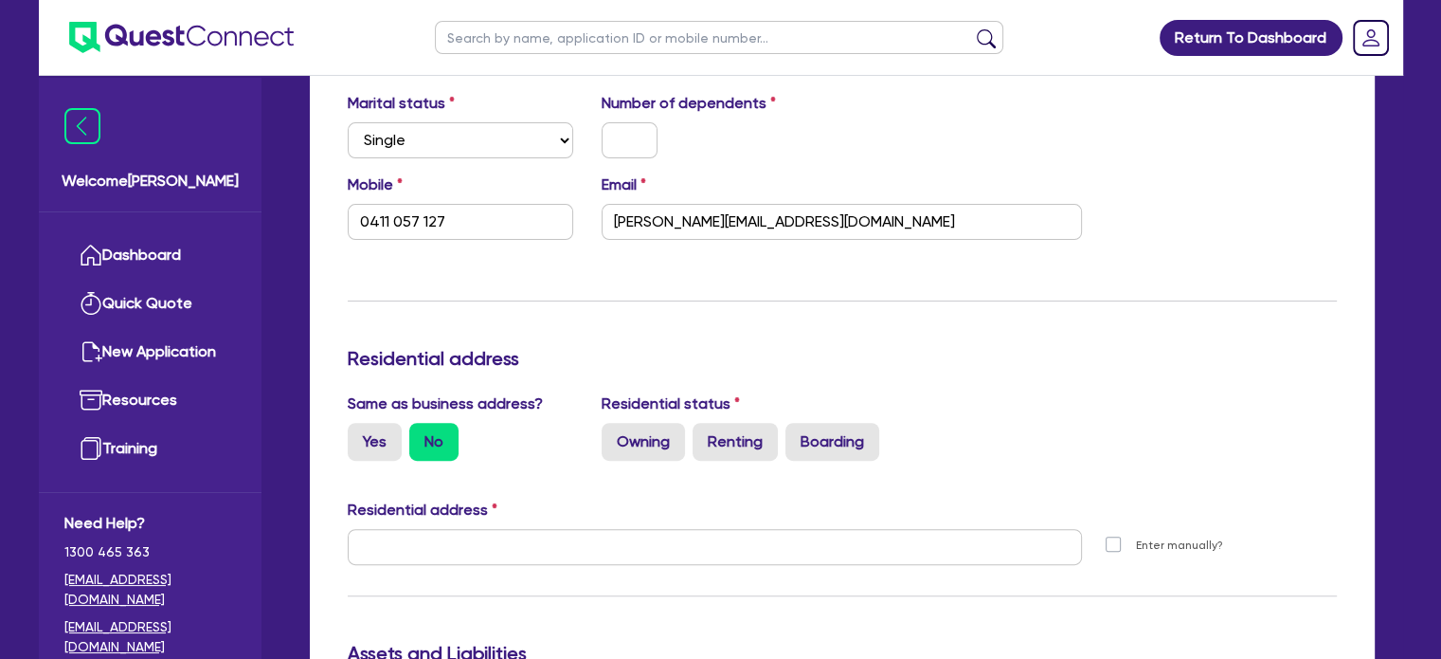
click at [1003, 253] on div "Update residential status for Director #1 Boarding is only acceptable when the …" at bounding box center [842, 538] width 989 height 1401
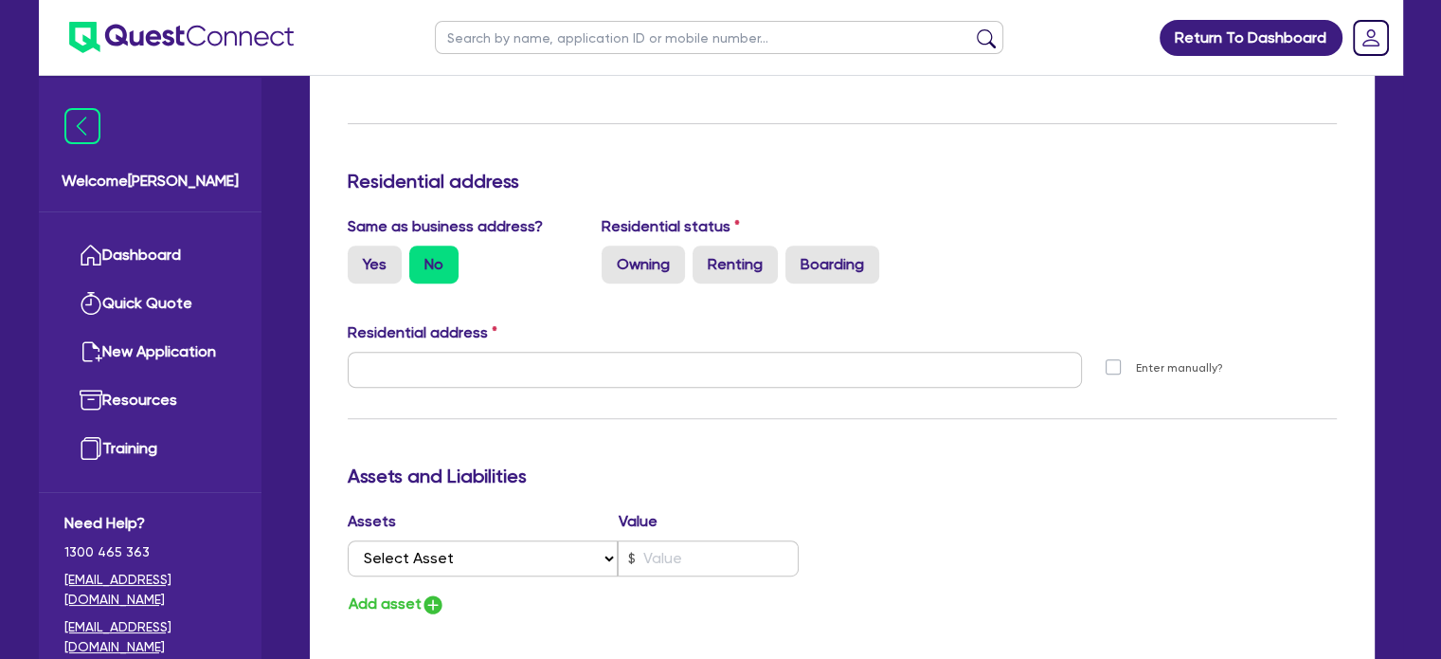
scroll to position [754, 0]
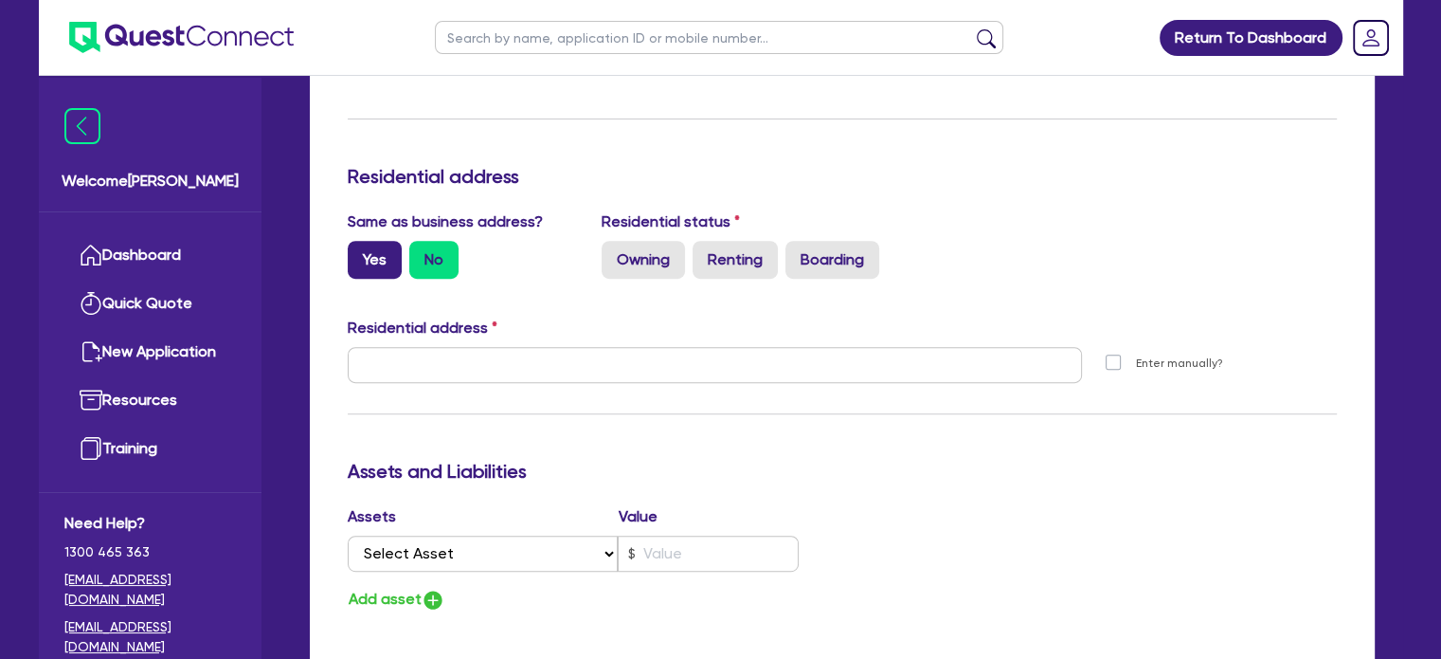
click at [369, 247] on label "Yes" at bounding box center [375, 260] width 54 height 38
click at [360, 247] on input "Yes" at bounding box center [354, 247] width 12 height 12
radio input "true"
type input "0411 057 127"
type input "[STREET_ADDRESS]"
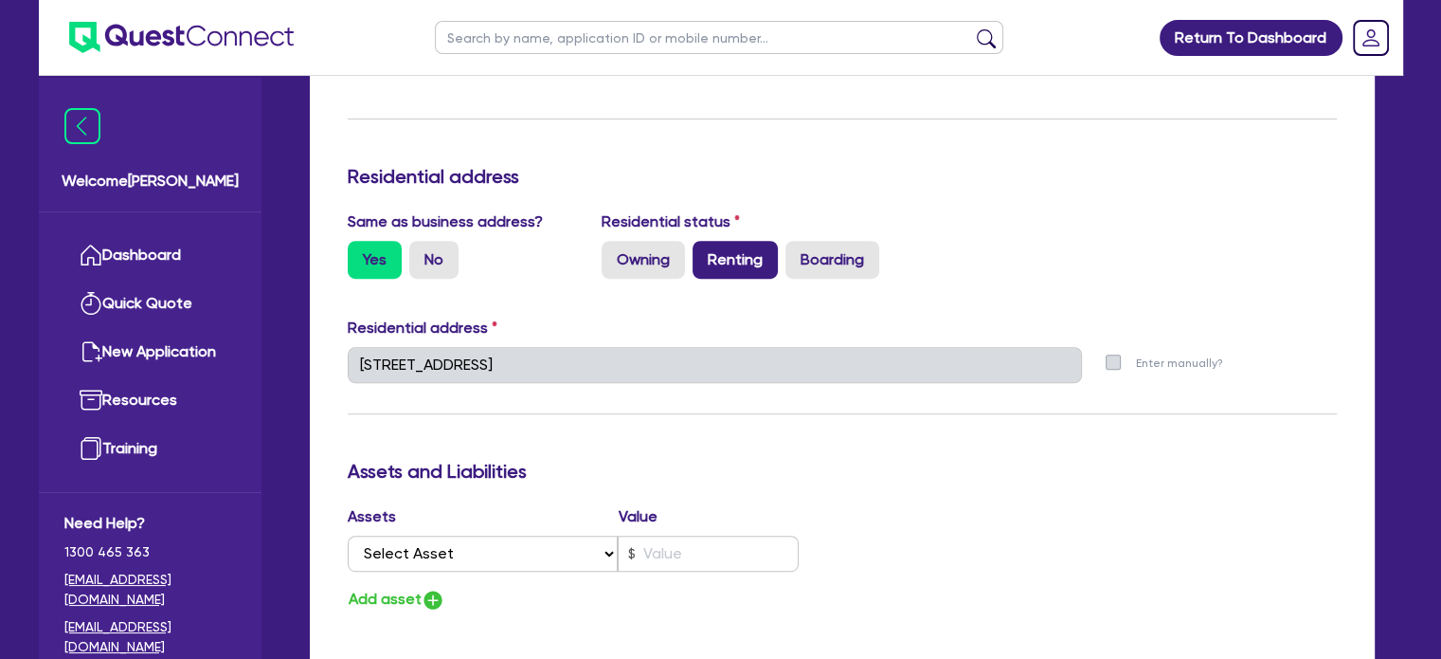
click at [733, 242] on label "Renting" at bounding box center [735, 260] width 85 height 38
click at [705, 242] on input "Renting" at bounding box center [699, 247] width 12 height 12
radio input "true"
type input "0411 057 127"
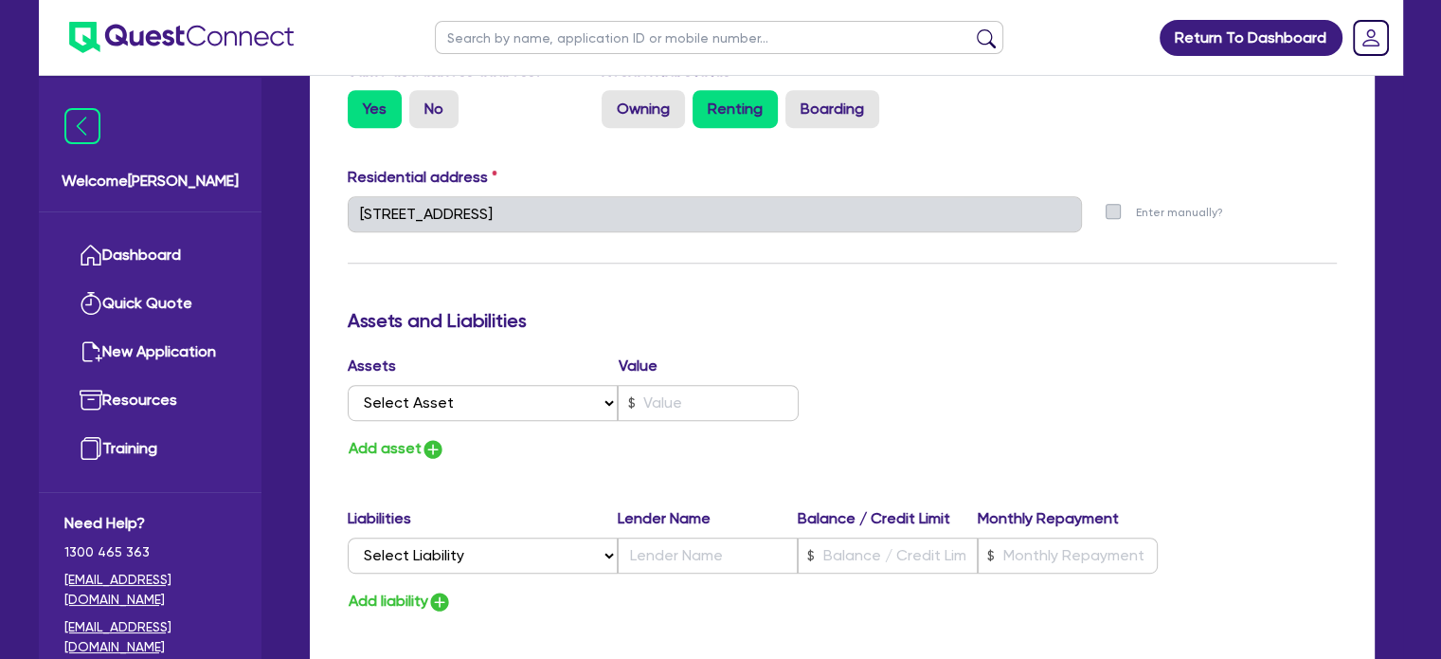
scroll to position [924, 0]
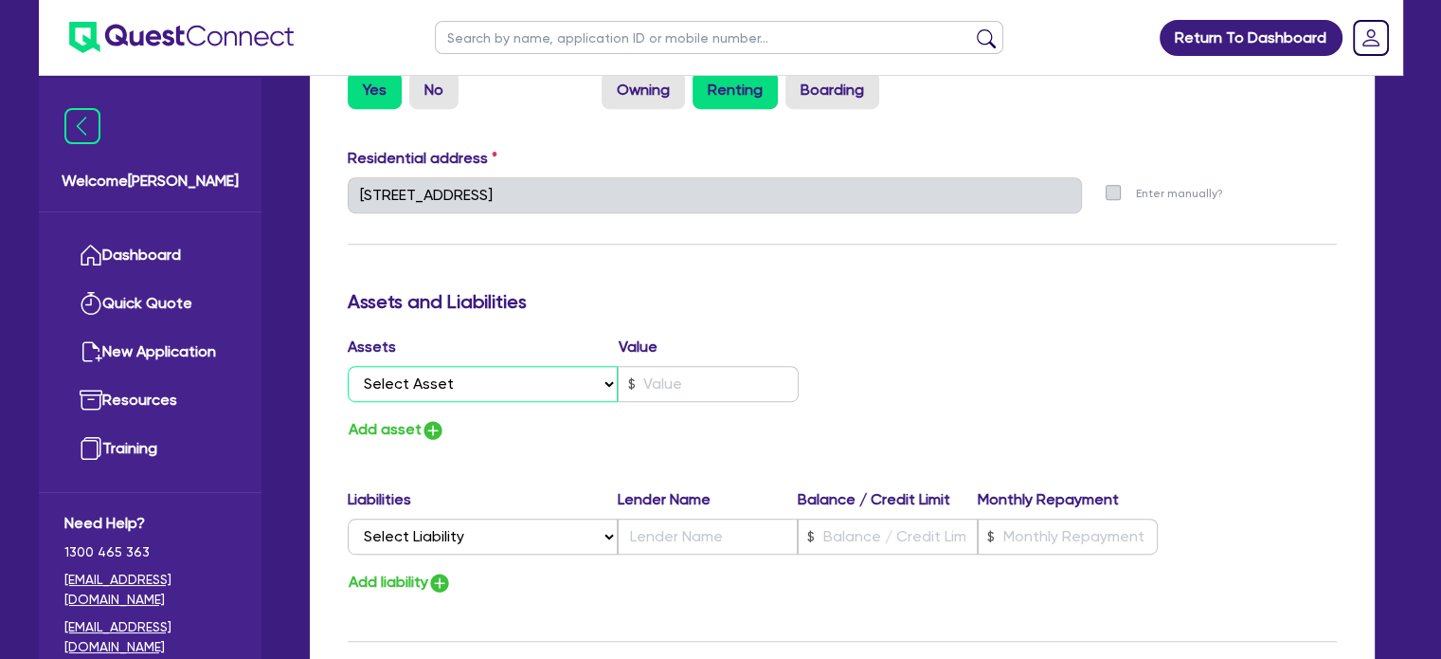
click at [523, 366] on select "Select Asset Cash Property Investment property Vehicle Truck Trailer Equipment …" at bounding box center [483, 384] width 271 height 36
select select "CASH"
click at [348, 366] on select "Select Asset Cash Property Investment property Vehicle Truck Trailer Equipment …" at bounding box center [483, 384] width 271 height 36
click at [677, 366] on input "text" at bounding box center [708, 384] width 181 height 36
type input "0411 057 127"
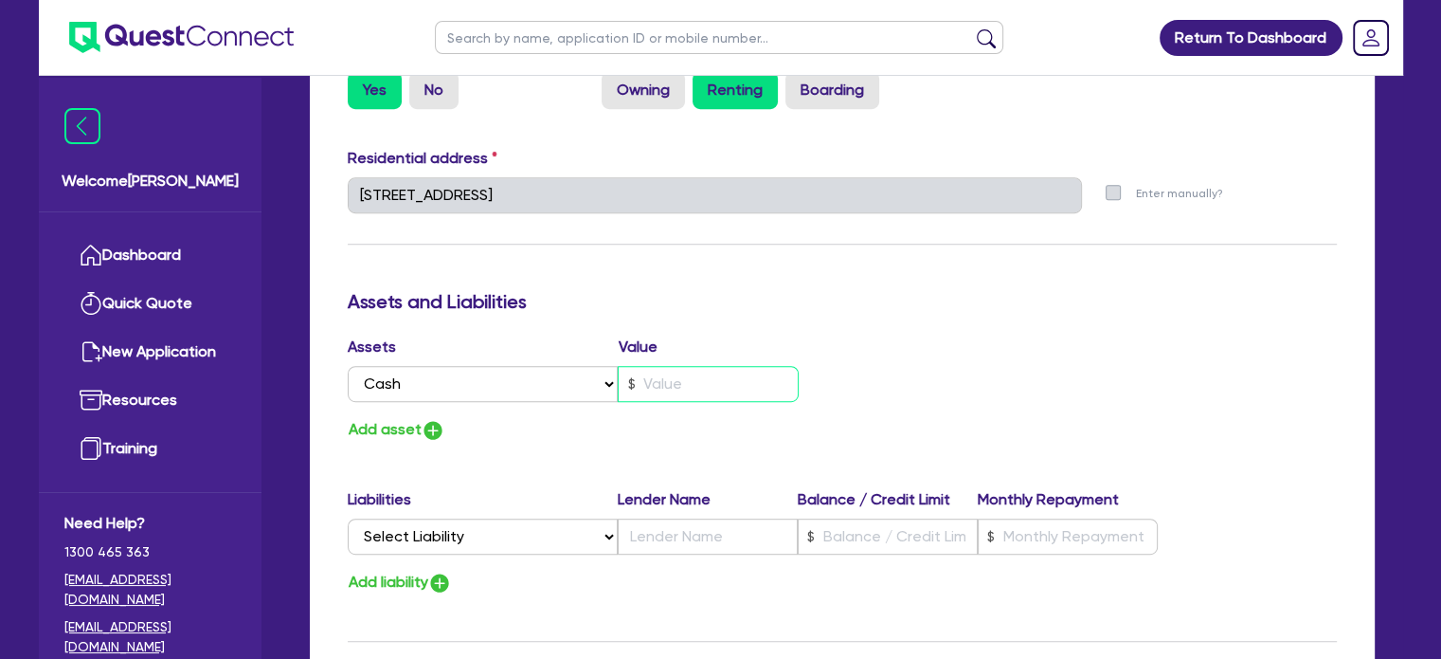
type input "2"
type input "0411 057 127"
type input "25"
type input "0411 057 127"
type input "250"
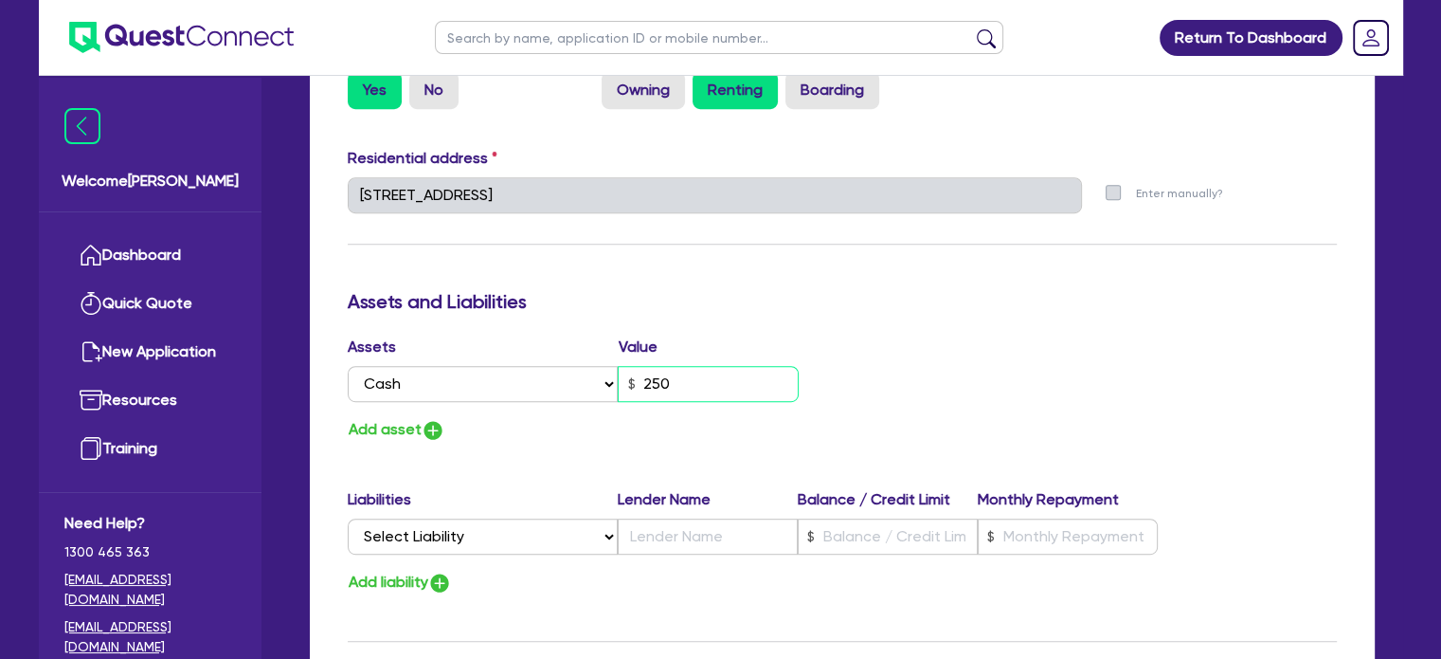
type input "0411 057 127"
type input "2,500"
type input "0411 057 127"
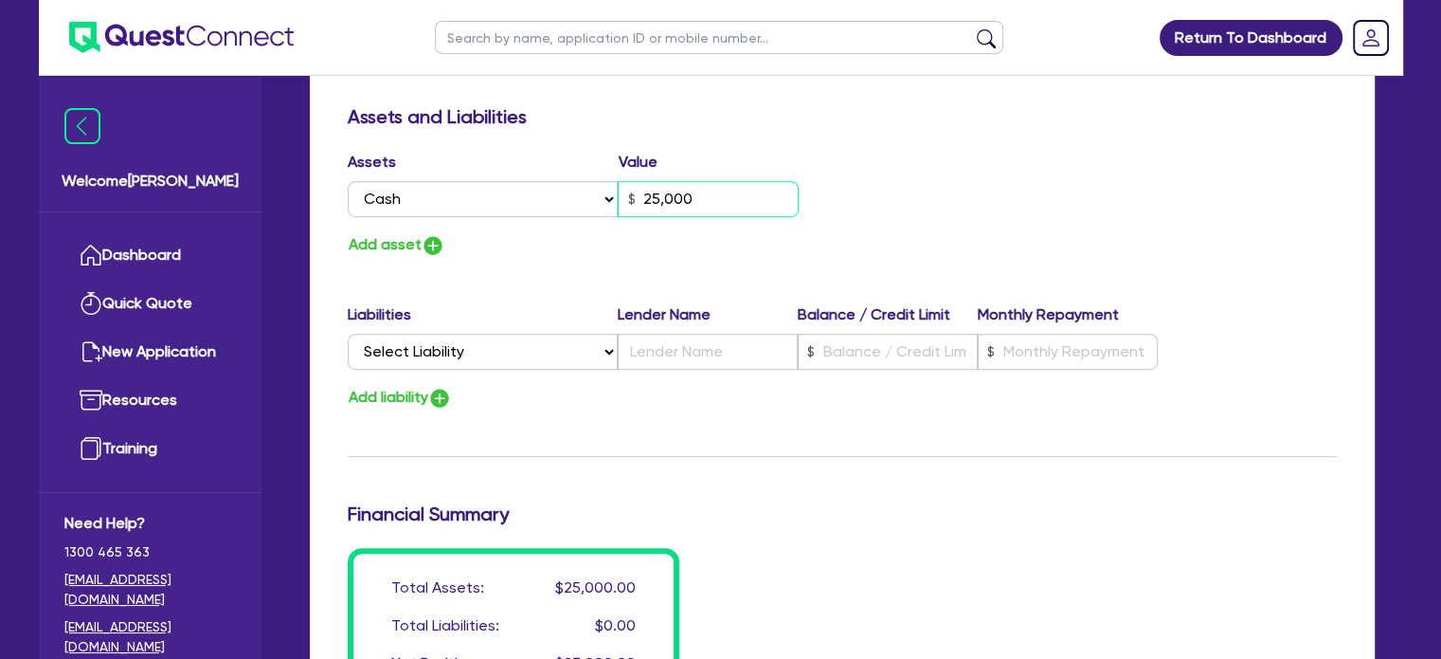
scroll to position [1111, 0]
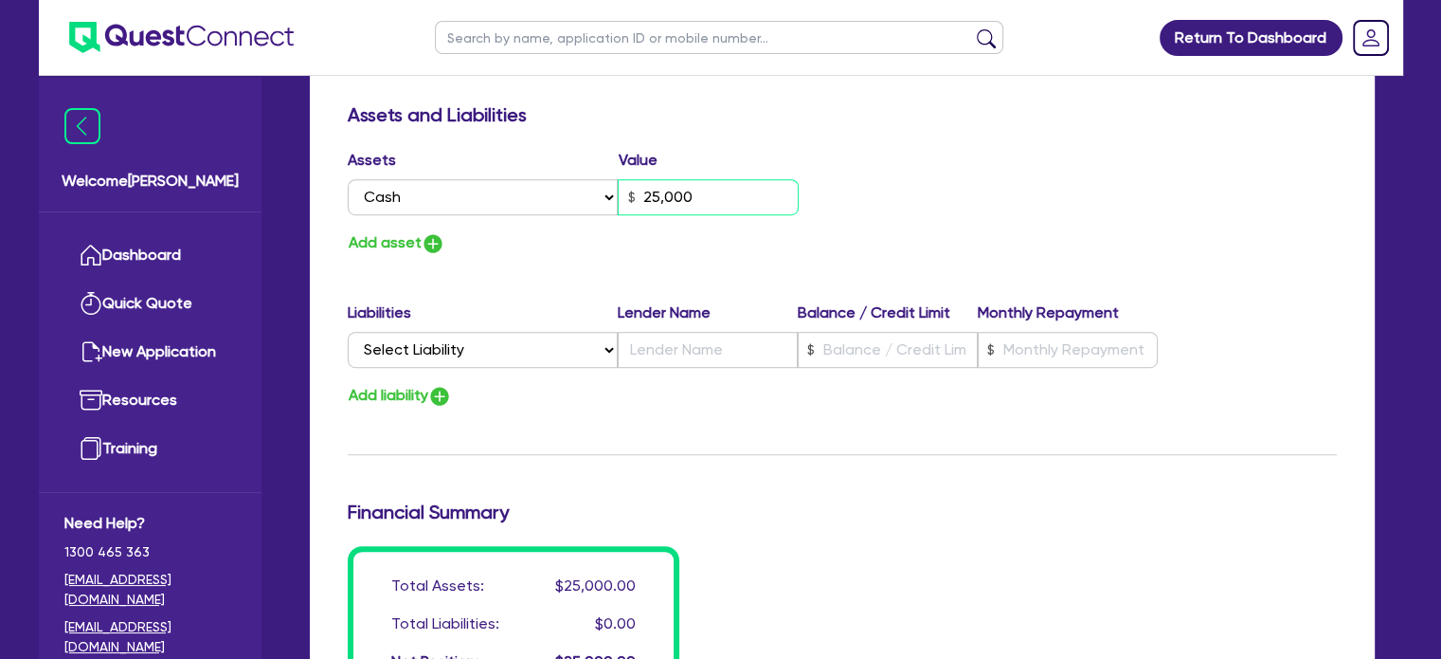
type input "25,000"
click at [643, 503] on div "Financial Summary" at bounding box center [843, 515] width 1018 height 30
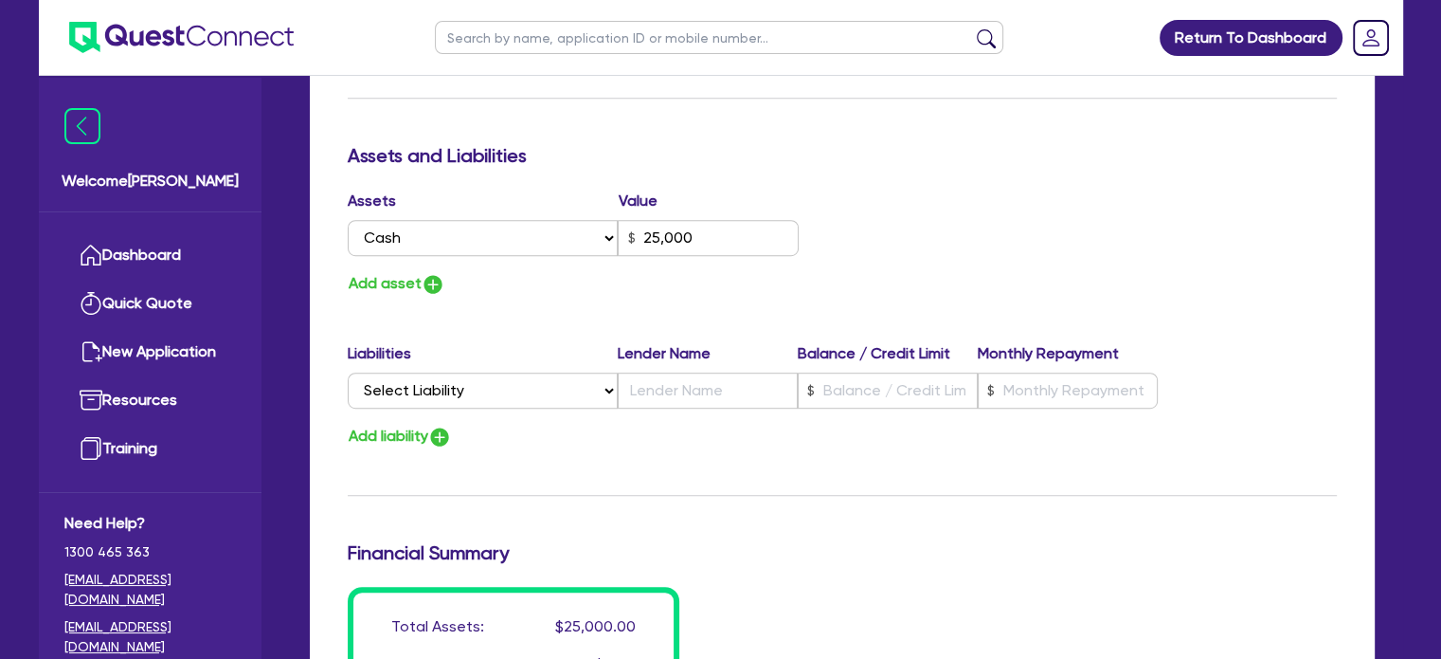
scroll to position [1065, 0]
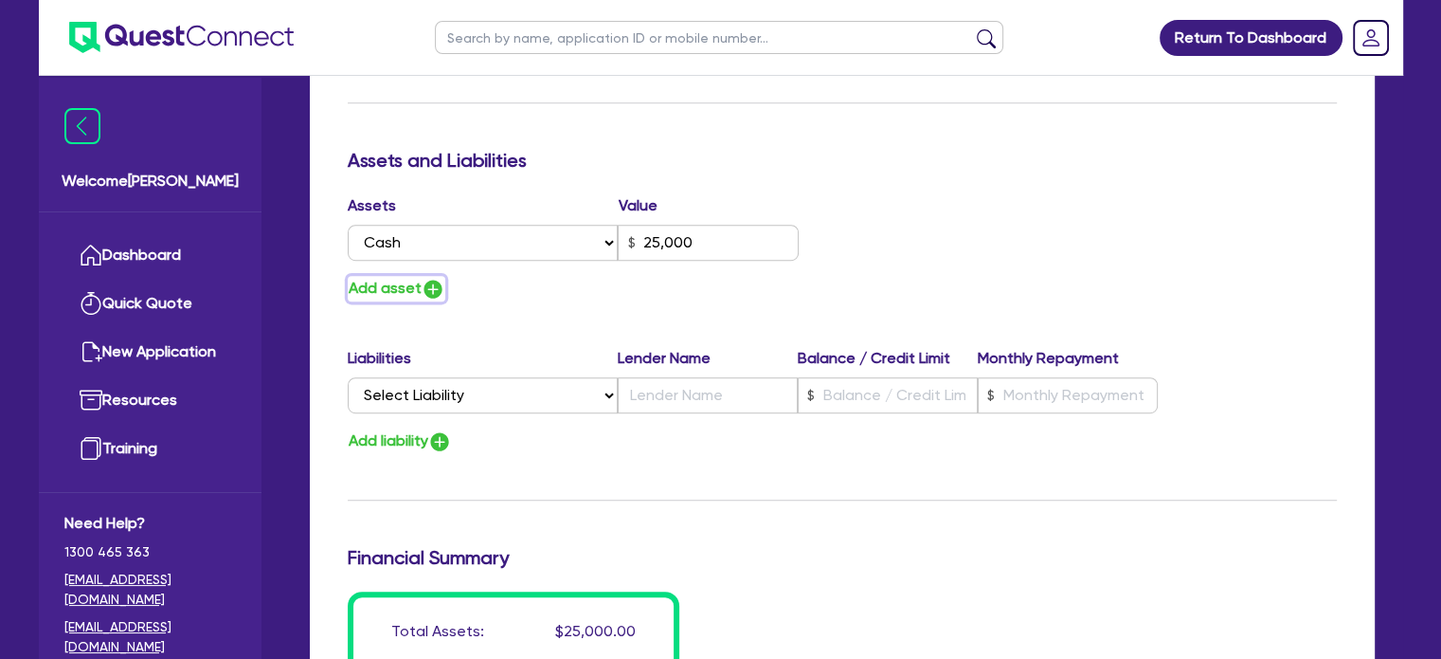
click at [409, 276] on button "Add asset" at bounding box center [397, 289] width 98 height 26
type input "0411 057 127"
type input "25,000"
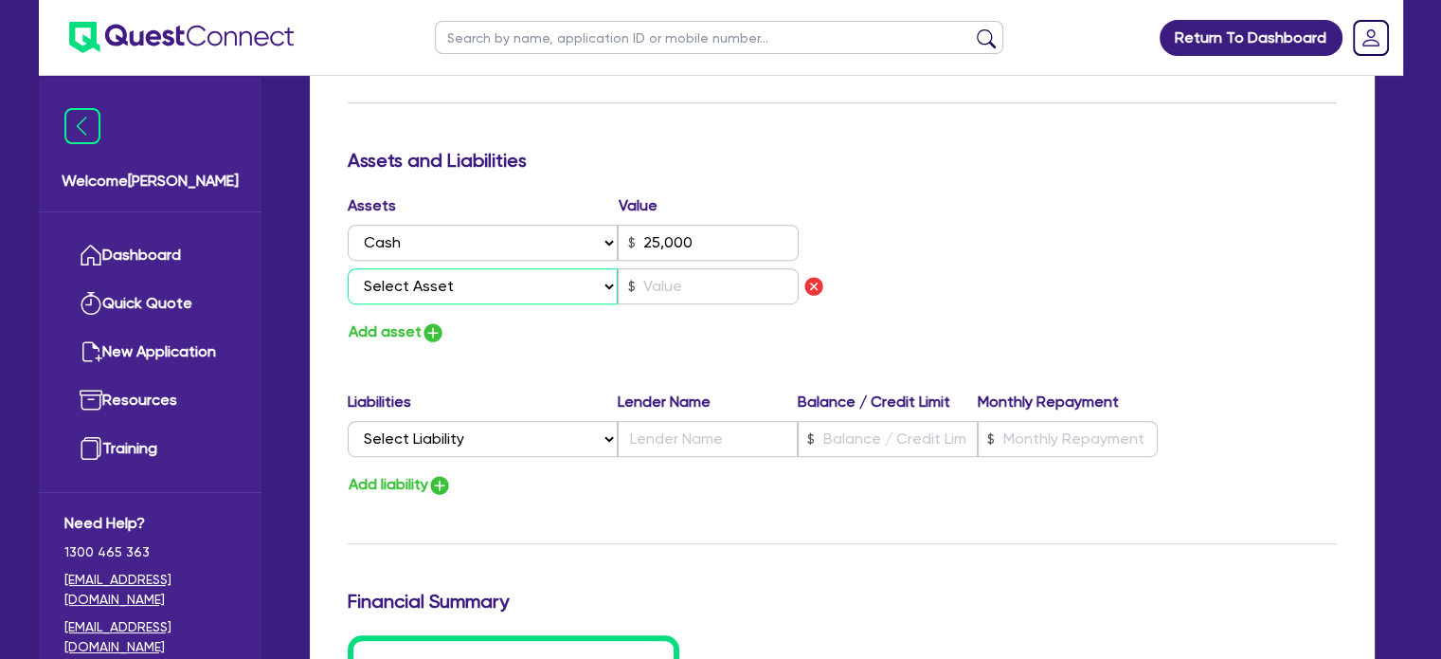
click at [567, 268] on select "Select Asset Cash Property Investment property Vehicle Truck Trailer Equipment …" at bounding box center [483, 286] width 271 height 36
select select "VEHICLE"
click at [348, 268] on select "Select Asset Cash Property Investment property Vehicle Truck Trailer Equipment …" at bounding box center [483, 286] width 271 height 36
type input "0411 057 127"
type input "25,000"
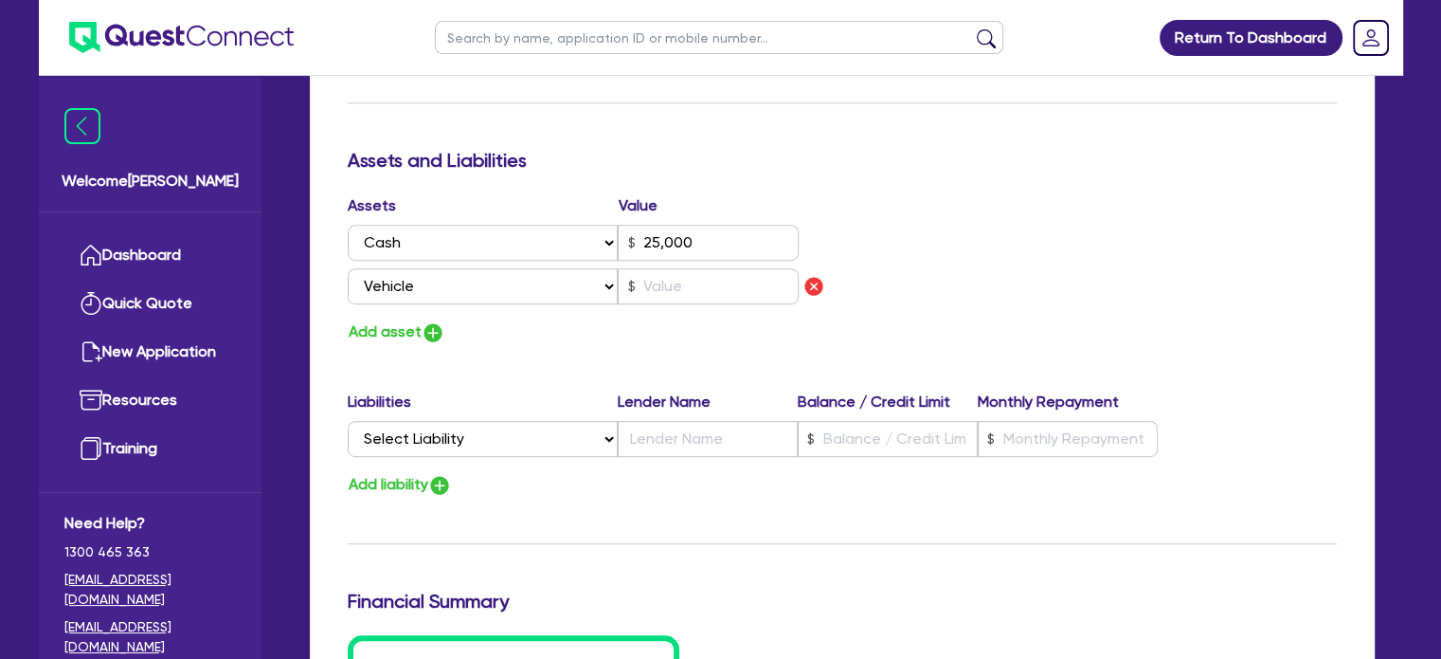
click at [676, 268] on div at bounding box center [708, 286] width 181 height 36
click at [690, 268] on input "text" at bounding box center [708, 286] width 181 height 36
type input "0411 057 127"
type input "25,000"
type input "3"
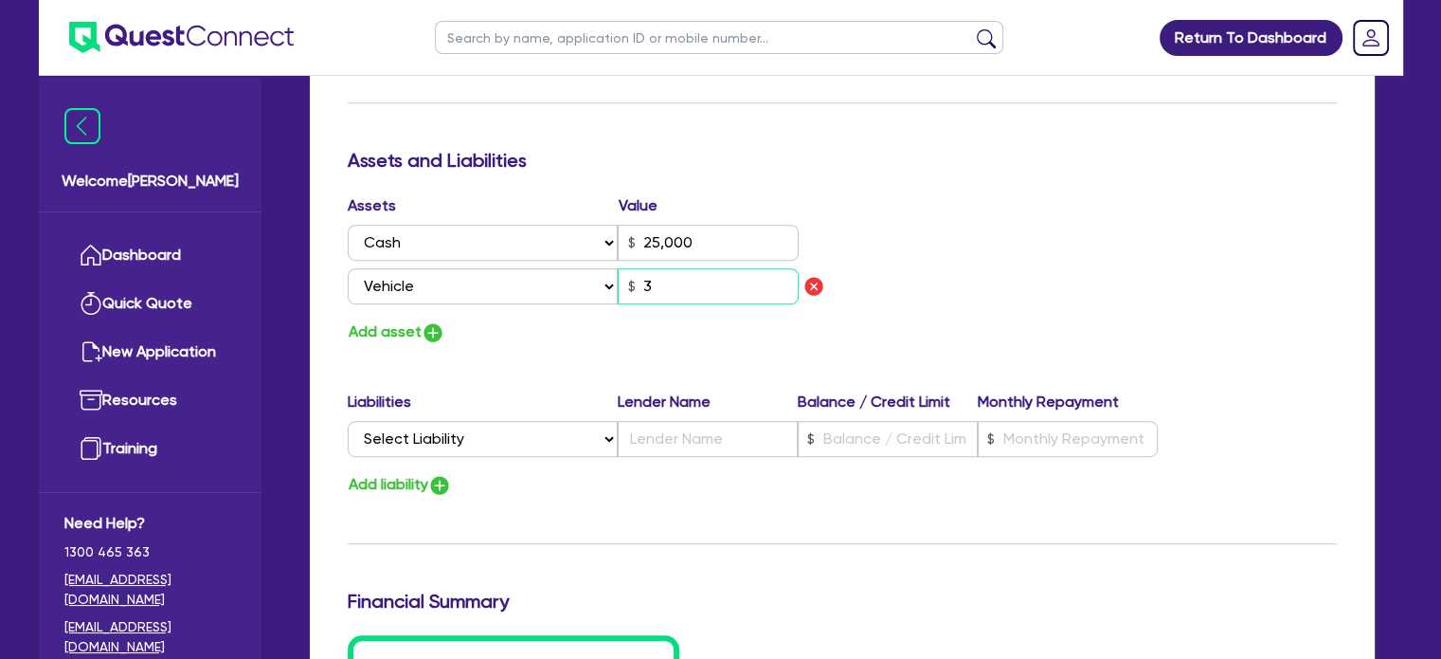
type input "0411 057 127"
type input "25,000"
type input "35"
type input "0411 057 127"
type input "25,000"
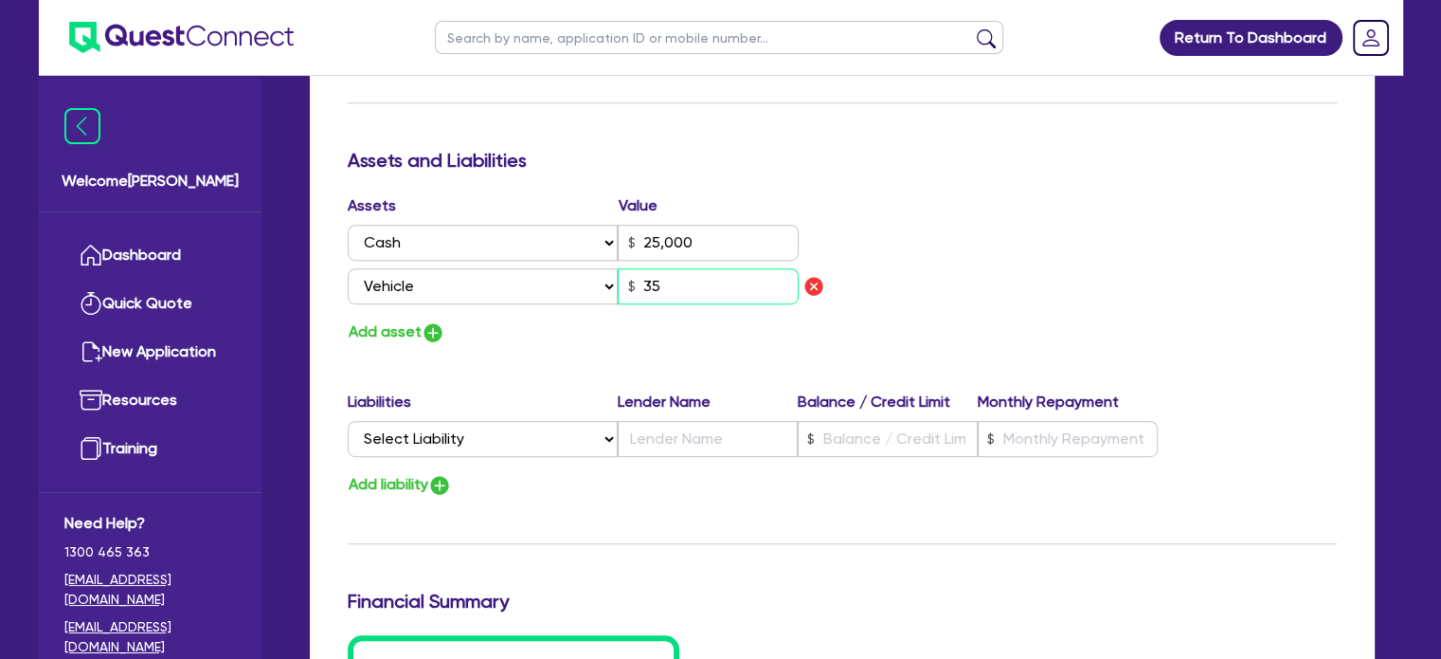
type input "350"
type input "0411 057 127"
type input "25,000"
type input "3,500"
type input "0411 057 127"
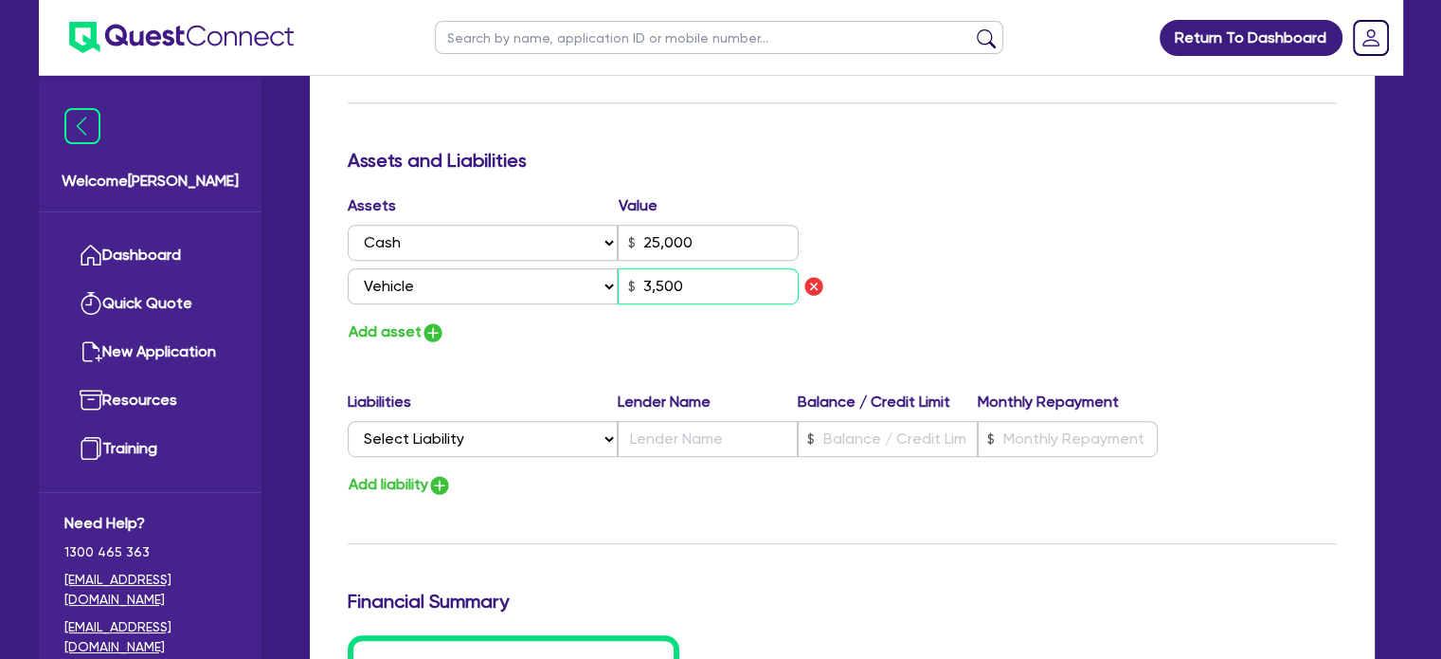
type input "25,000"
type input "35,000"
click at [948, 353] on div "Update residential status for Director #1 Boarding is only acceptable when the …" at bounding box center [842, 67] width 989 height 1445
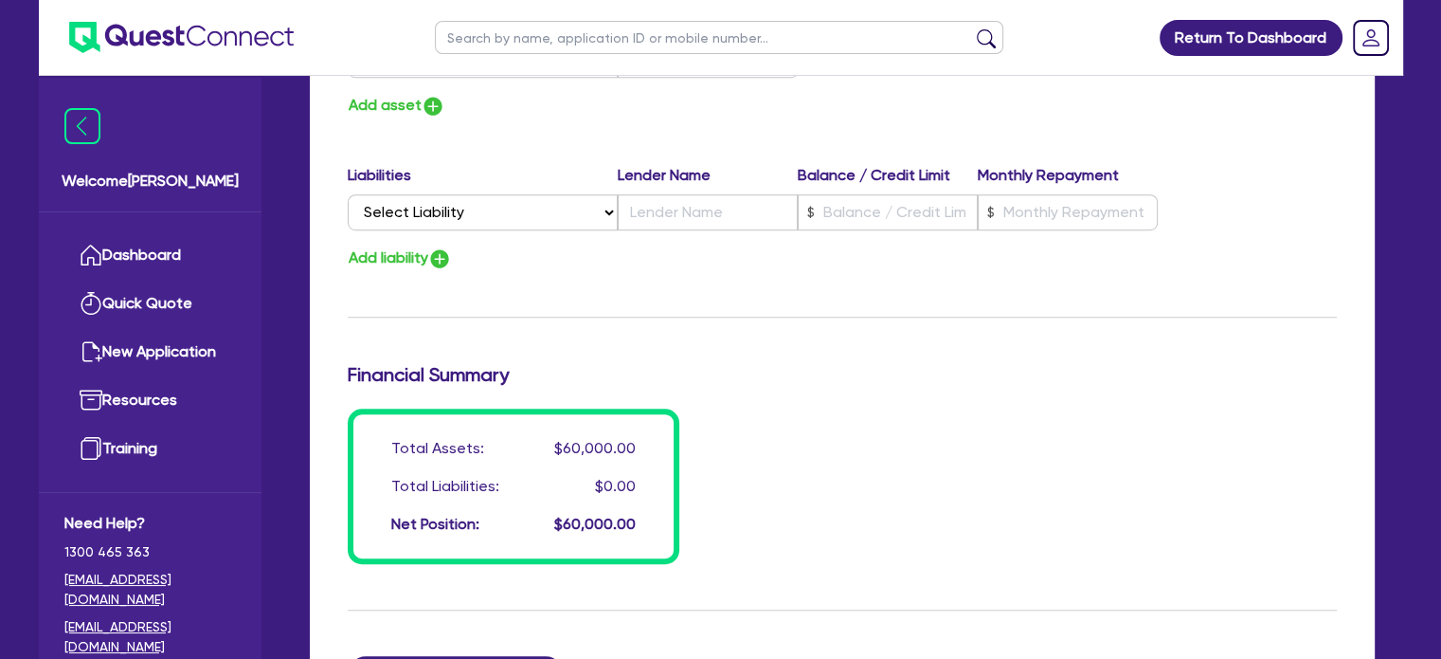
scroll to position [1515, 0]
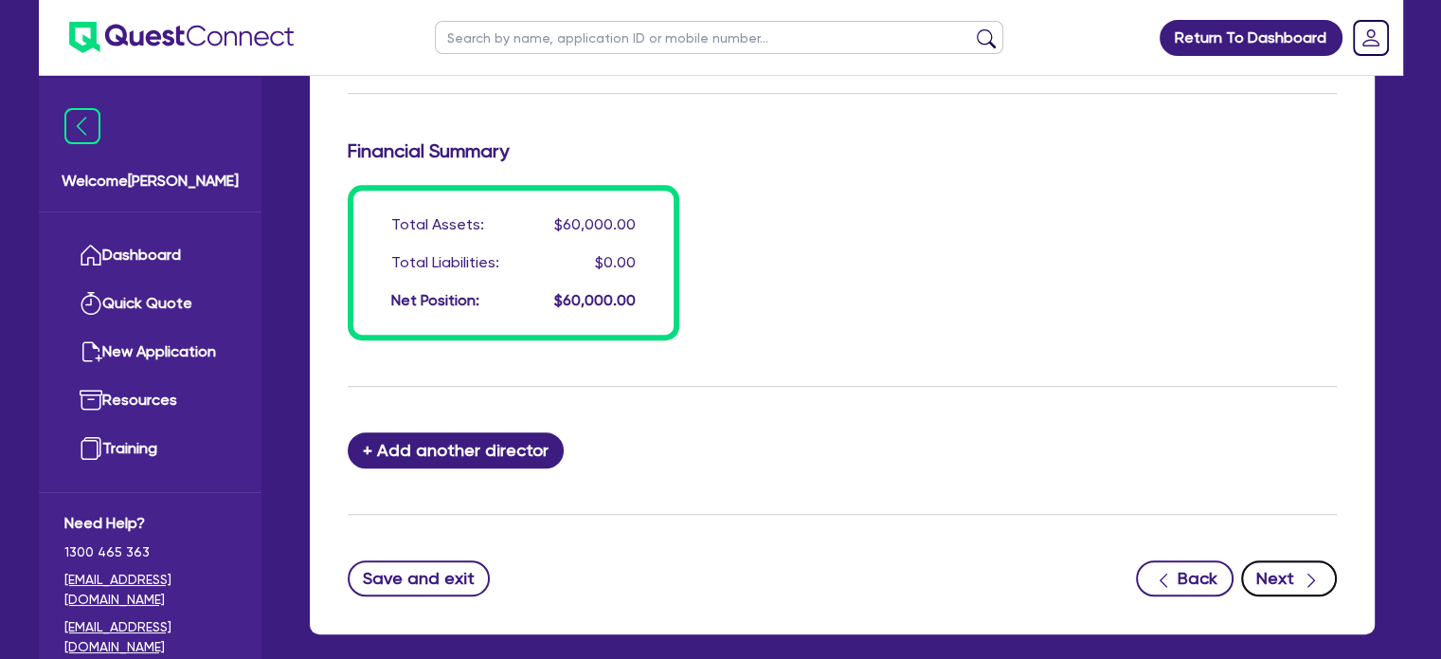
click at [1274, 560] on button "Next" at bounding box center [1289, 578] width 96 height 36
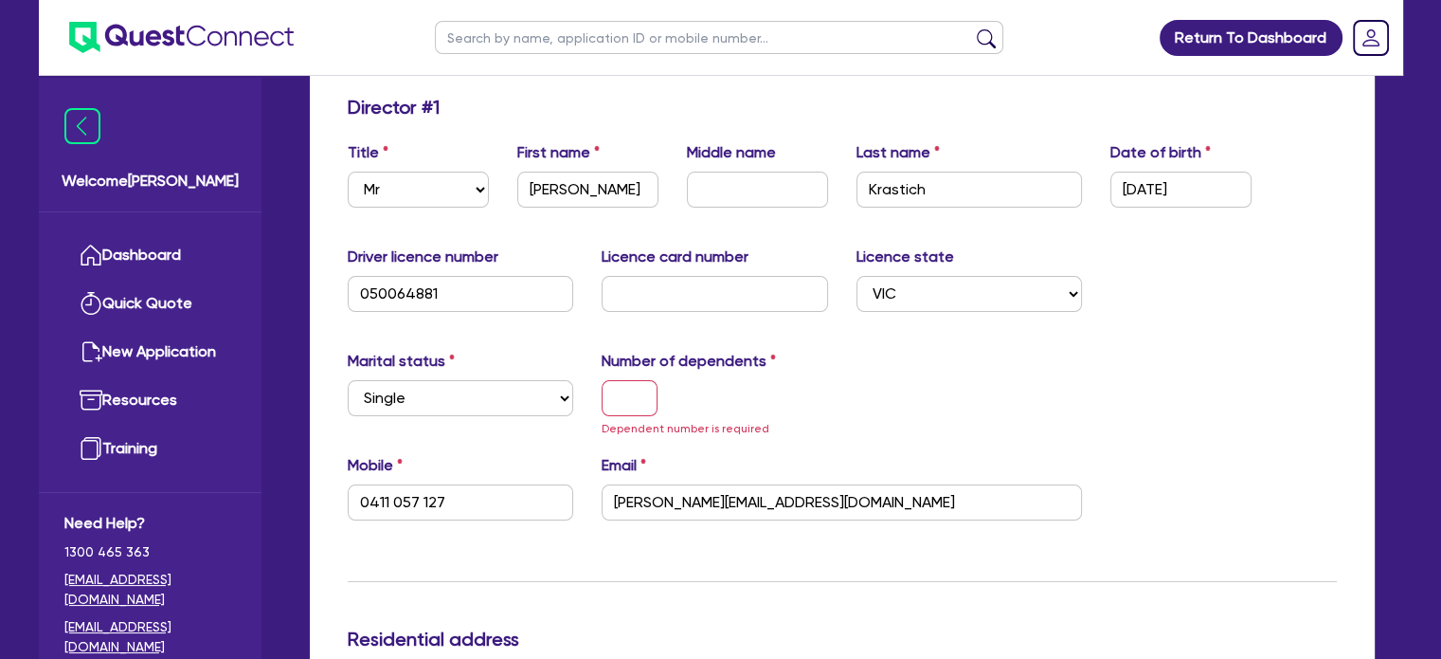
scroll to position [414, 0]
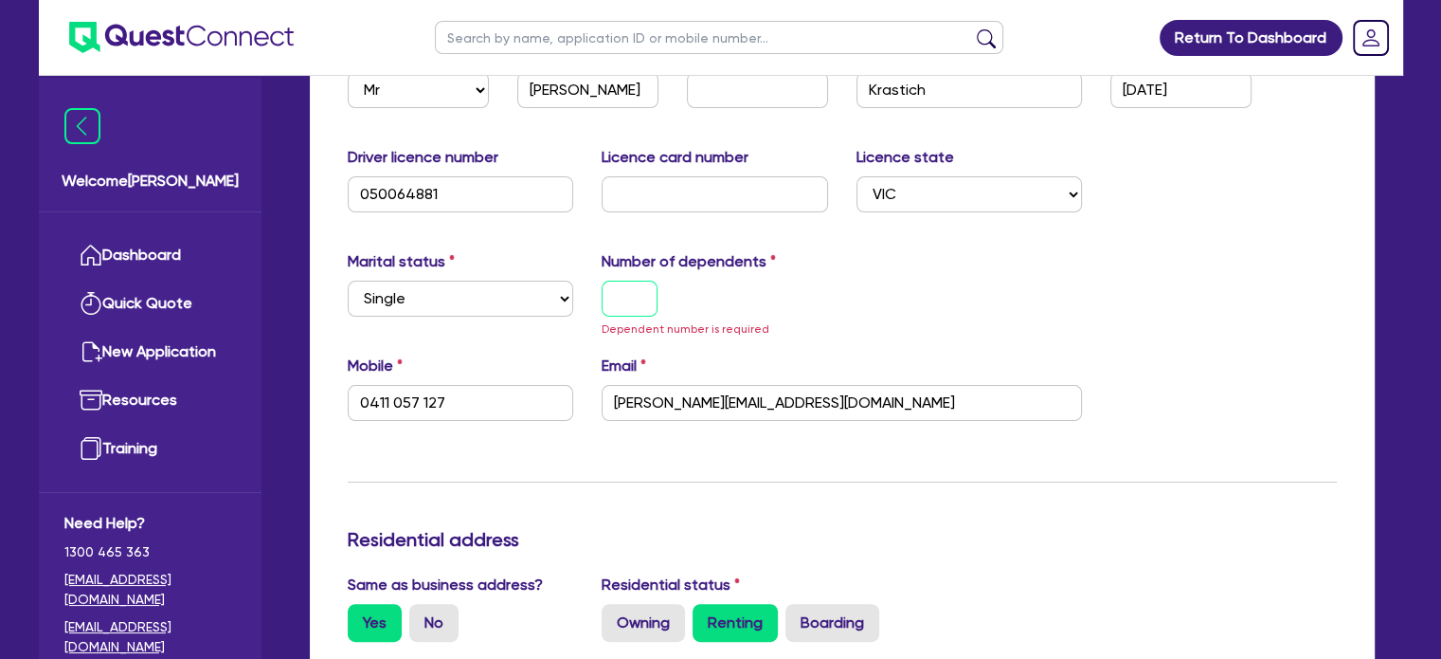
click at [617, 280] on input "text" at bounding box center [630, 298] width 56 height 36
type input "0"
type input "0411 057 127"
type input "25,000"
type input "35,000"
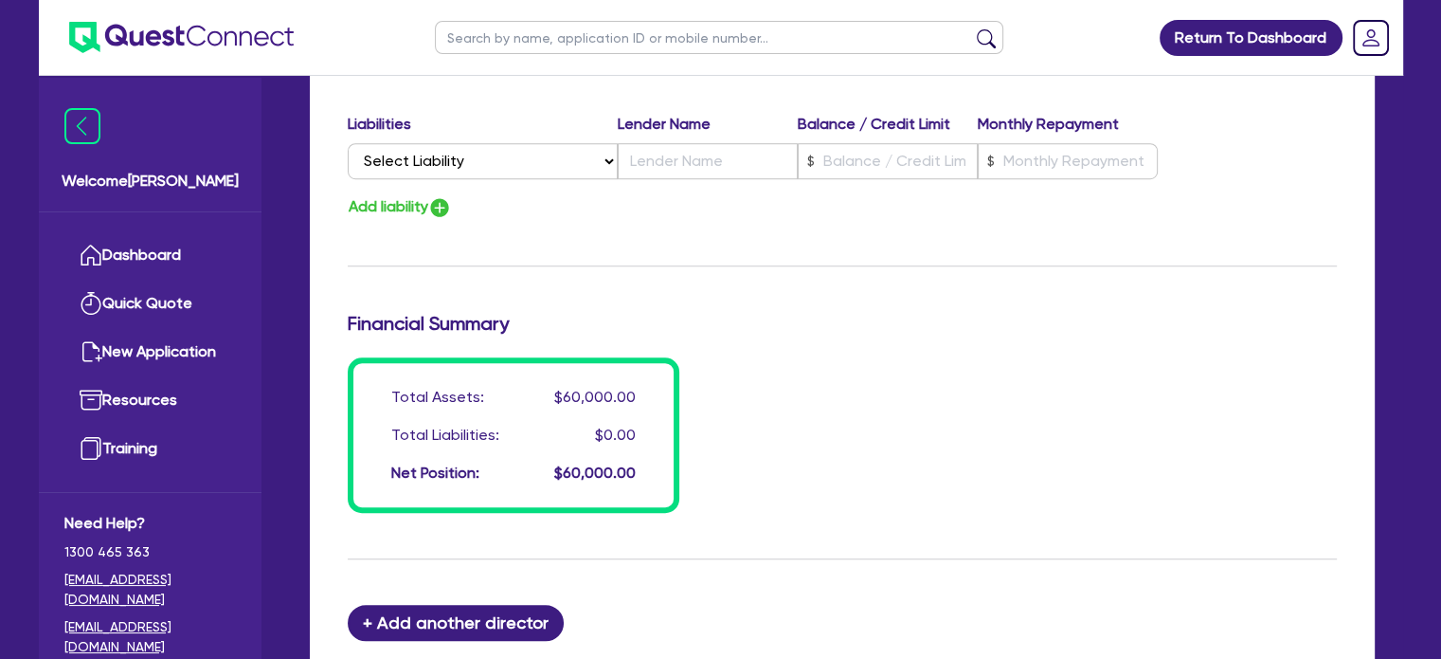
scroll to position [1581, 0]
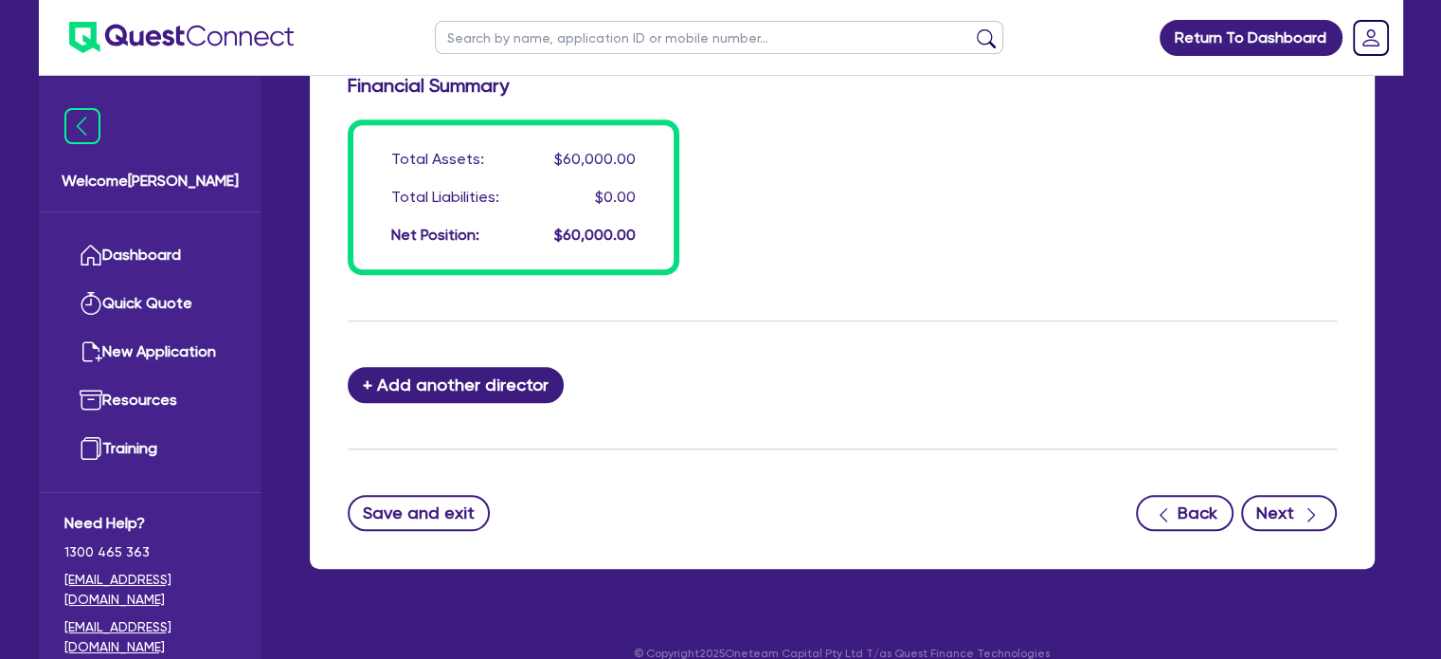
type input "0"
click at [1294, 495] on button "Next" at bounding box center [1289, 513] width 96 height 36
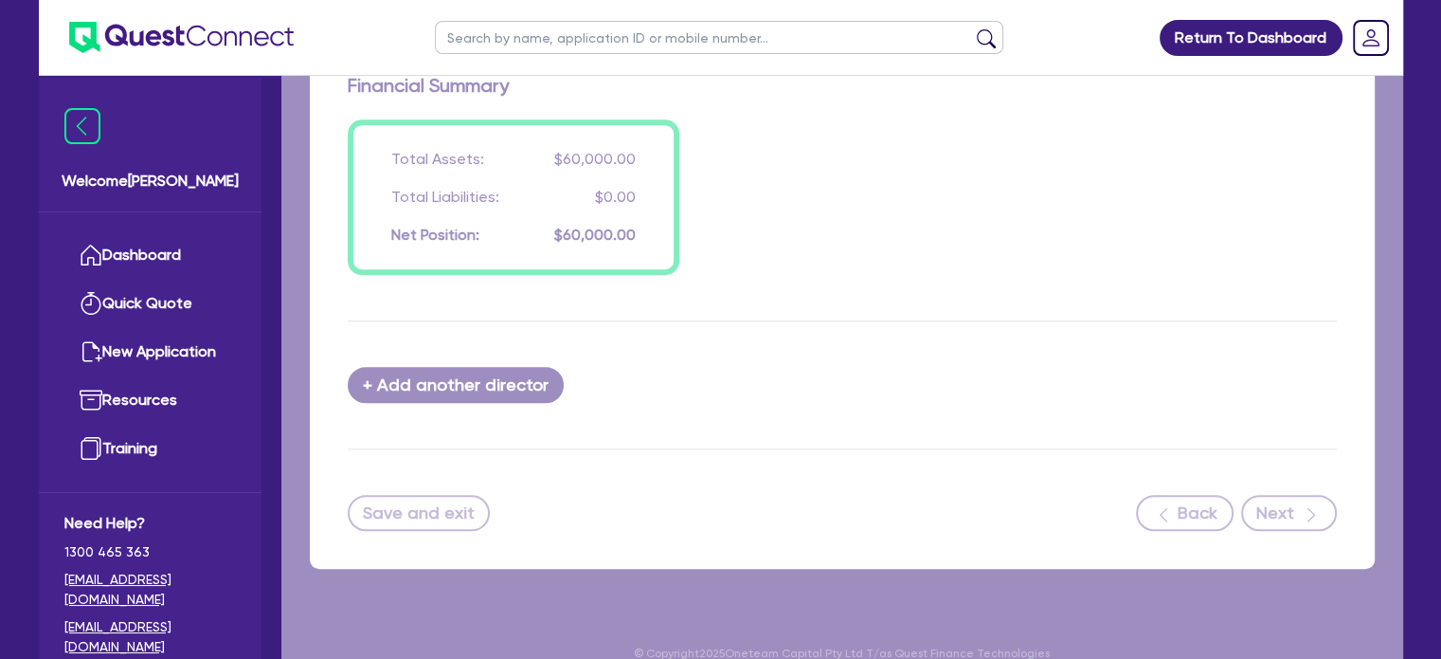
select select "SECONDARY_ASSETS"
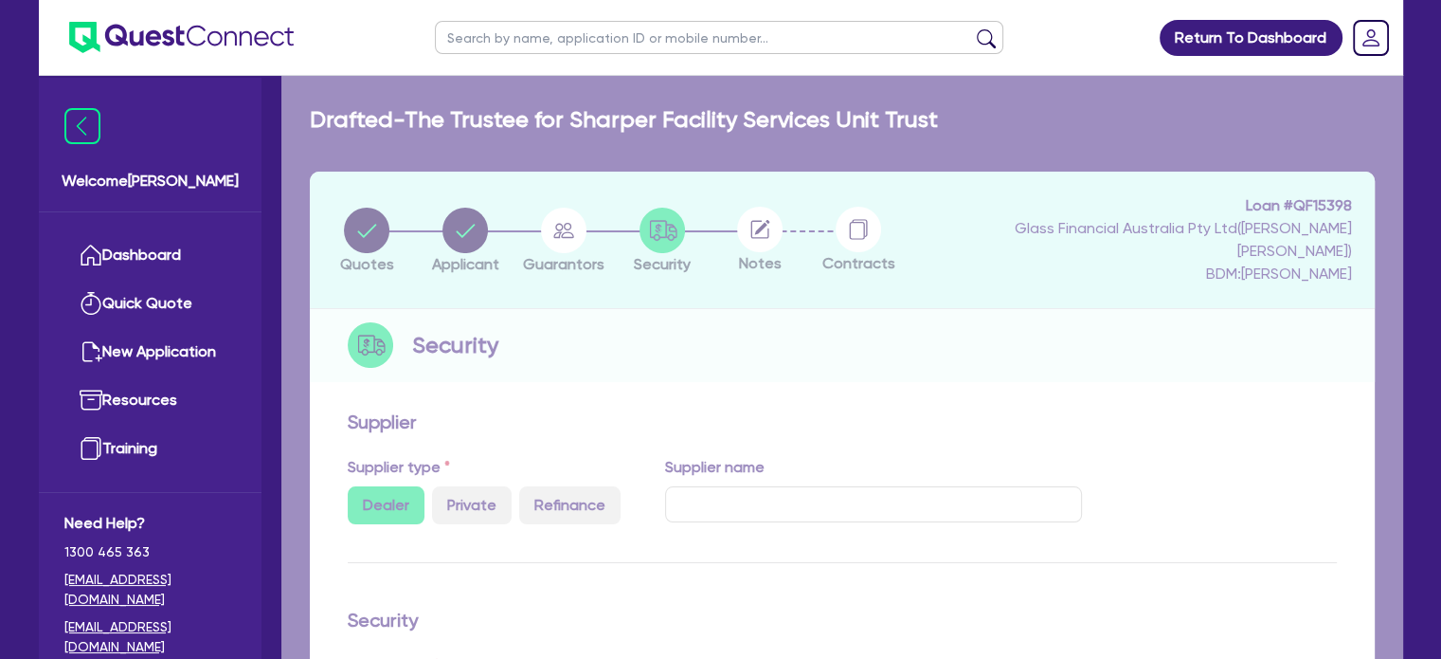
select select "OTHER"
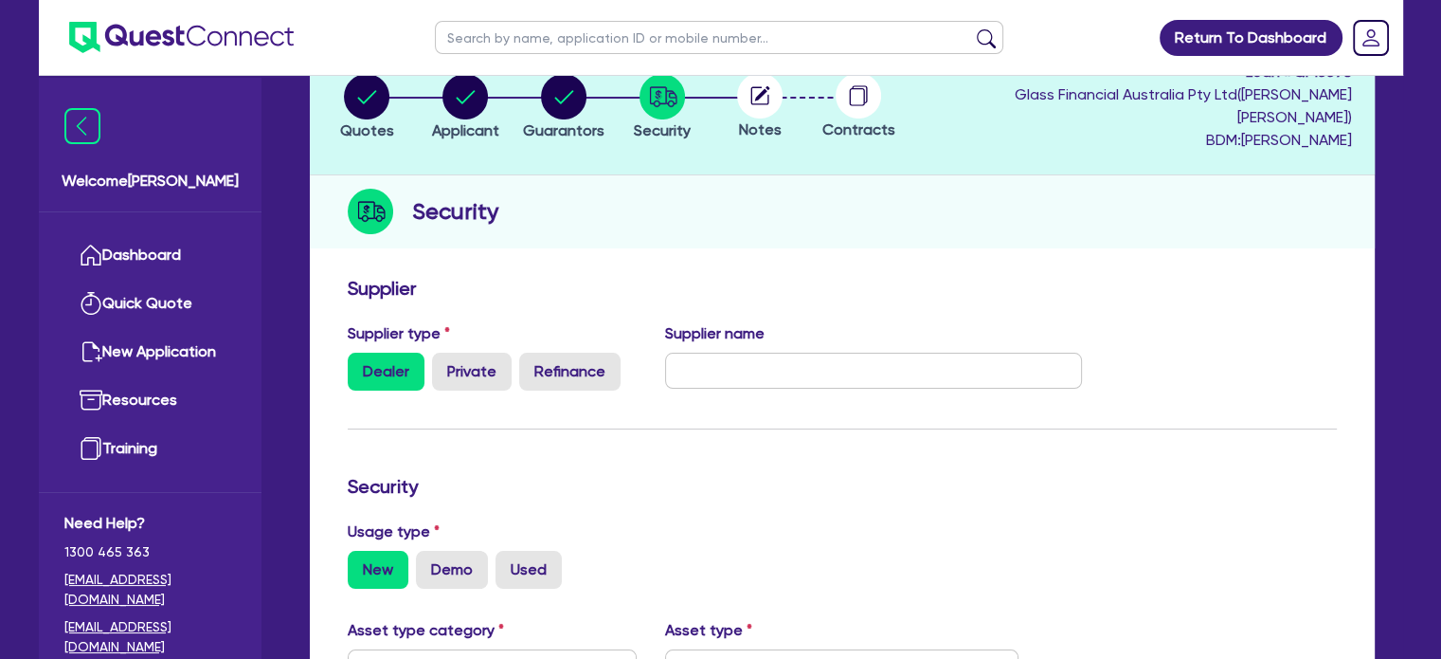
scroll to position [199, 0]
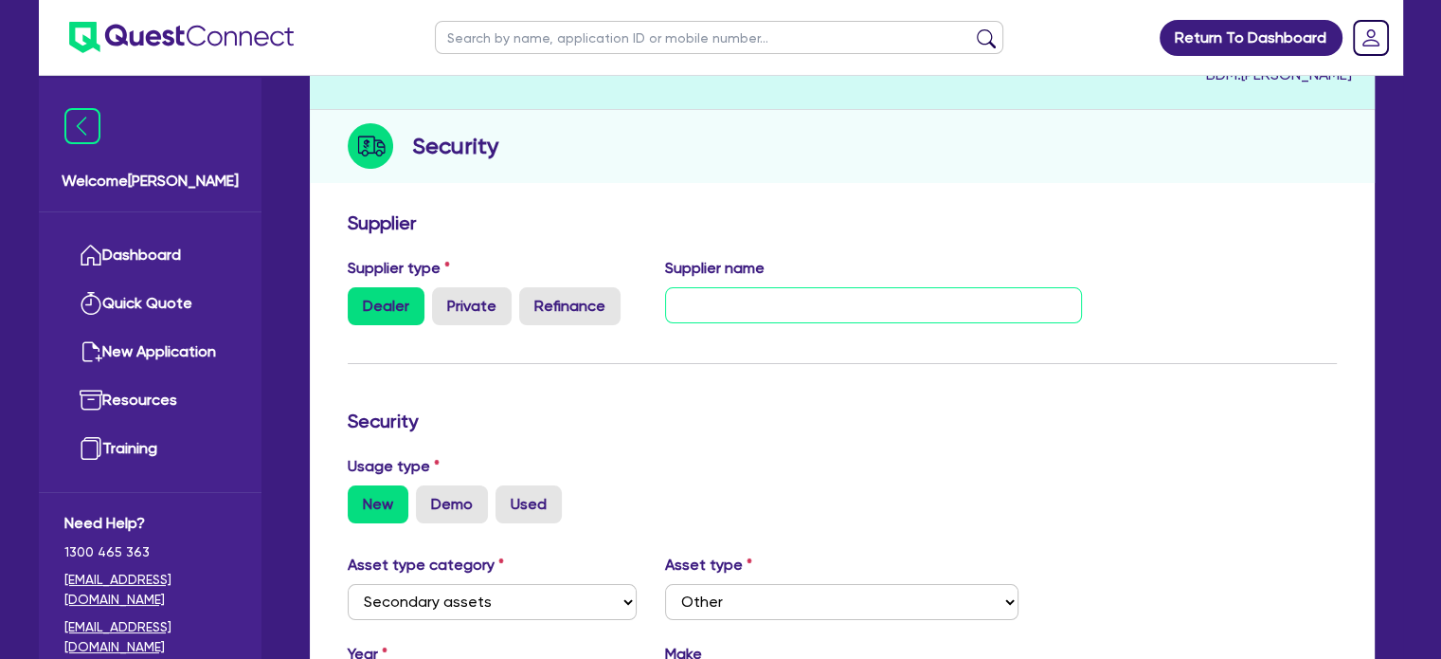
click at [721, 287] on input "text" at bounding box center [873, 305] width 417 height 36
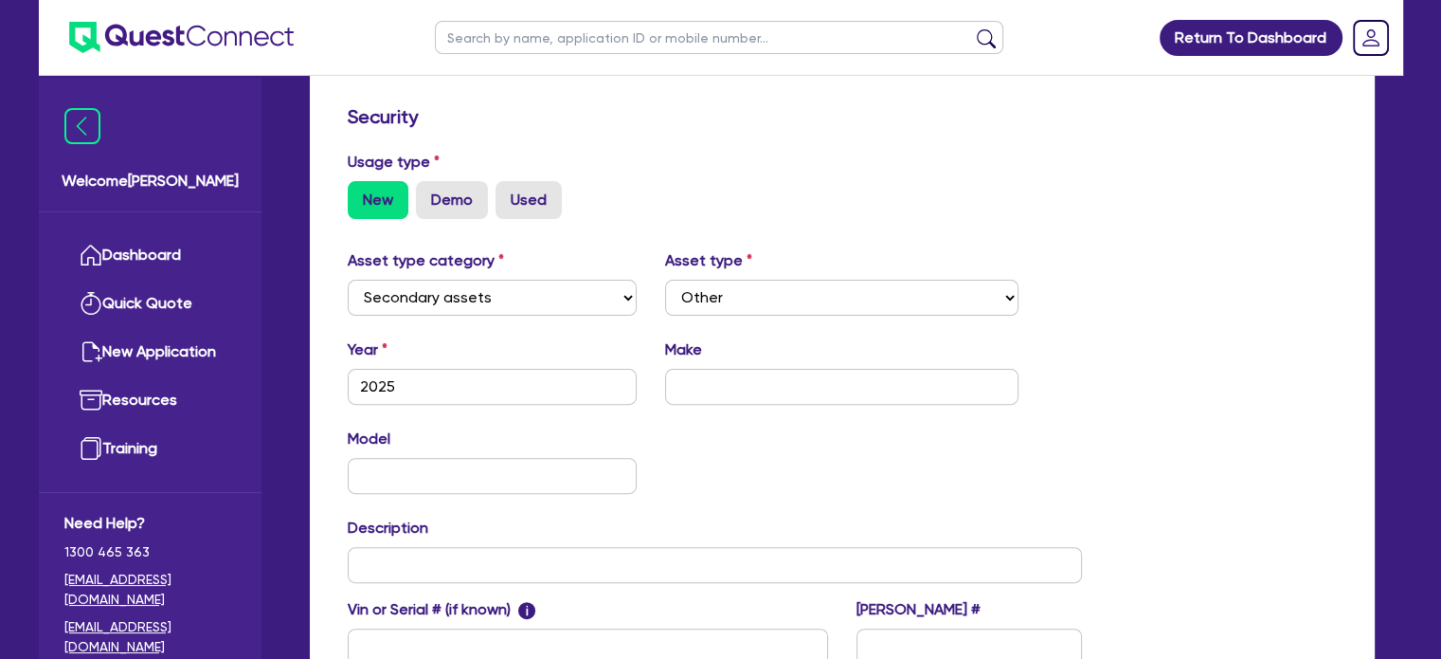
scroll to position [530, 0]
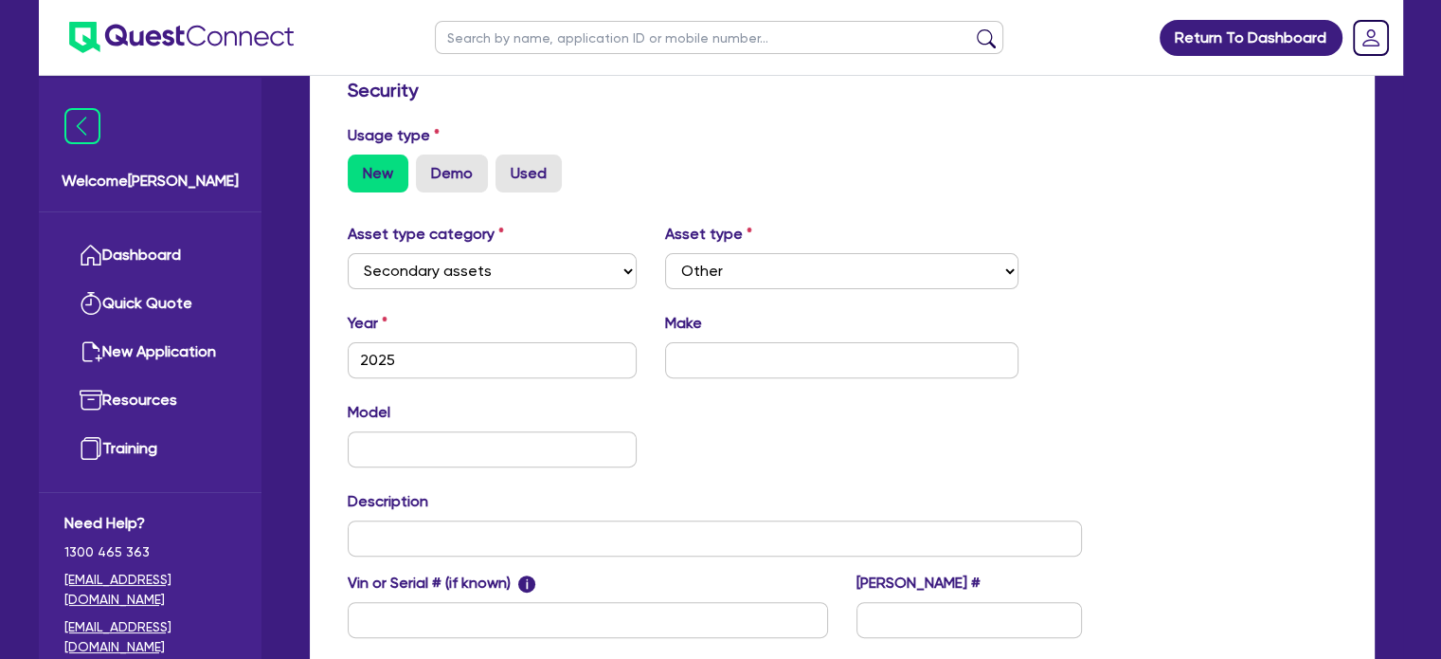
type input "Cleaners Hub"
click at [409, 228] on div "Asset type category Select Cars and light trucks Primary assets Secondary asset…" at bounding box center [493, 256] width 318 height 66
click at [451, 253] on select "Select Cars and light trucks Primary assets Secondary assets Tertiary assets" at bounding box center [493, 271] width 290 height 36
click at [777, 253] on select "Select Generators and compressors Engineering and toolmaking Woodworking and me…" at bounding box center [841, 271] width 353 height 36
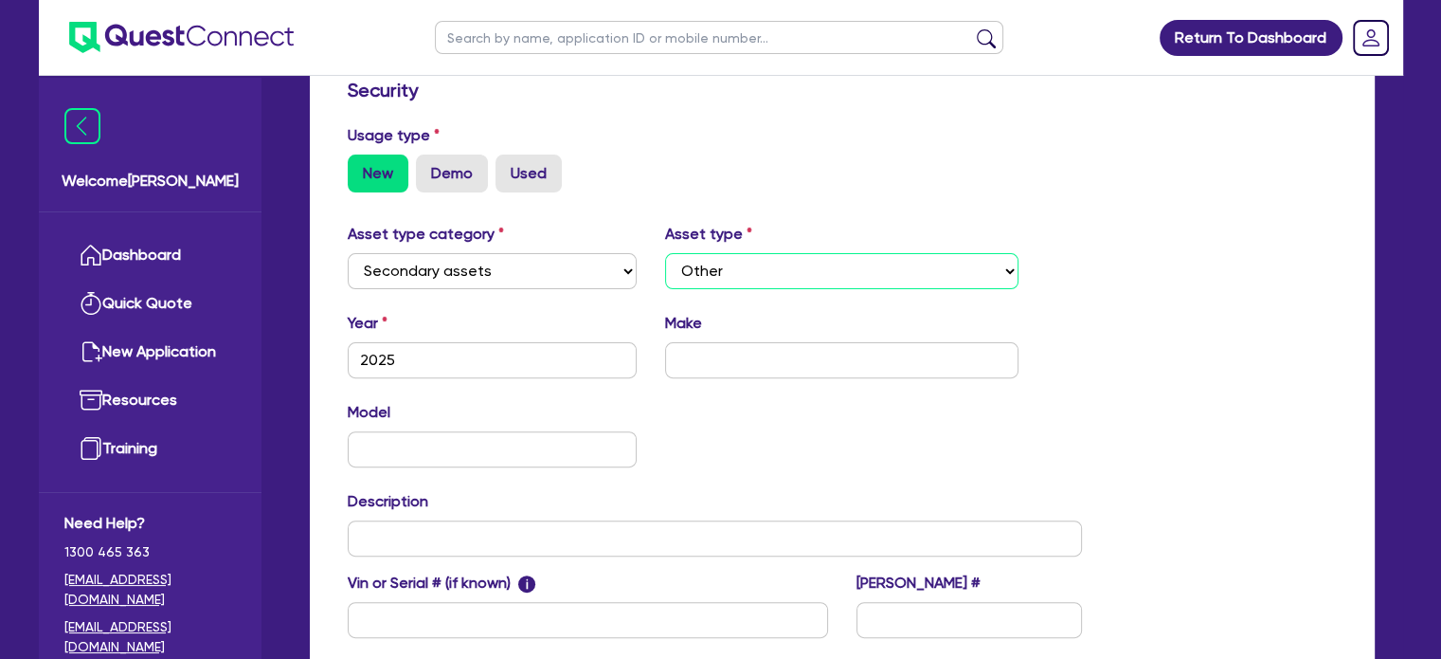
click at [665, 253] on select "Select Generators and compressors Engineering and toolmaking Woodworking and me…" at bounding box center [841, 271] width 353 height 36
click at [739, 344] on input "text" at bounding box center [841, 360] width 353 height 36
paste input "Karcher"
type input "Karcher"
click at [533, 431] on input "text" at bounding box center [493, 449] width 290 height 36
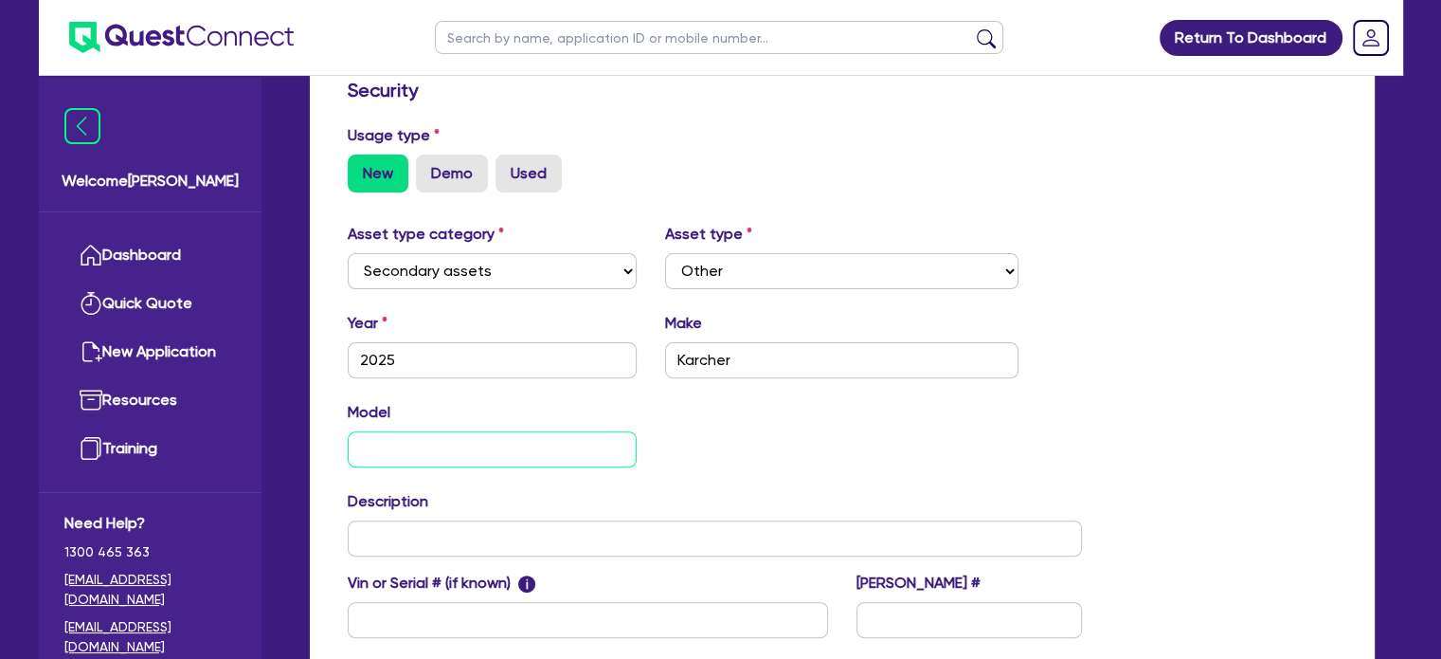
paste input "BD 50/50C"
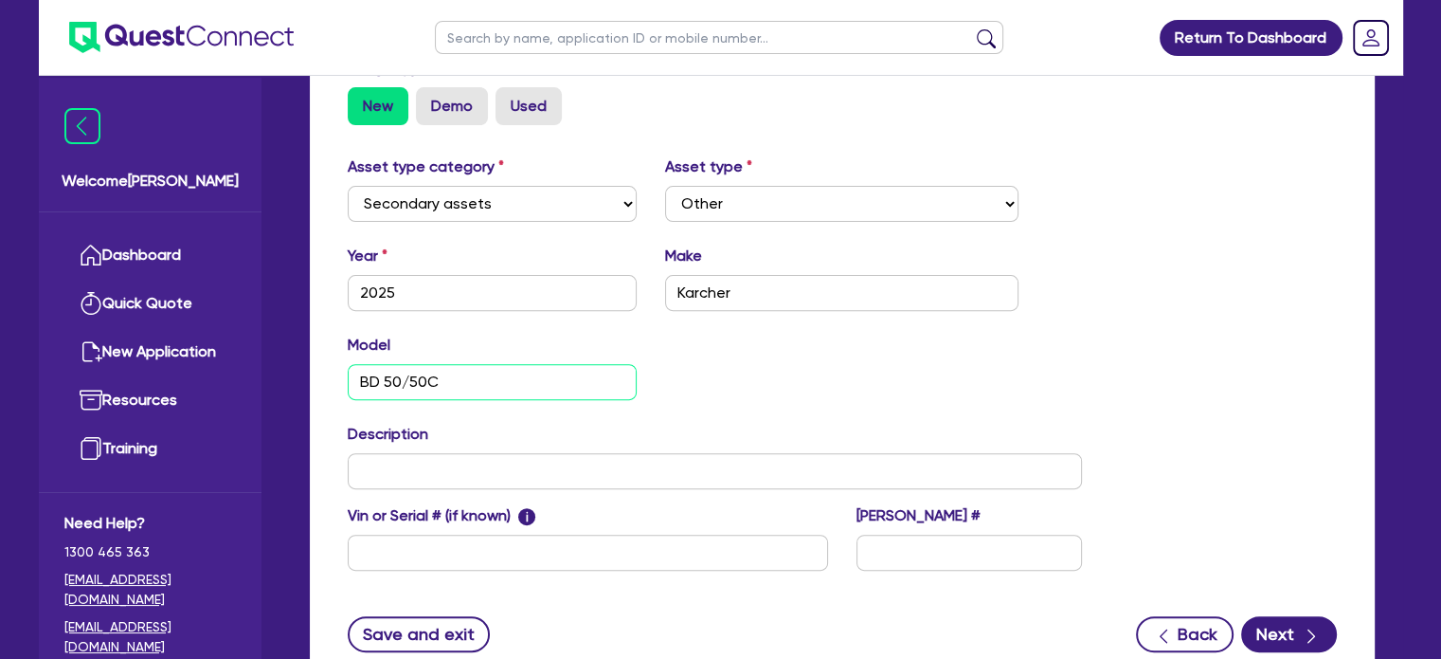
type input "BD 50/50C"
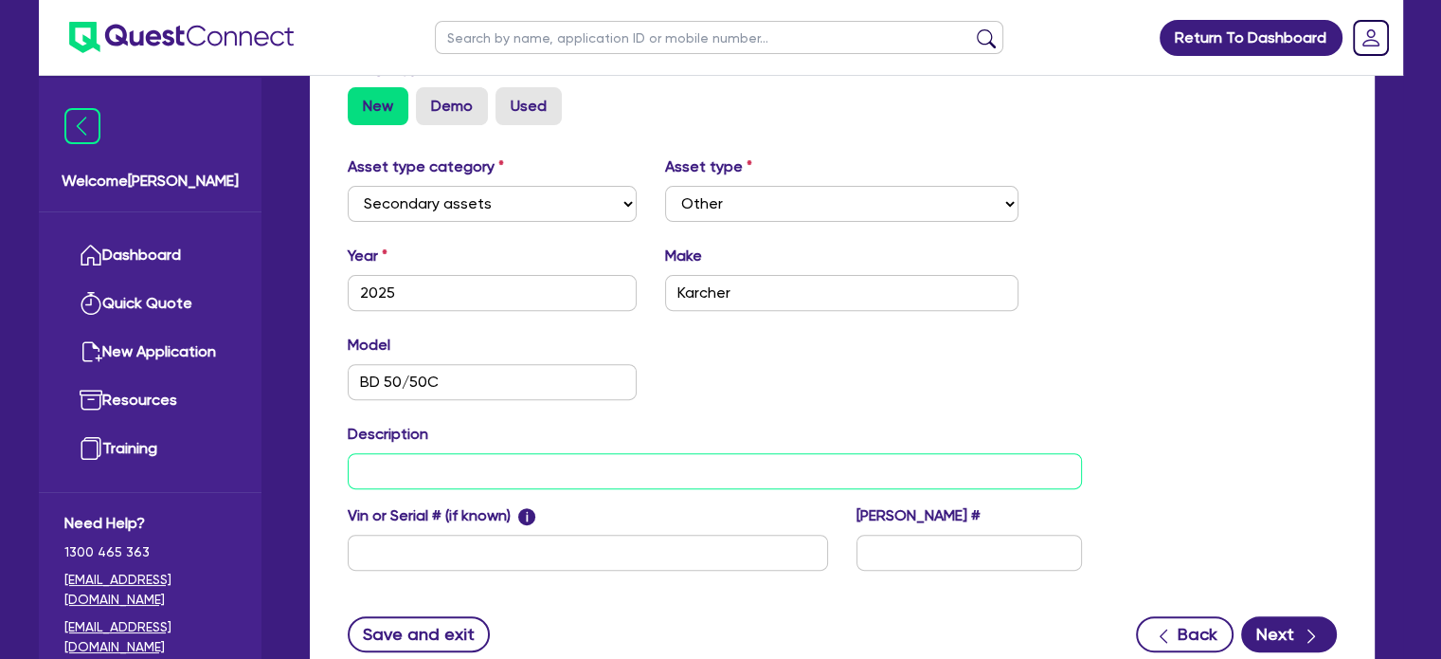
click at [637, 461] on input "text" at bounding box center [715, 471] width 735 height 36
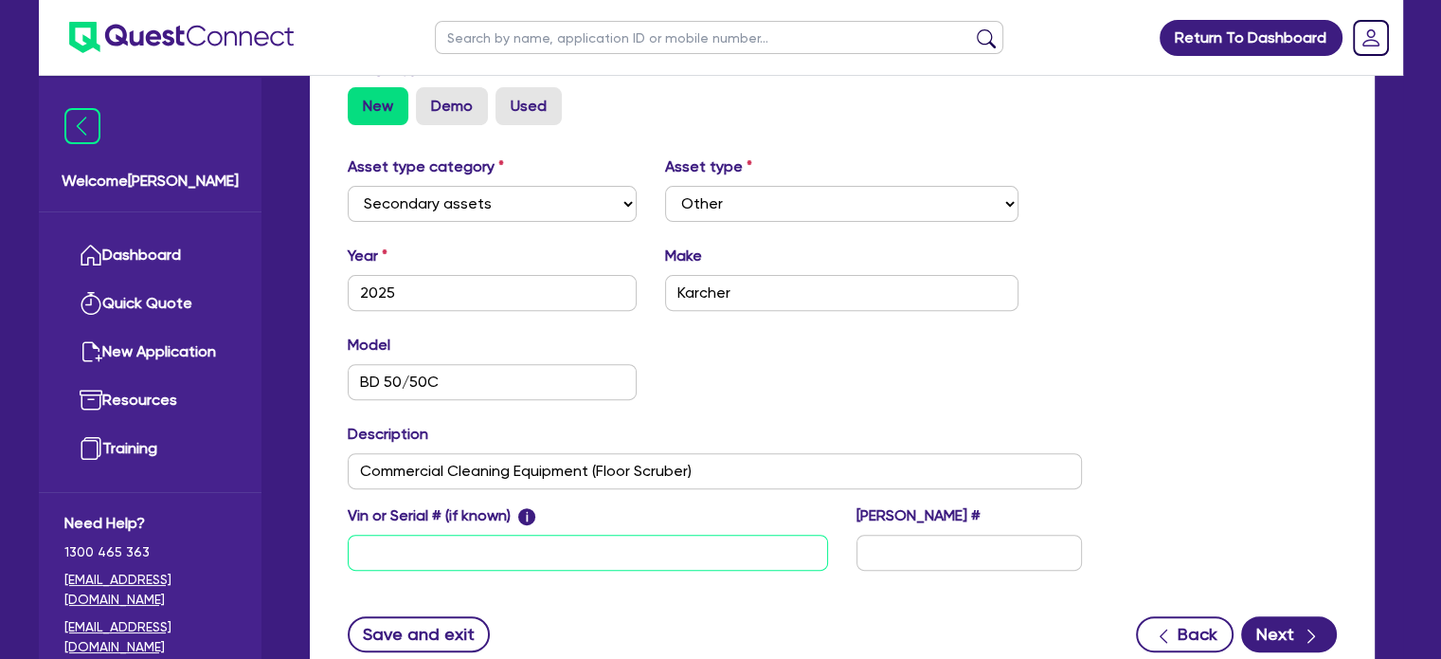
click at [588, 535] on input "text" at bounding box center [588, 552] width 480 height 36
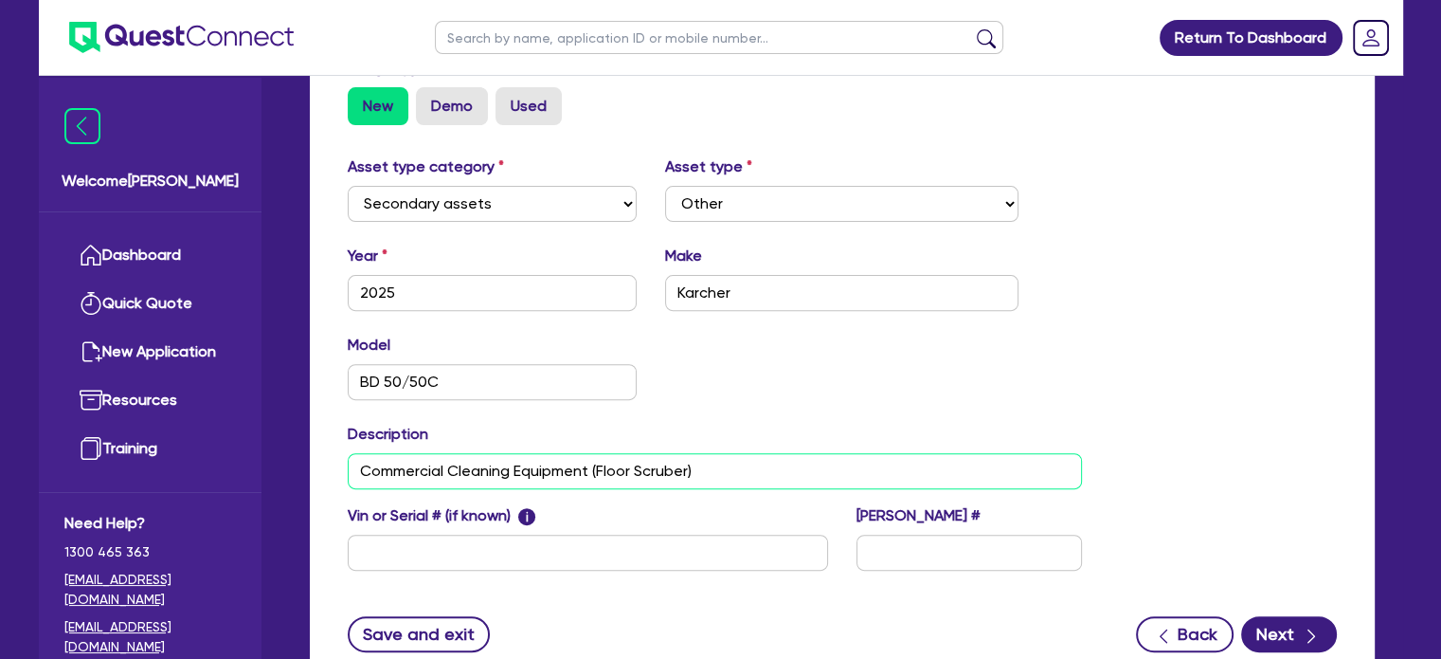
click at [652, 453] on input "Commercial Cleaning Equipment (Floor Scruber)" at bounding box center [715, 471] width 735 height 36
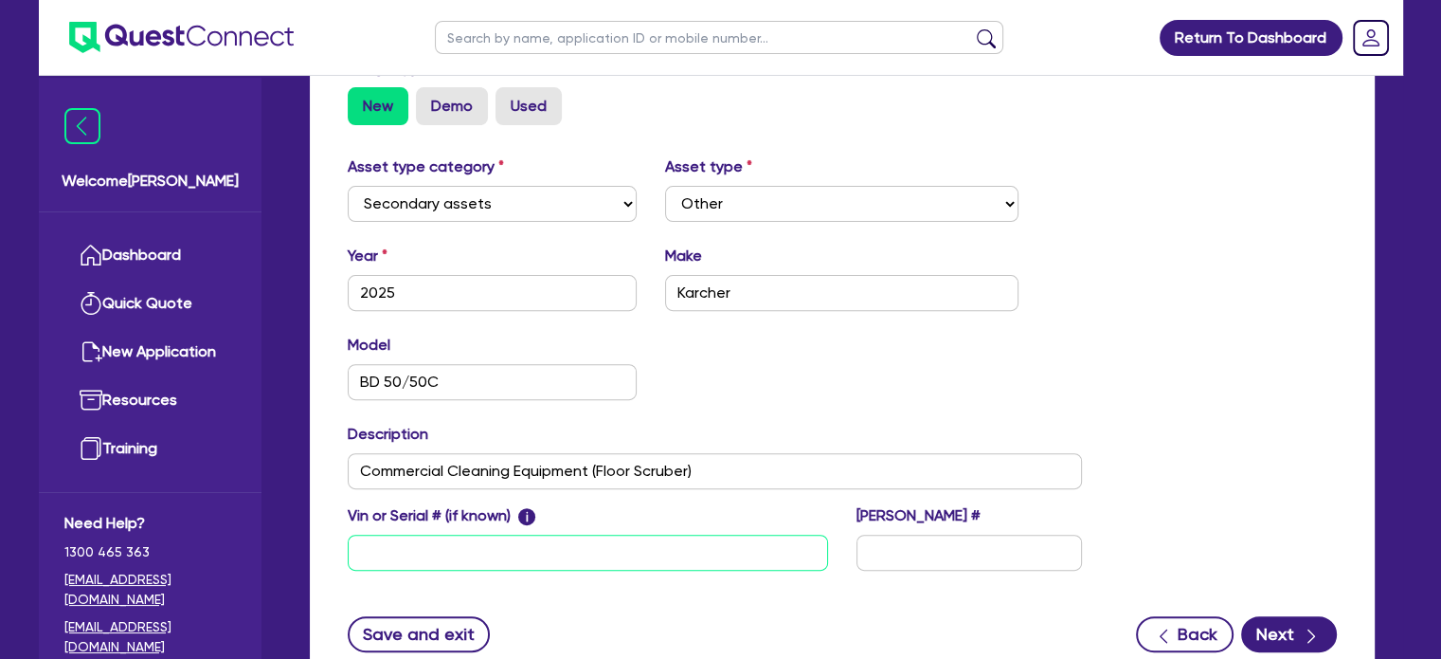
drag, startPoint x: 652, startPoint y: 441, endPoint x: 701, endPoint y: 513, distance: 87.3
click at [701, 534] on input "text" at bounding box center [588, 552] width 480 height 36
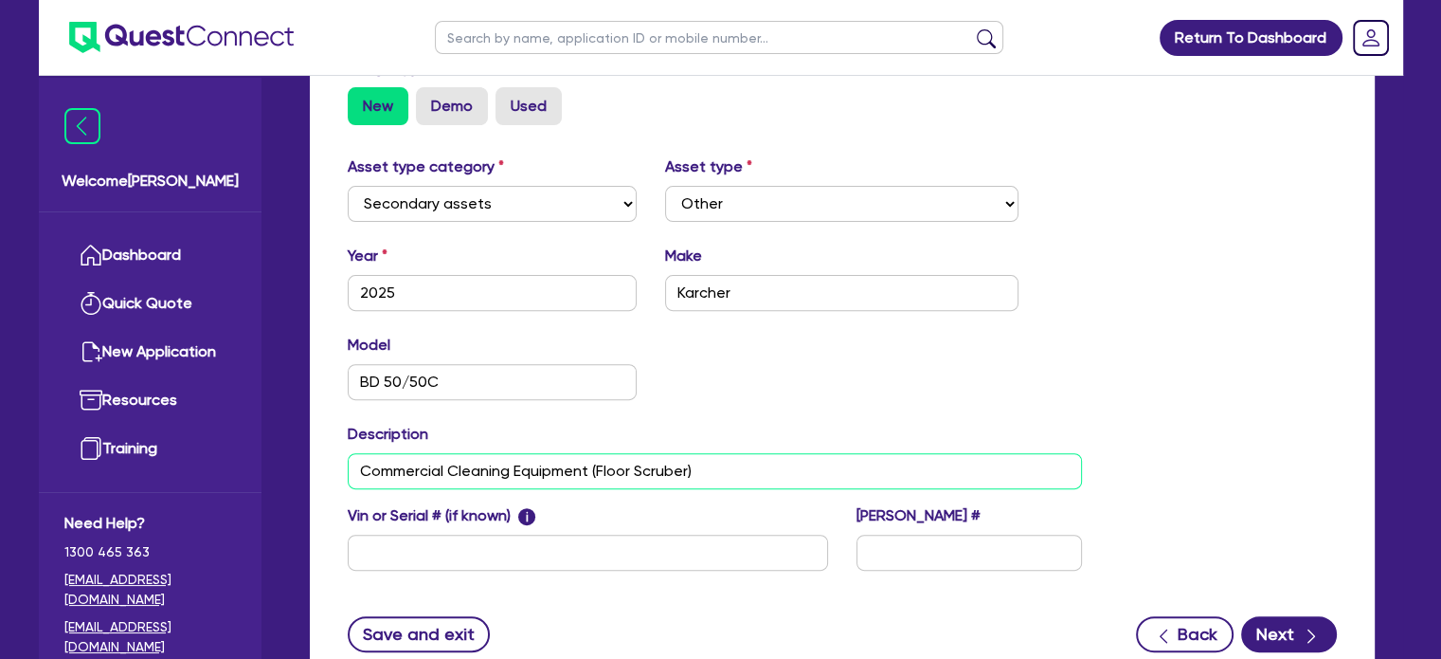
click at [660, 453] on input "Commercial Cleaning Equipment (Floor Scruber)" at bounding box center [715, 471] width 735 height 36
type input "Commercial Cleaning Equipment (Floor Scrubber)"
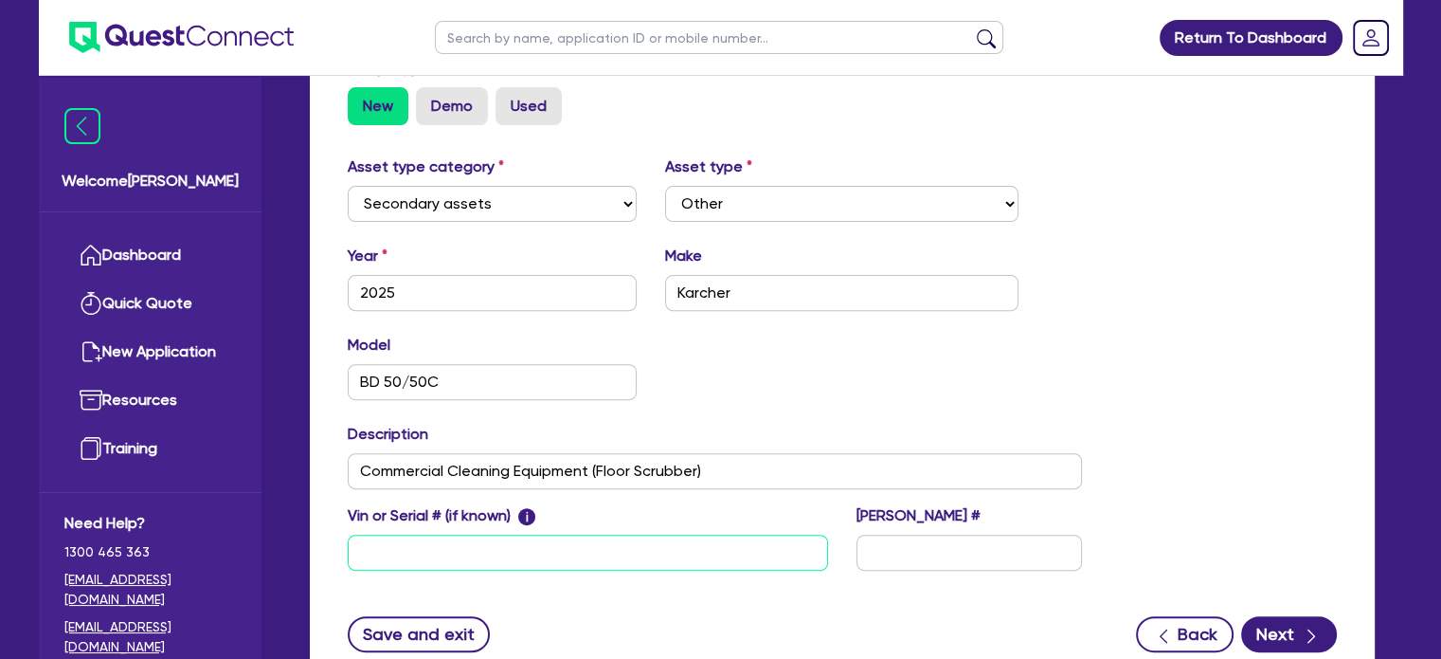
click at [684, 534] on input "text" at bounding box center [588, 552] width 480 height 36
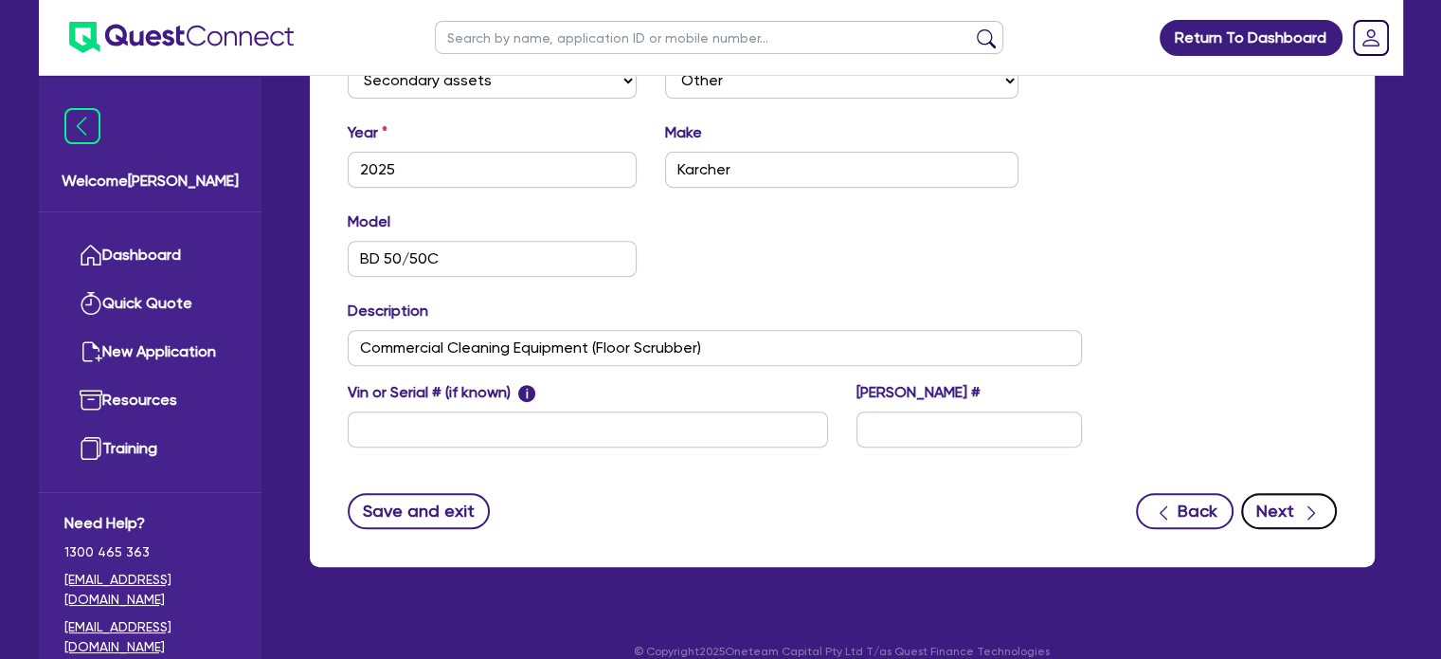
click at [1296, 494] on button "Next" at bounding box center [1289, 511] width 96 height 36
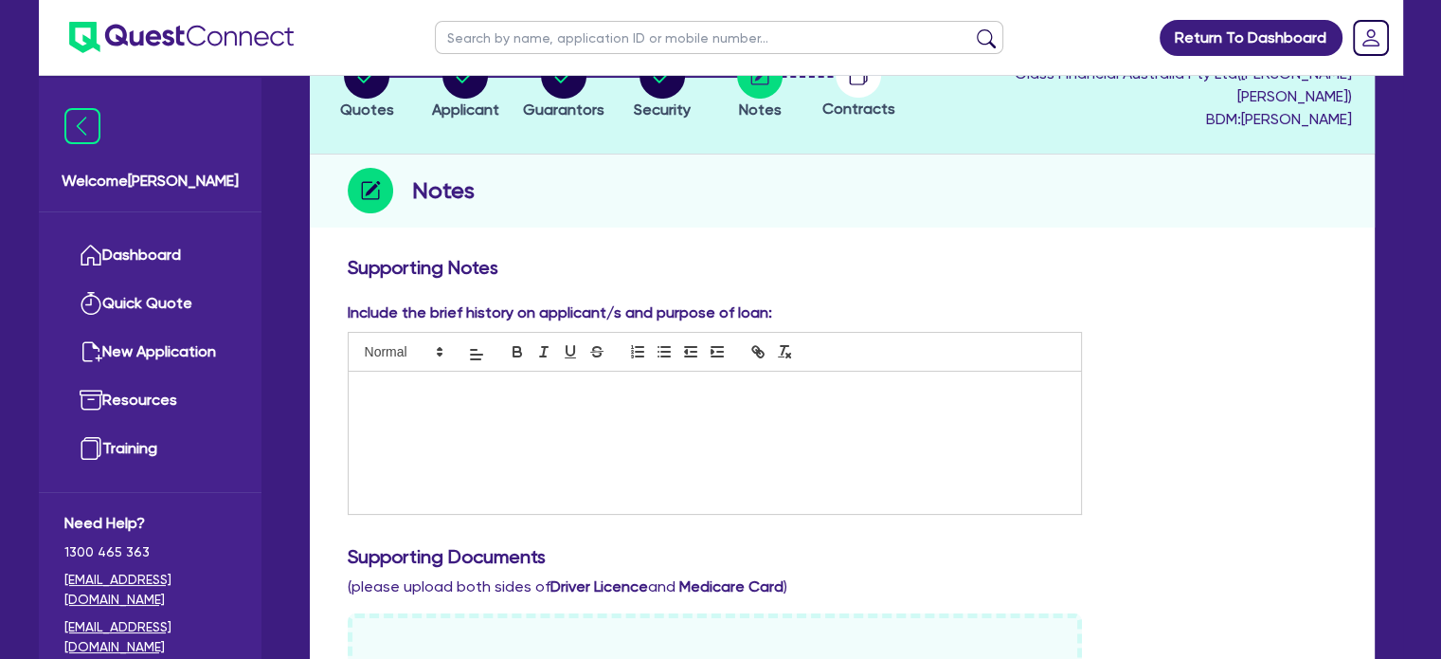
scroll to position [156, 0]
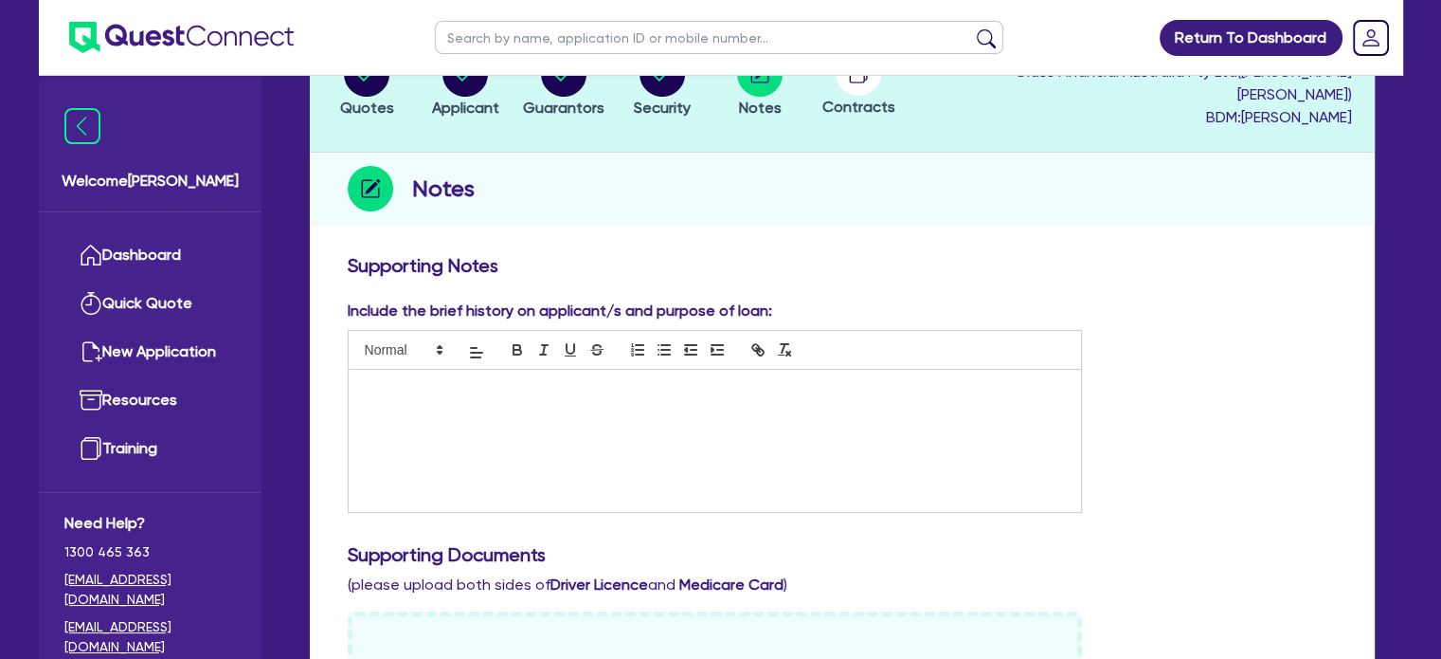
click at [616, 381] on p at bounding box center [715, 389] width 705 height 17
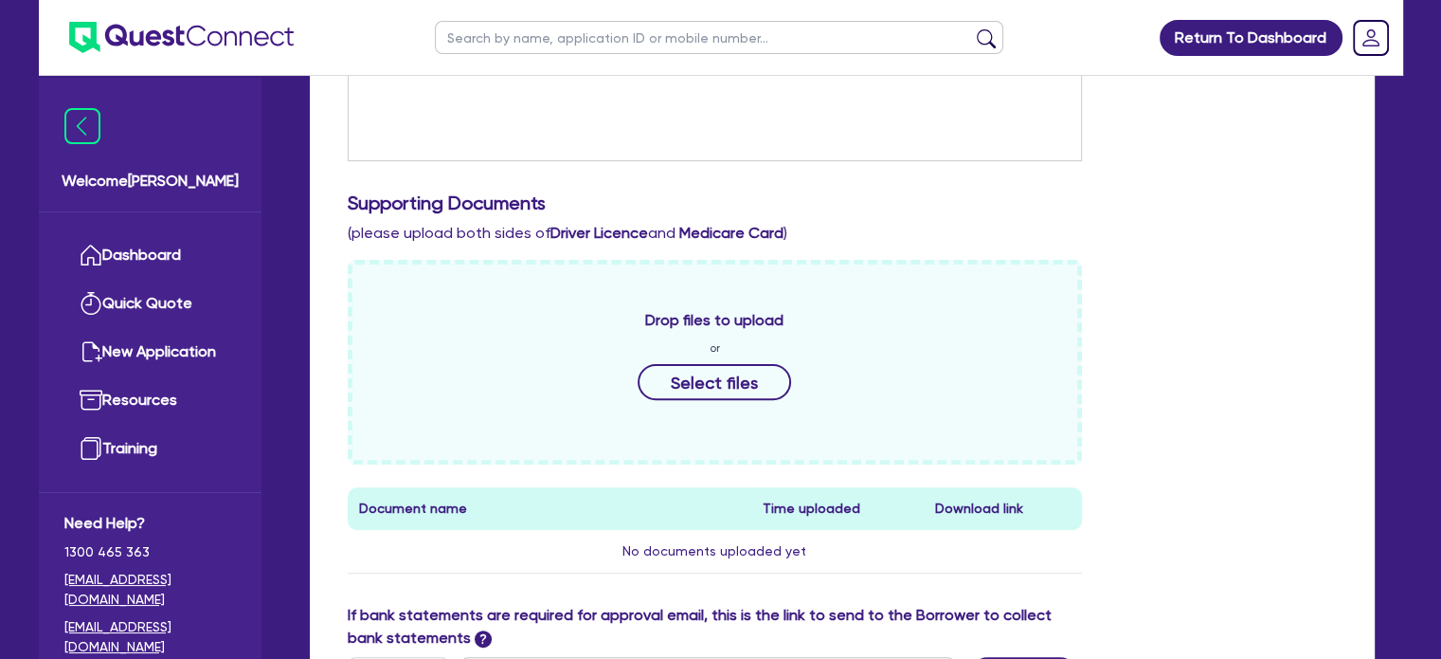
scroll to position [588, 0]
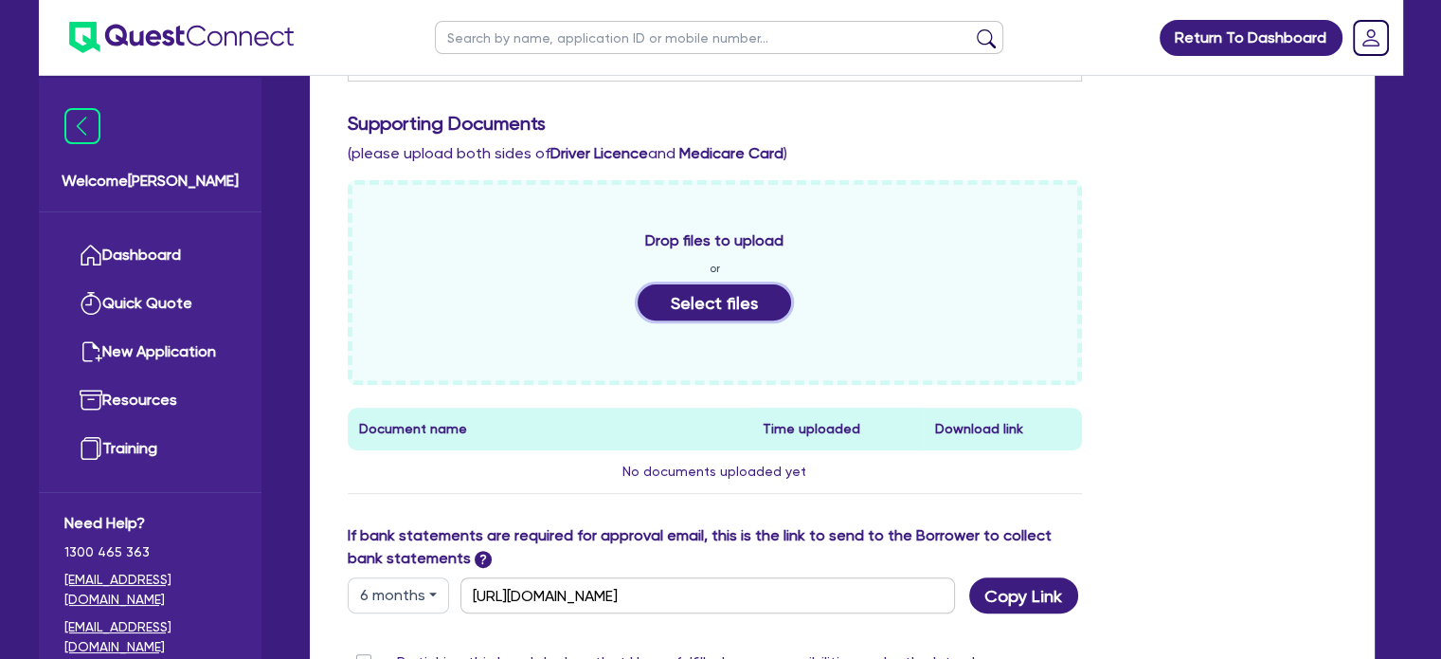
click at [717, 295] on button "Select files" at bounding box center [715, 302] width 154 height 36
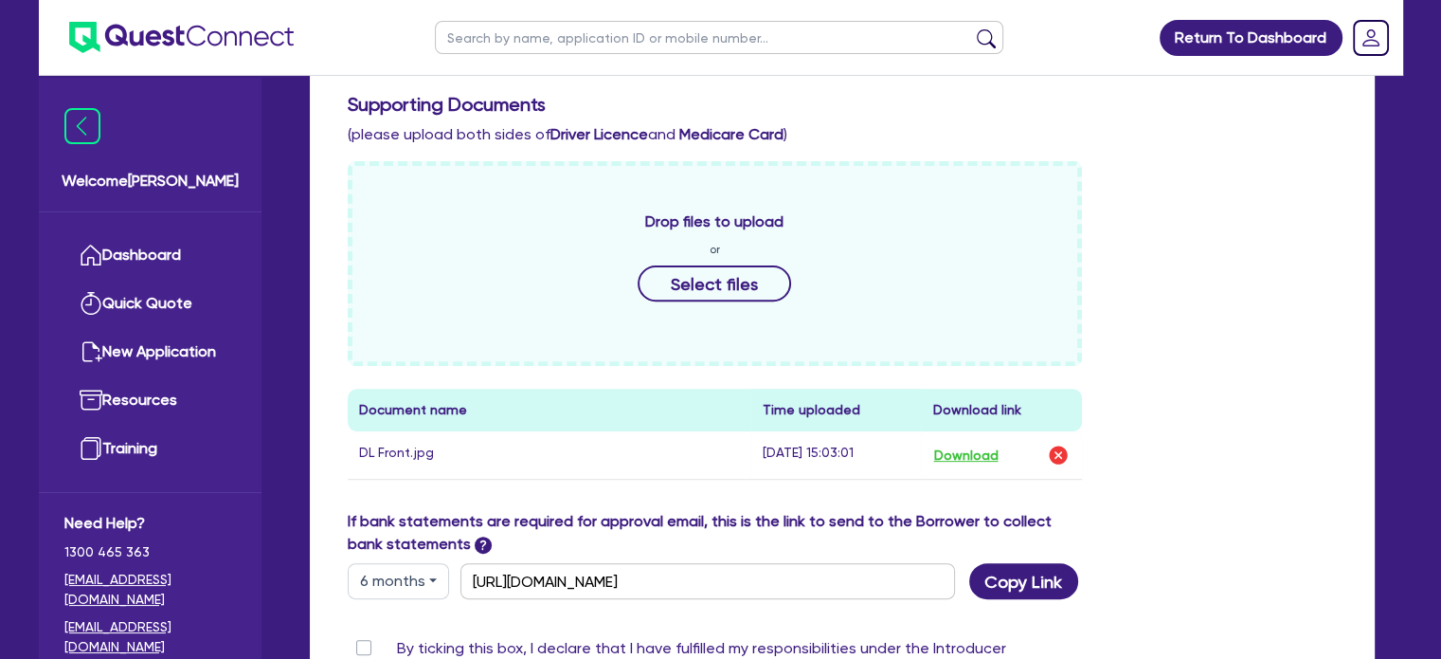
scroll to position [601, 0]
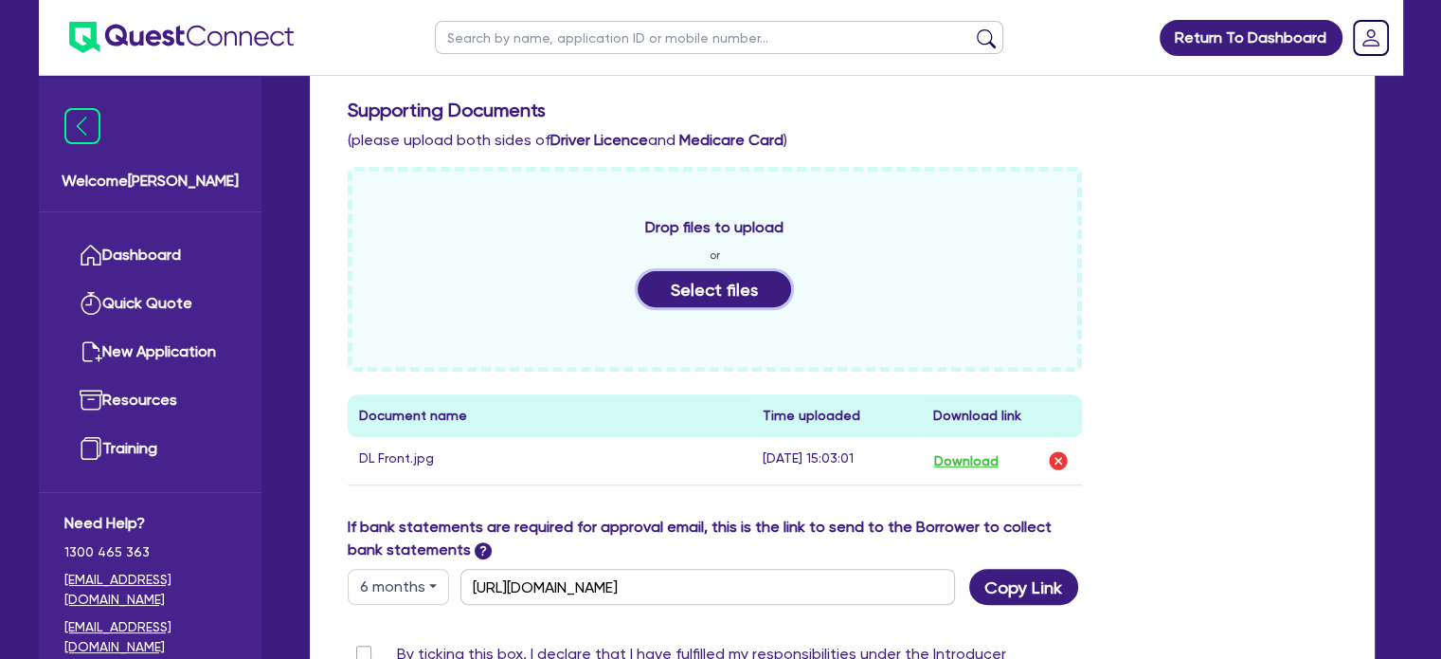
click at [746, 271] on button "Select files" at bounding box center [715, 289] width 154 height 36
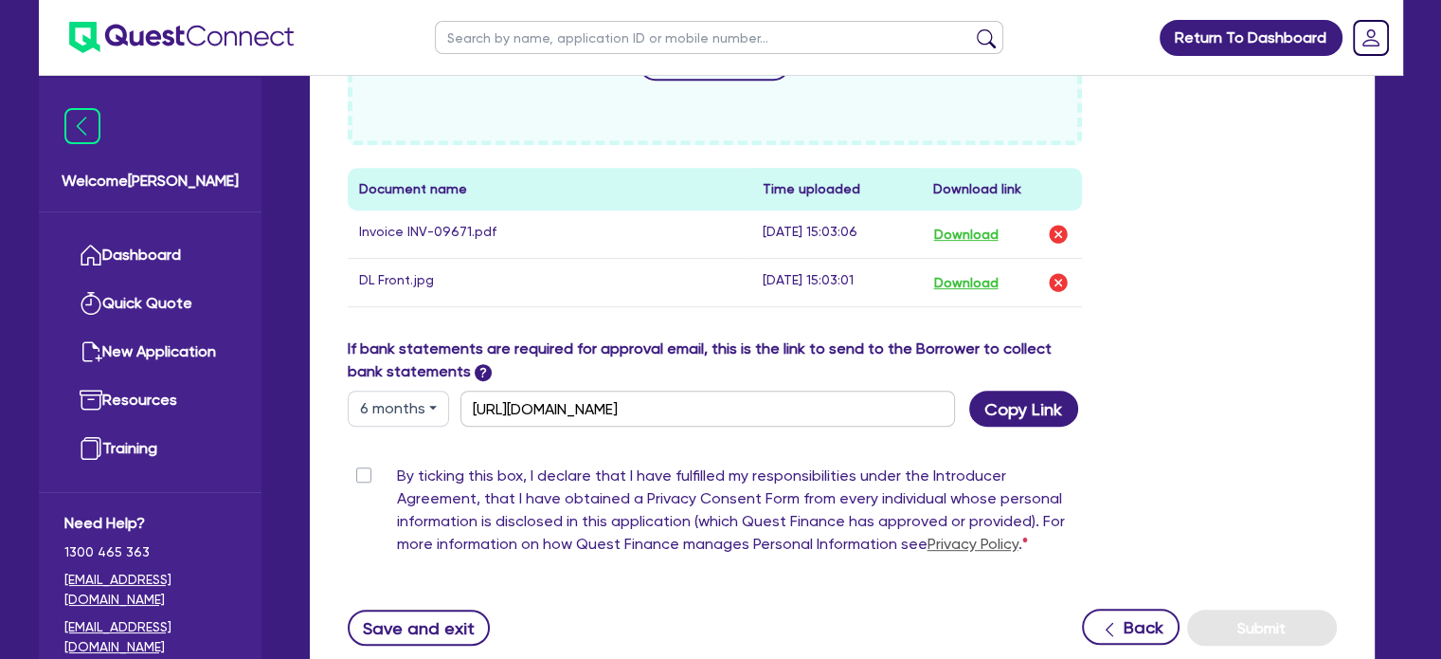
scroll to position [879, 0]
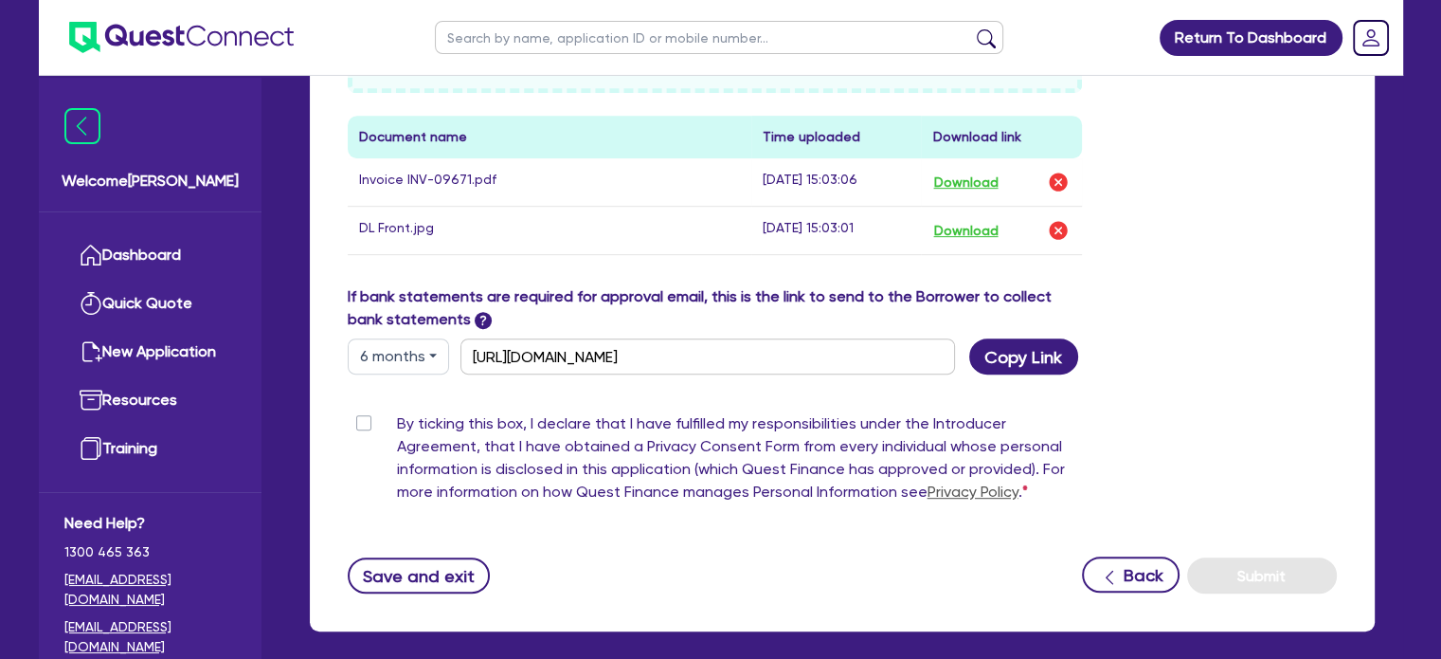
click at [438, 338] on button "6 months" at bounding box center [398, 356] width 101 height 36
click at [710, 485] on label "By ticking this box, I declare that I have fulfilled my responsibilities under …" at bounding box center [740, 461] width 686 height 99
click at [363, 430] on input "By ticking this box, I declare that I have fulfilled my responsibilities under …" at bounding box center [355, 421] width 15 height 18
checkbox input "true"
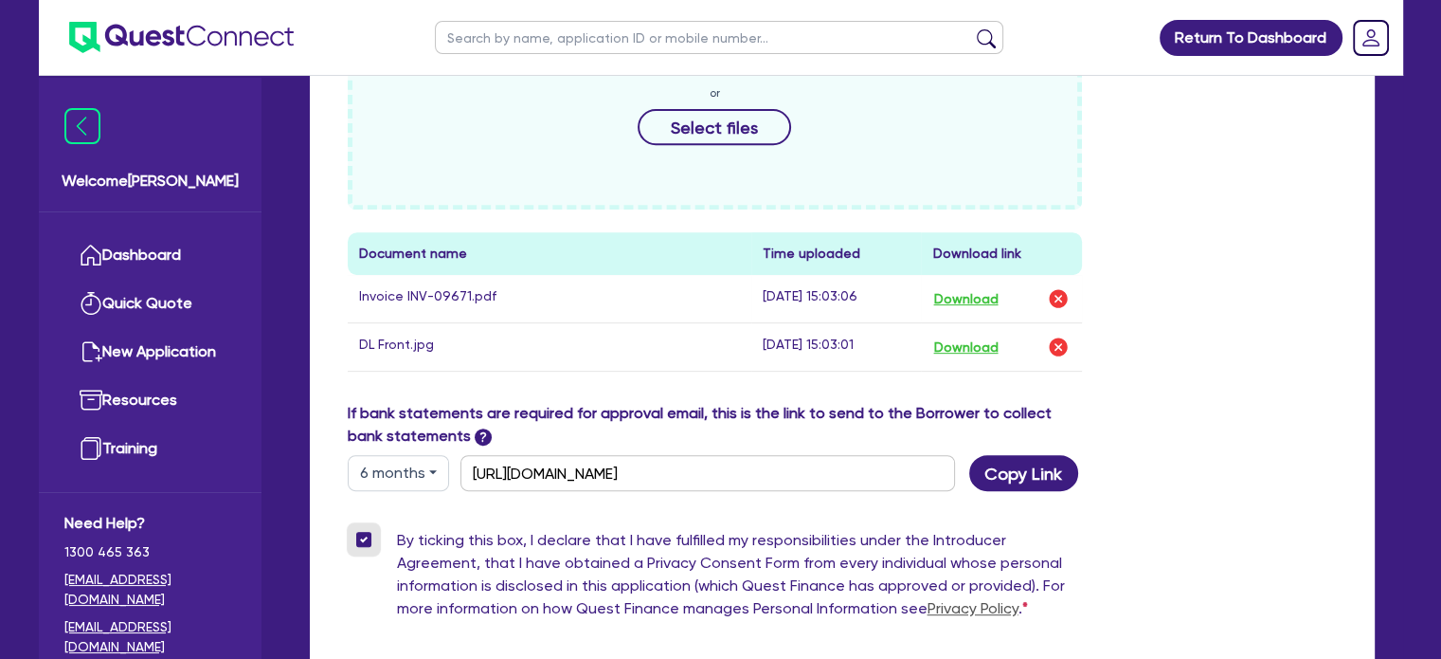
scroll to position [857, 0]
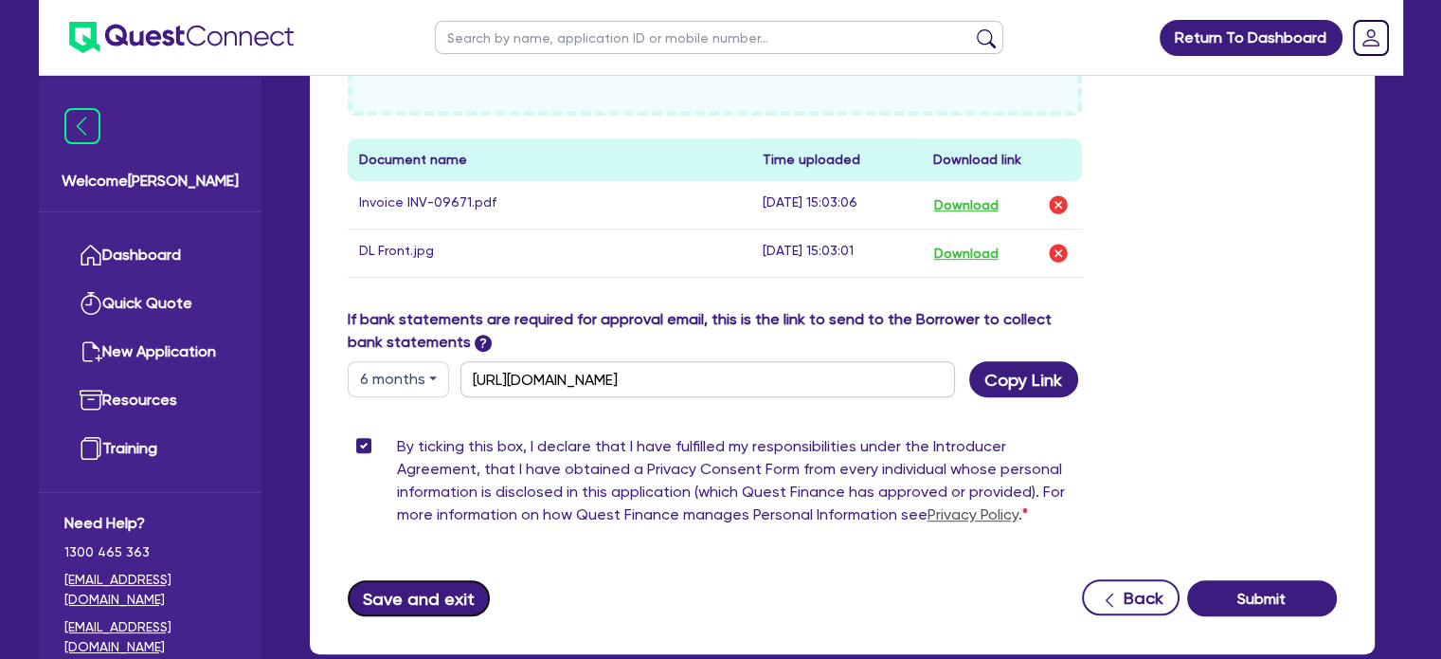
click at [415, 580] on button "Save and exit" at bounding box center [419, 598] width 143 height 36
